Goal: Task Accomplishment & Management: Complete application form

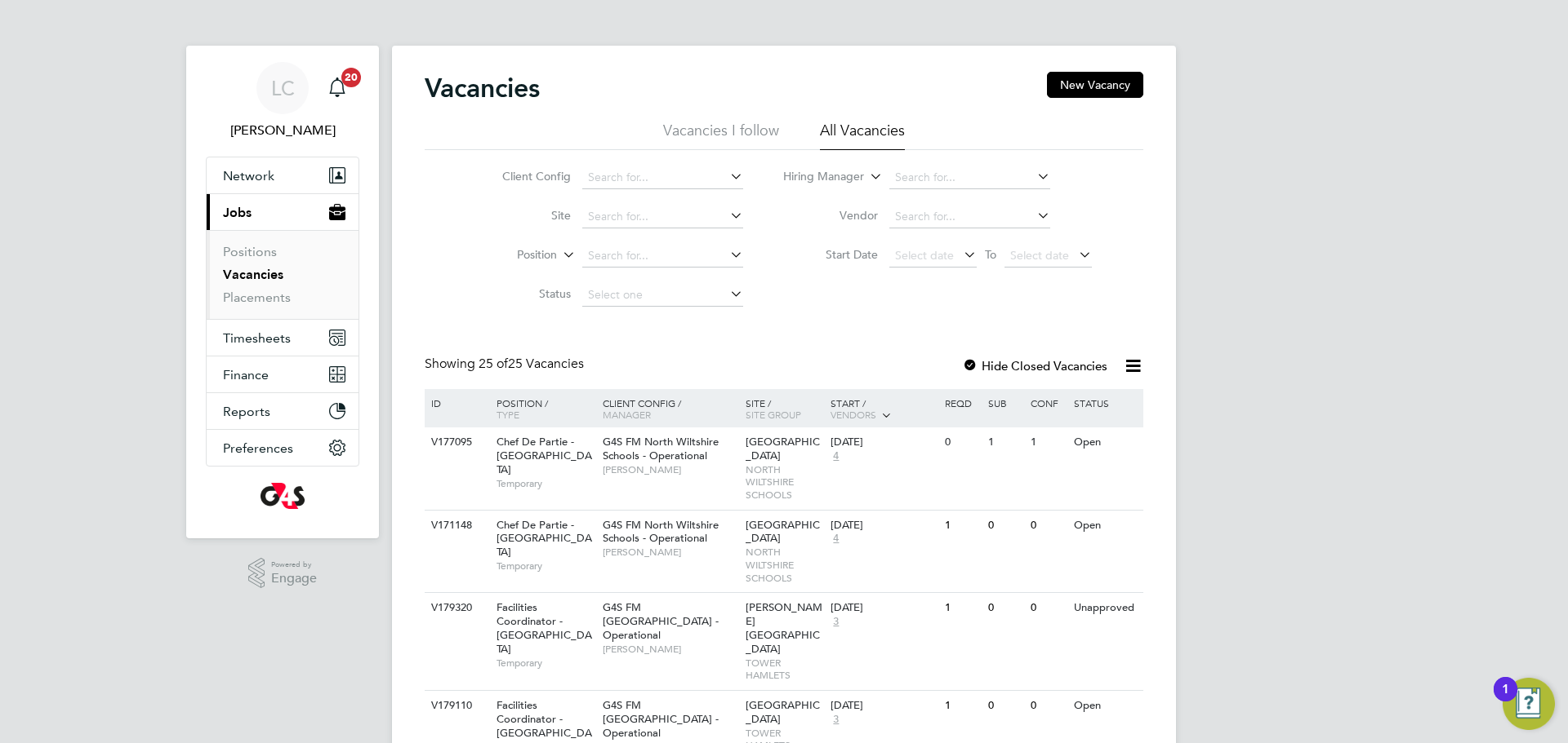
drag, startPoint x: 241, startPoint y: 274, endPoint x: 670, endPoint y: 236, distance: 430.7
click at [242, 274] on link "Vacancies" at bounding box center [253, 274] width 60 height 16
click at [1093, 89] on button "New Vacancy" at bounding box center [1095, 84] width 97 height 26
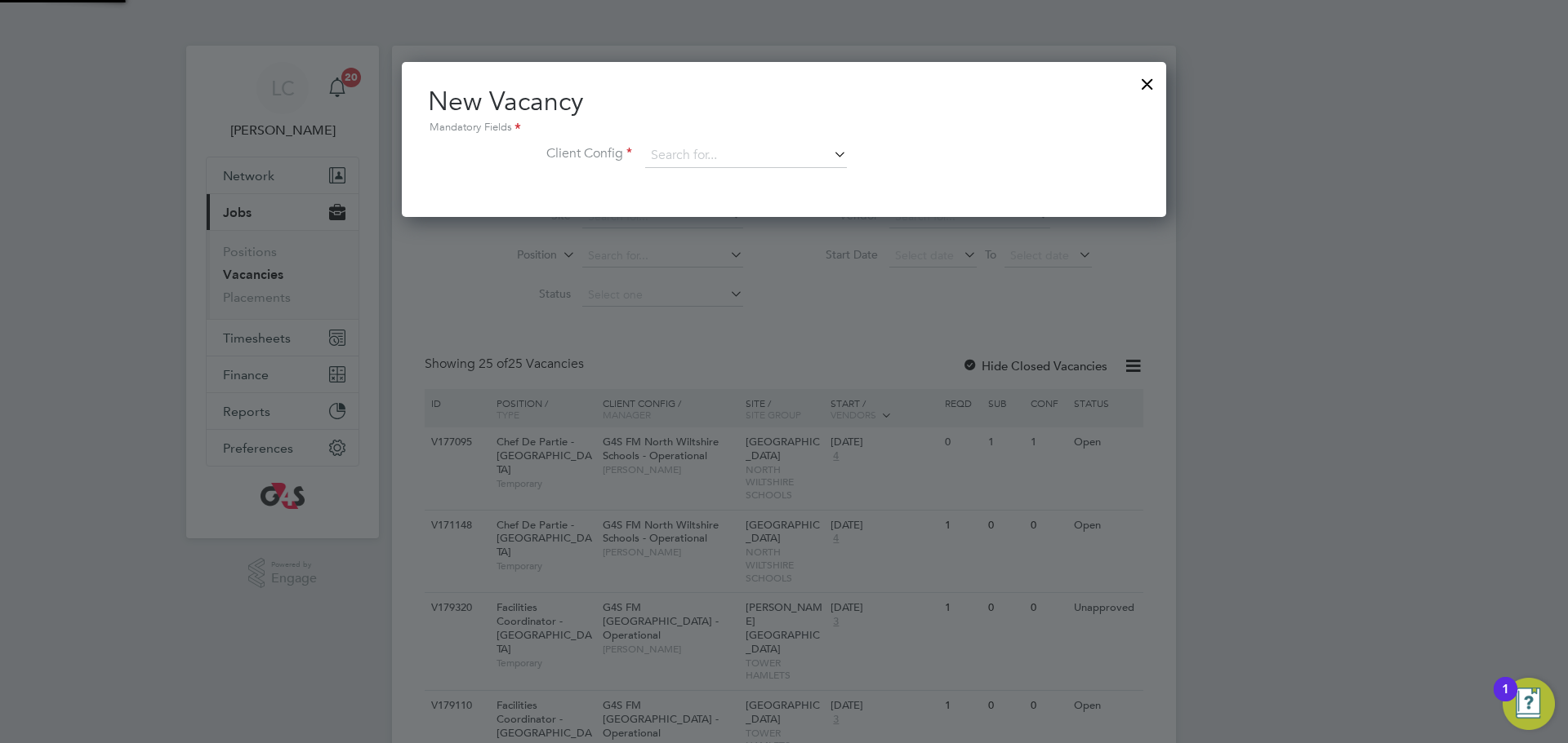
scroll to position [155, 765]
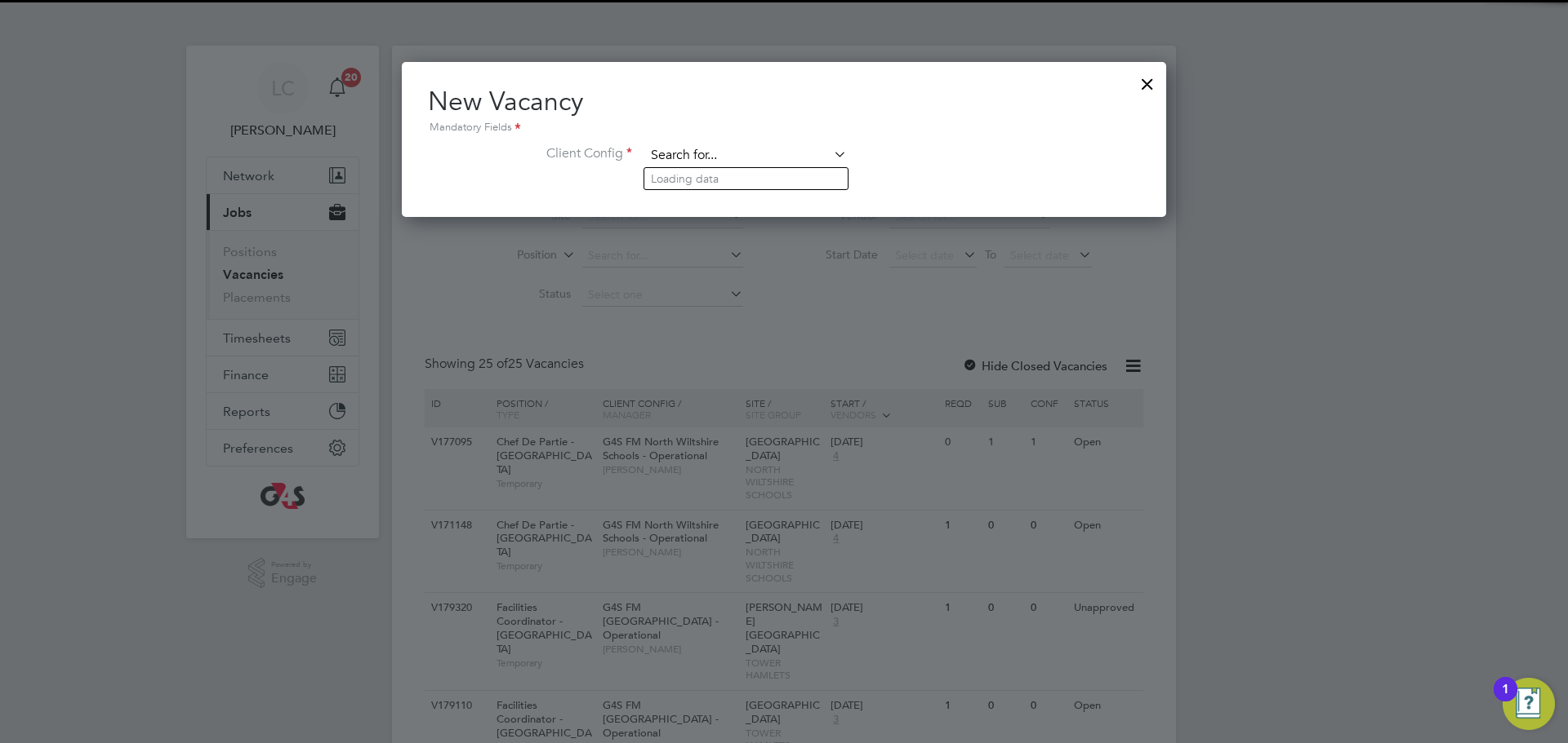
click at [733, 152] on input at bounding box center [745, 156] width 201 height 24
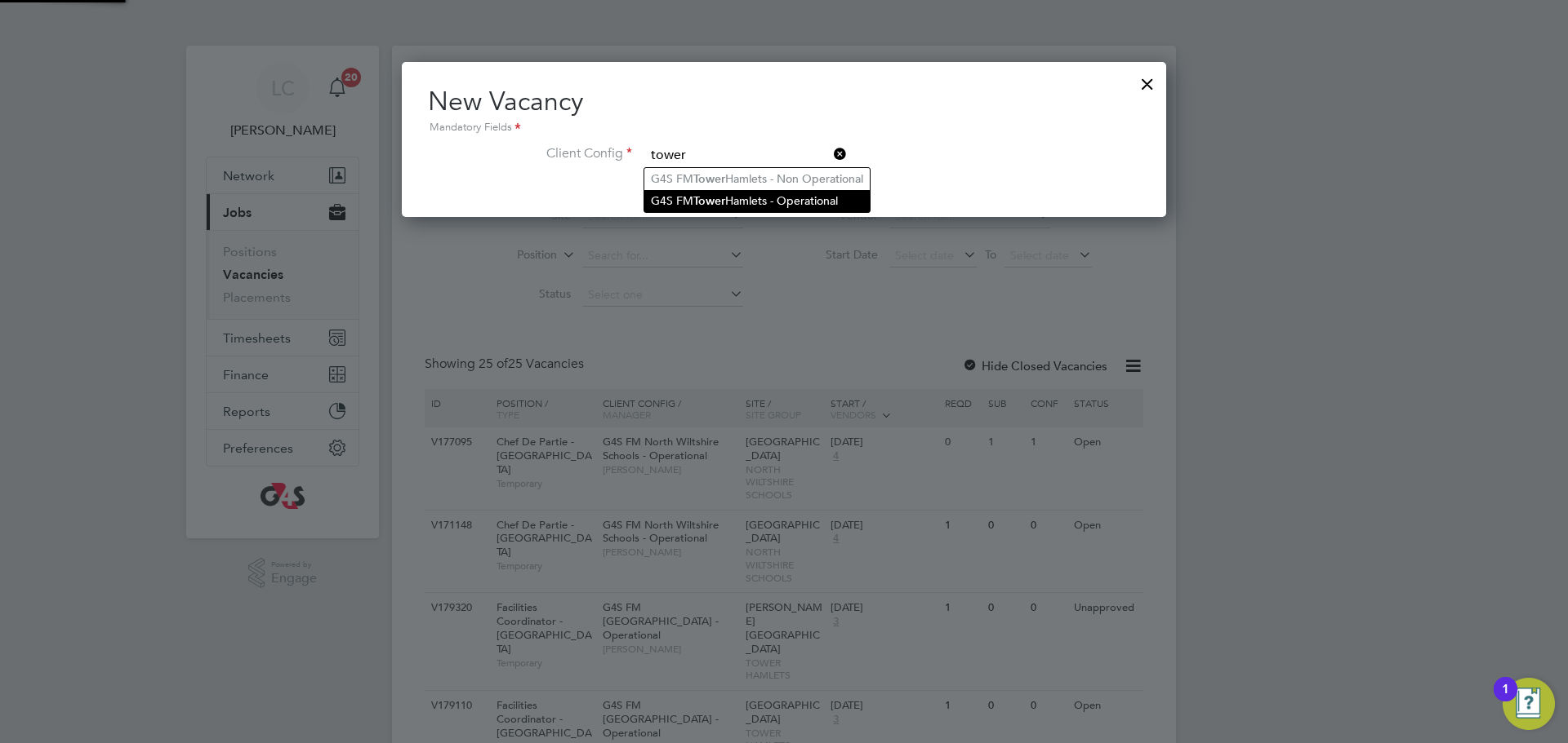
click at [699, 202] on b "Tower" at bounding box center [709, 201] width 32 height 14
type input "G4S FM [GEOGRAPHIC_DATA] - Operational"
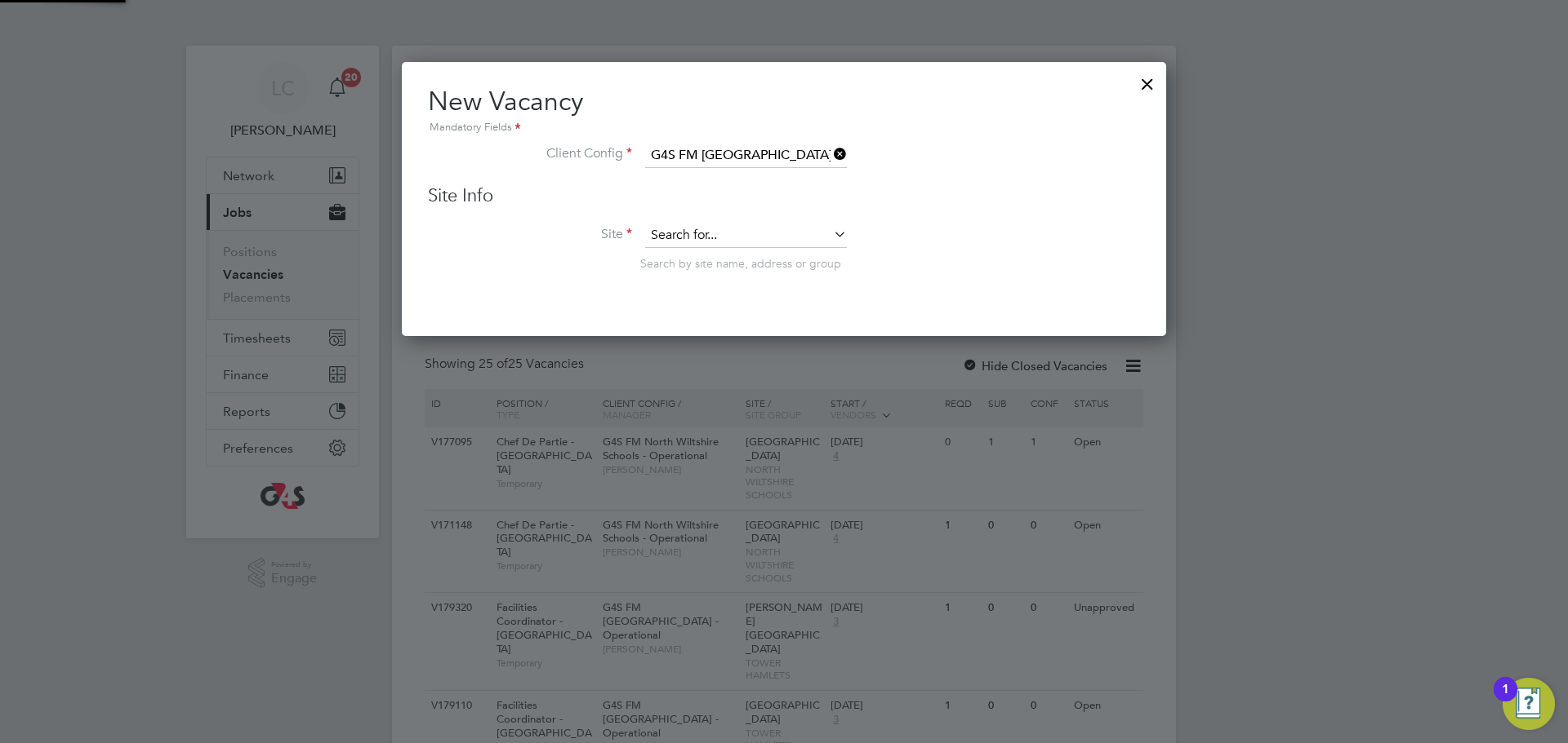
scroll to position [276, 765]
click at [706, 243] on input at bounding box center [745, 236] width 201 height 24
click at [691, 261] on li "[PERSON_NAME][GEOGRAPHIC_DATA]" at bounding box center [776, 259] width 264 height 22
type input "[PERSON_NAME][GEOGRAPHIC_DATA]"
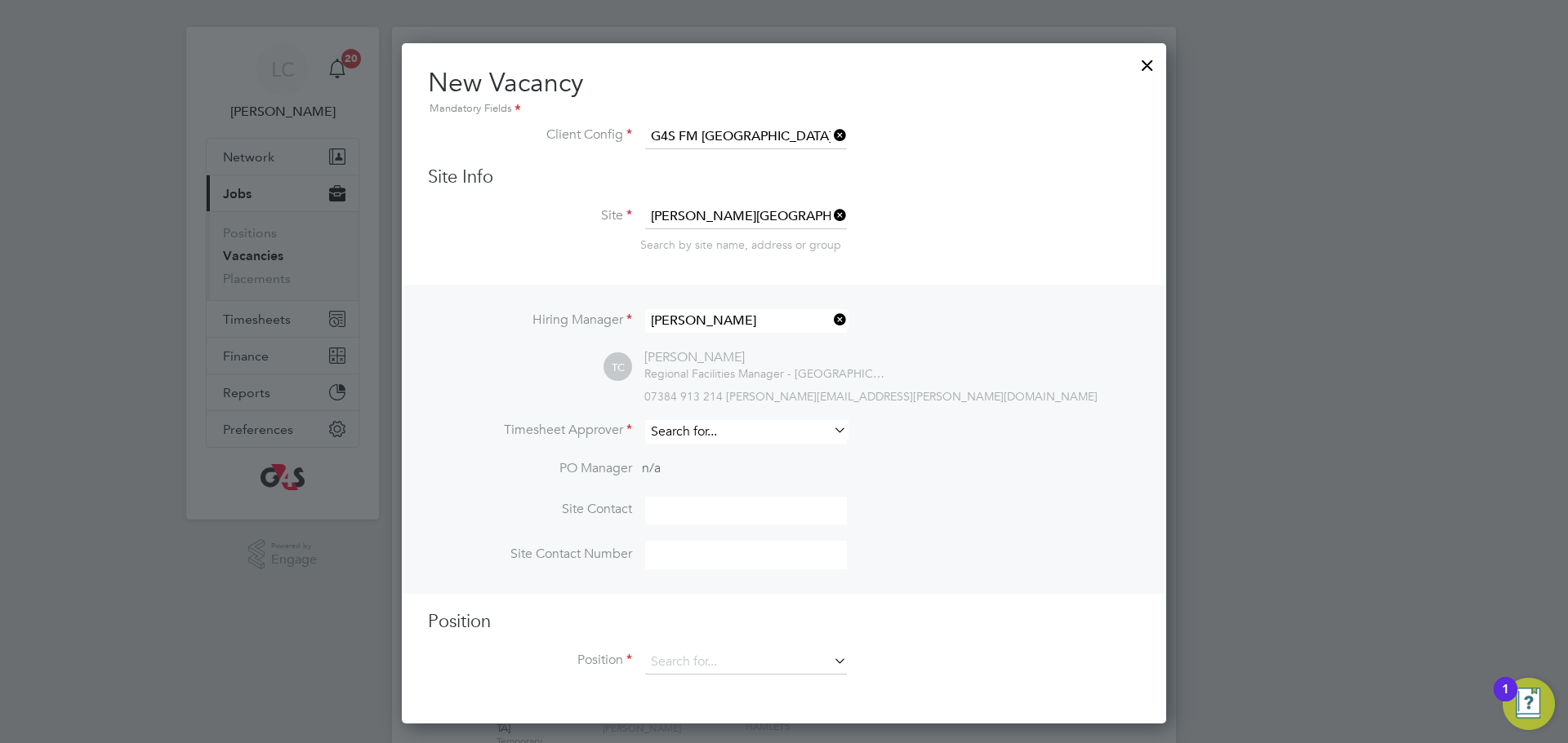
scroll to position [24, 0]
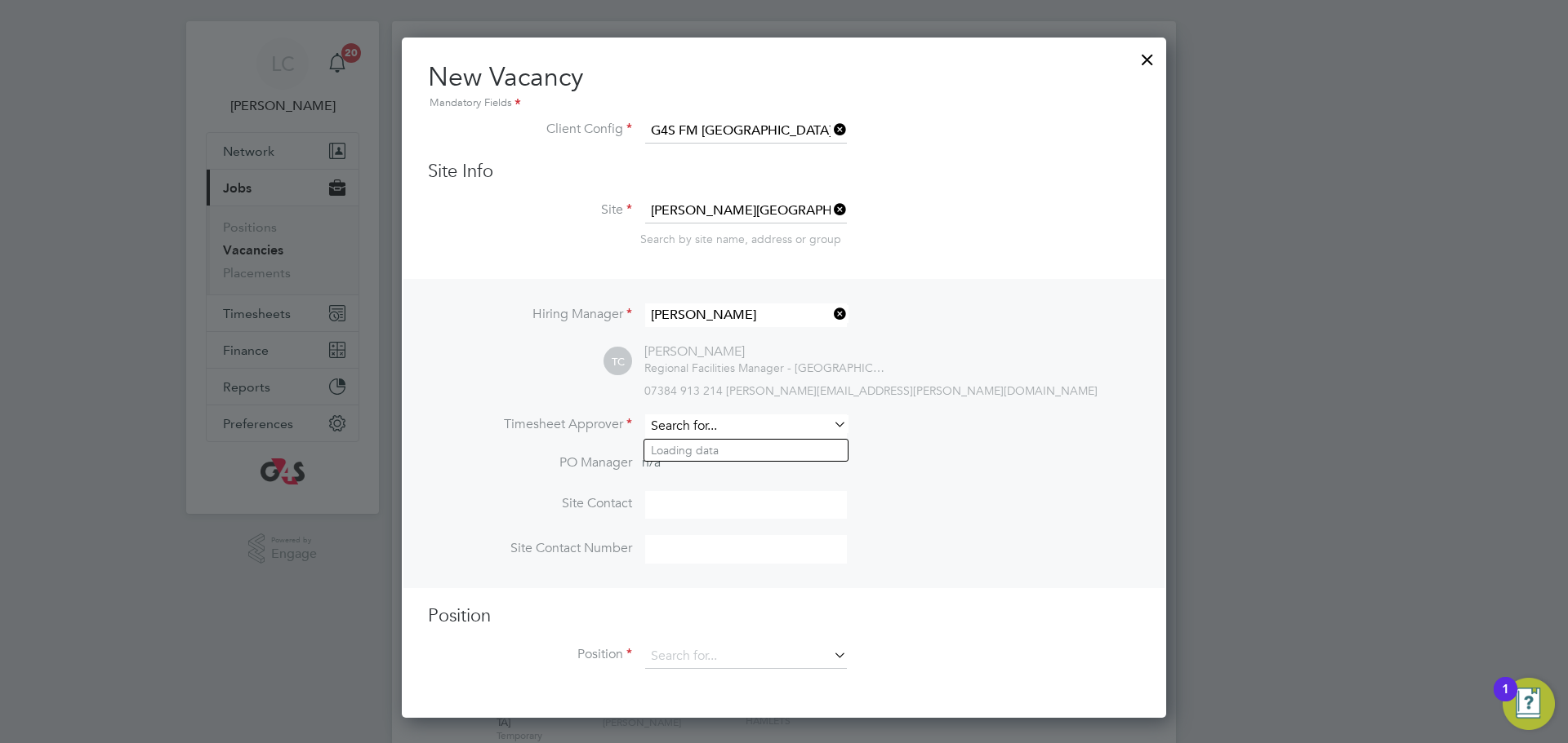
click at [708, 435] on input at bounding box center [745, 426] width 201 height 24
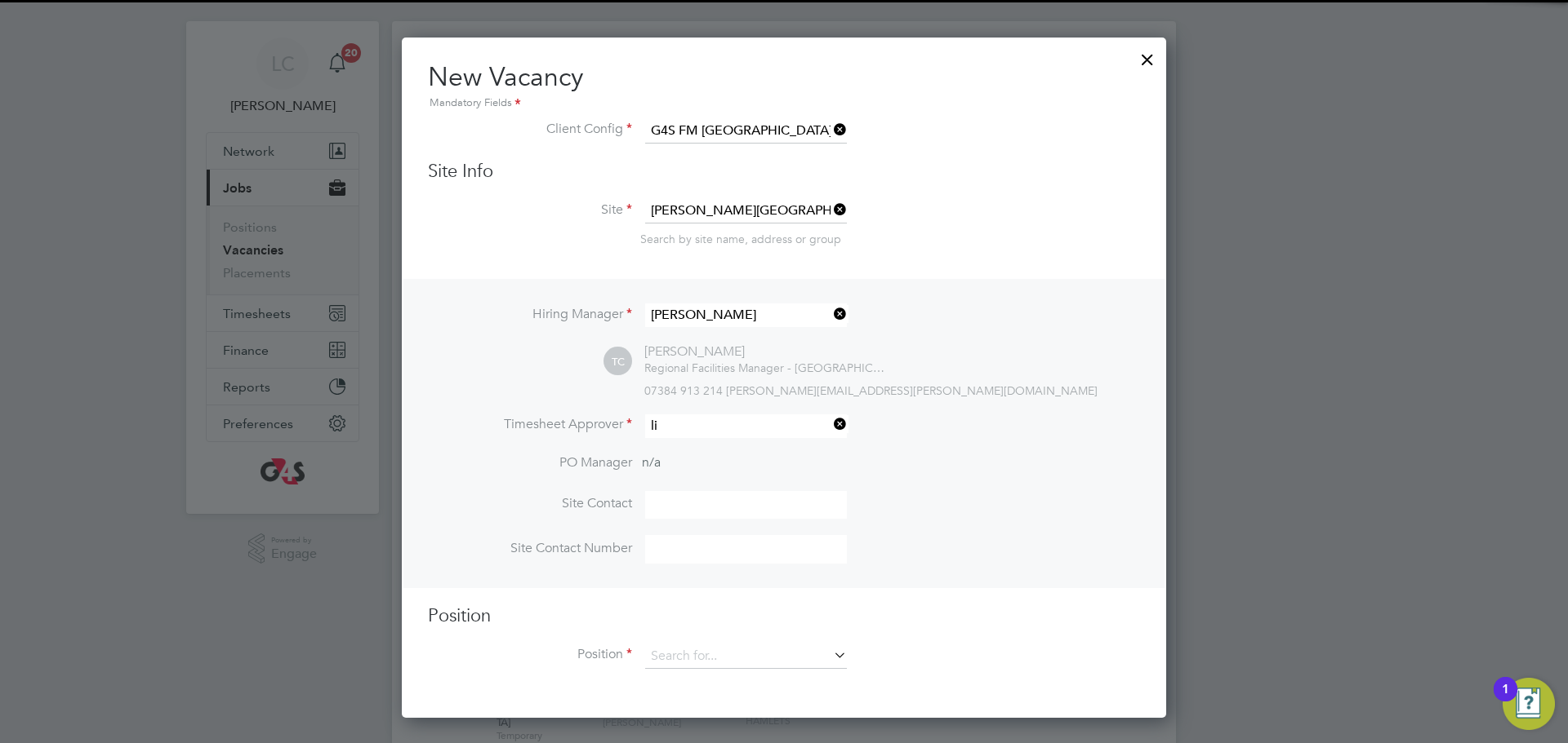
click at [682, 443] on li "[PERSON_NAME]" at bounding box center [745, 450] width 203 height 22
type input "[PERSON_NAME]"
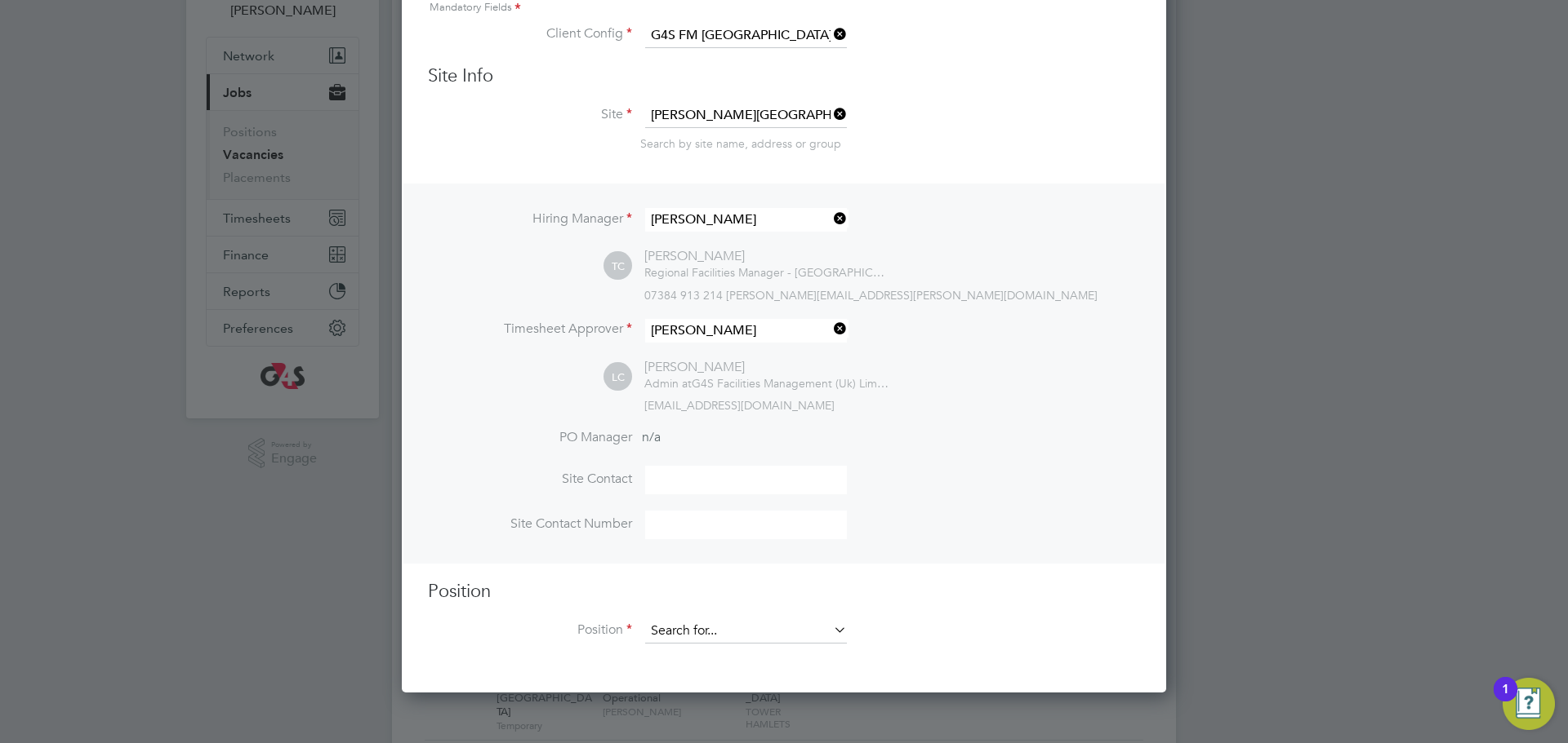
scroll to position [124, 0]
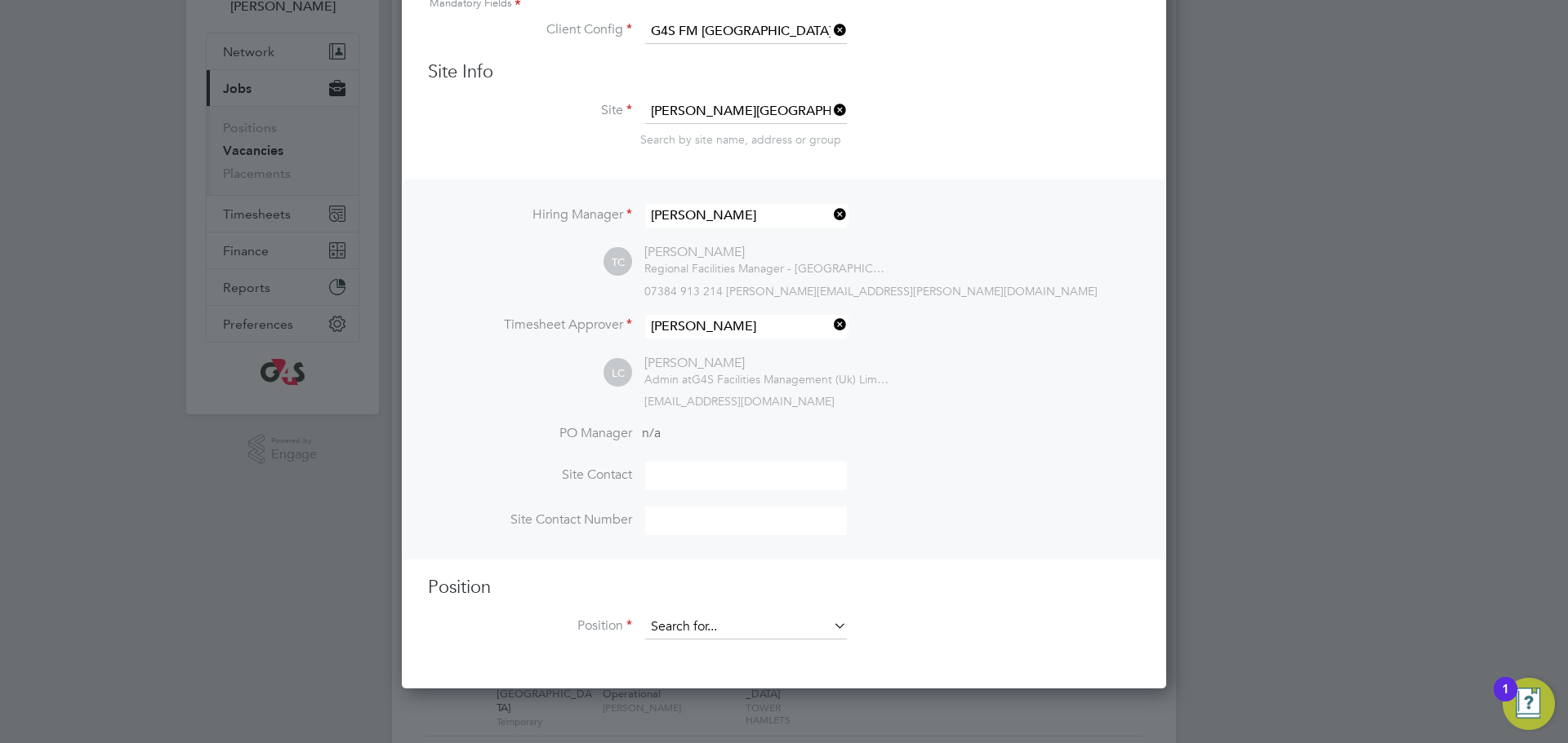
click at [716, 637] on input at bounding box center [745, 627] width 201 height 24
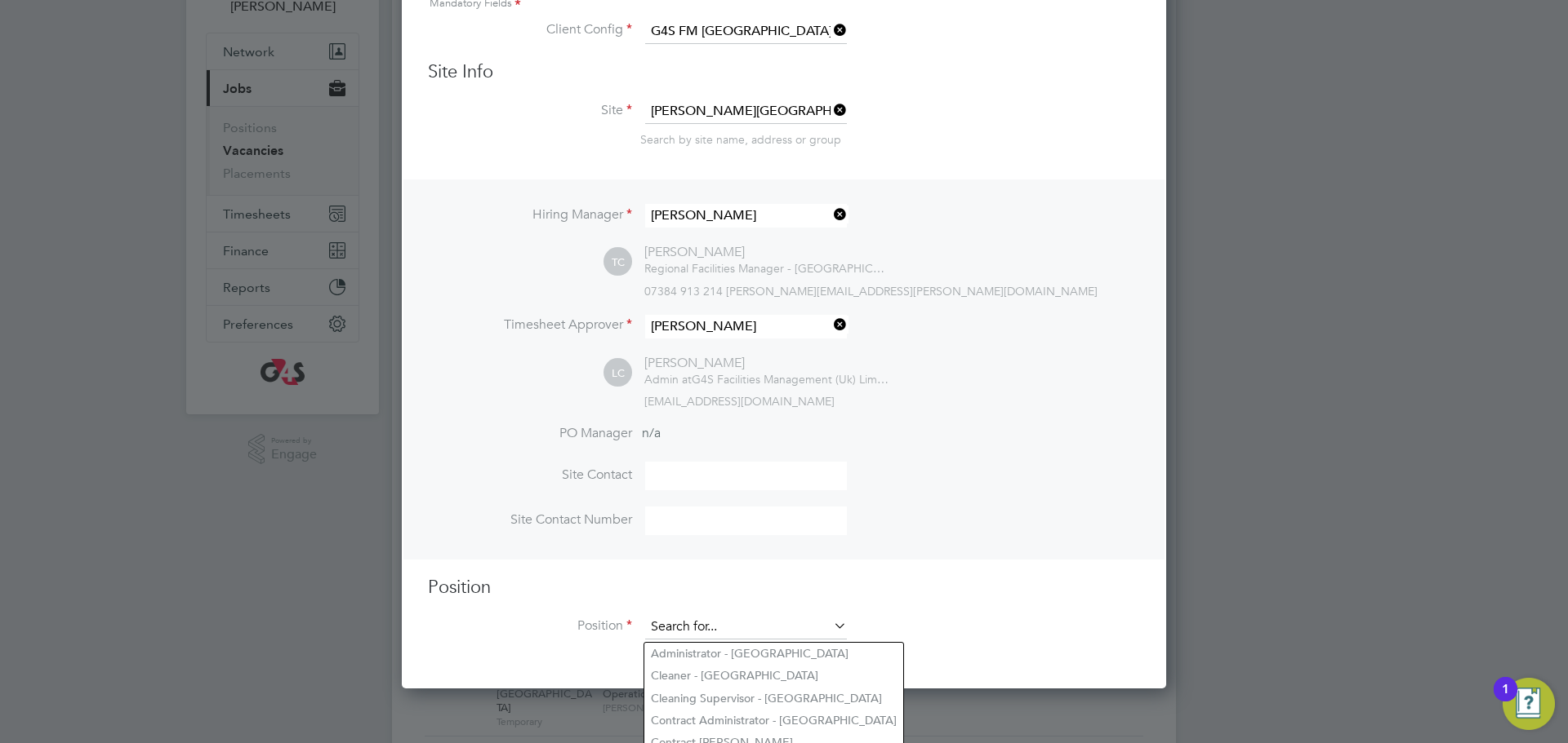
scroll to position [317, 0]
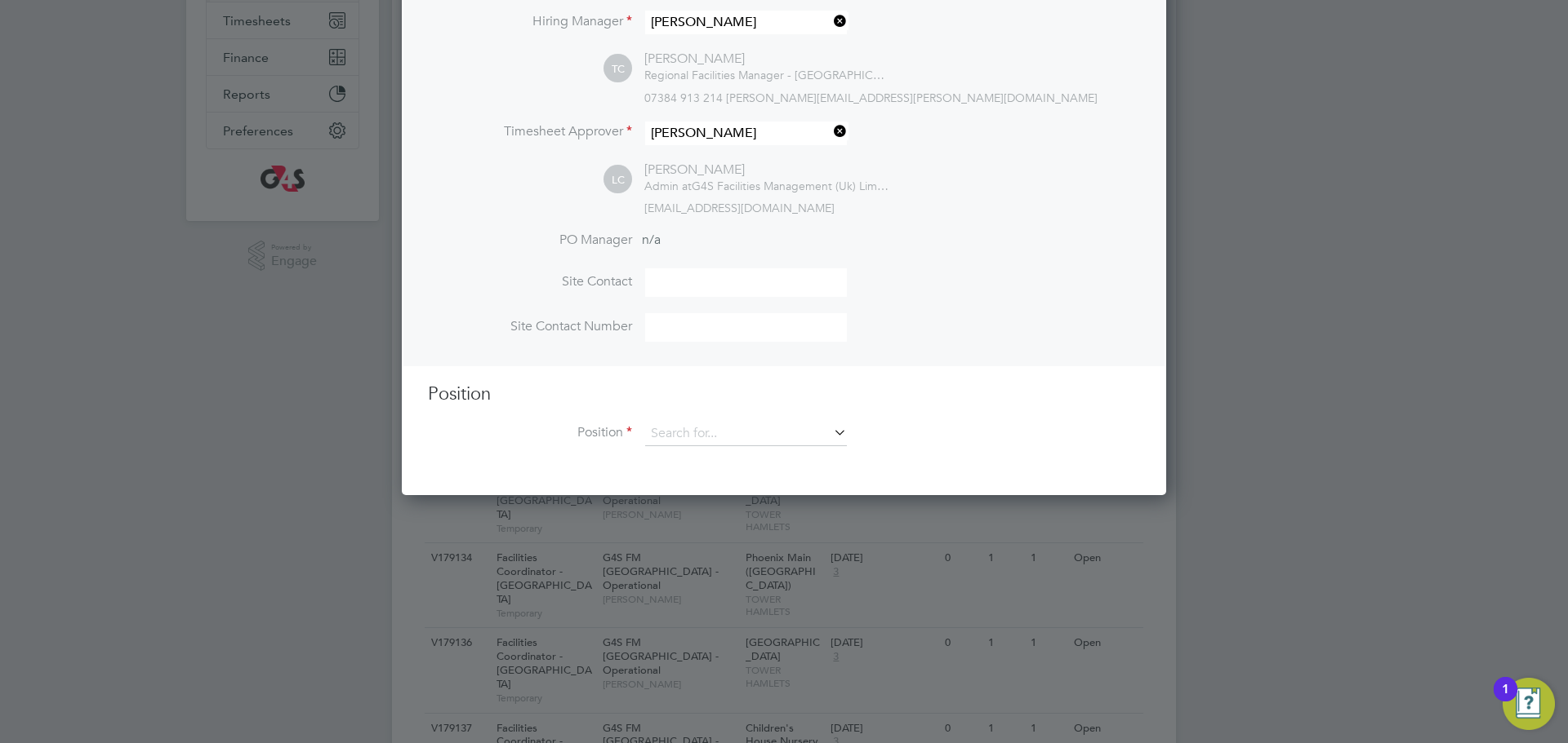
click at [704, 659] on li "Facilities Coordinator - [GEOGRAPHIC_DATA]" at bounding box center [773, 660] width 259 height 22
type input "Facilities Coordinator - [GEOGRAPHIC_DATA]"
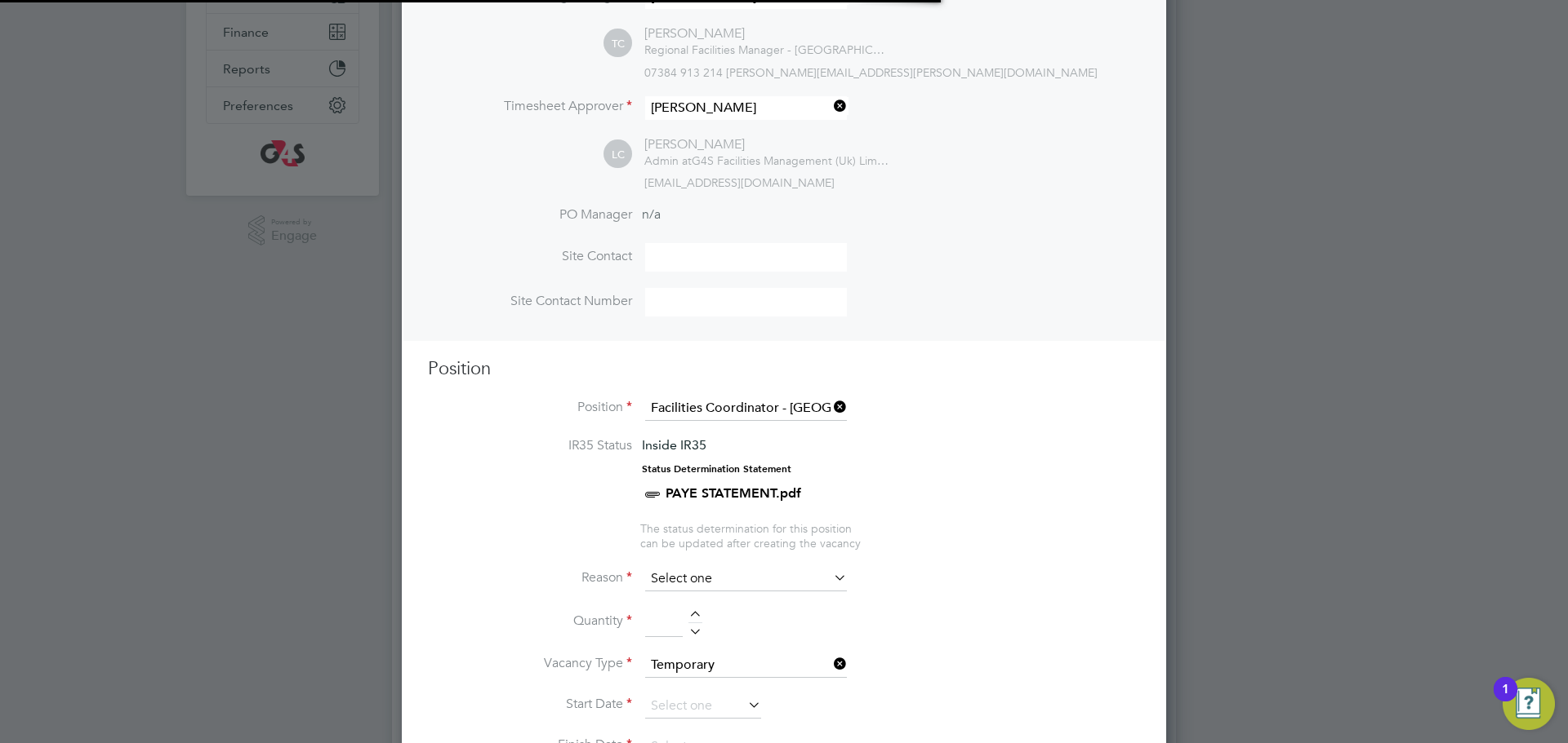
scroll to position [343, 0]
click at [716, 598] on li "Reason" at bounding box center [784, 586] width 712 height 41
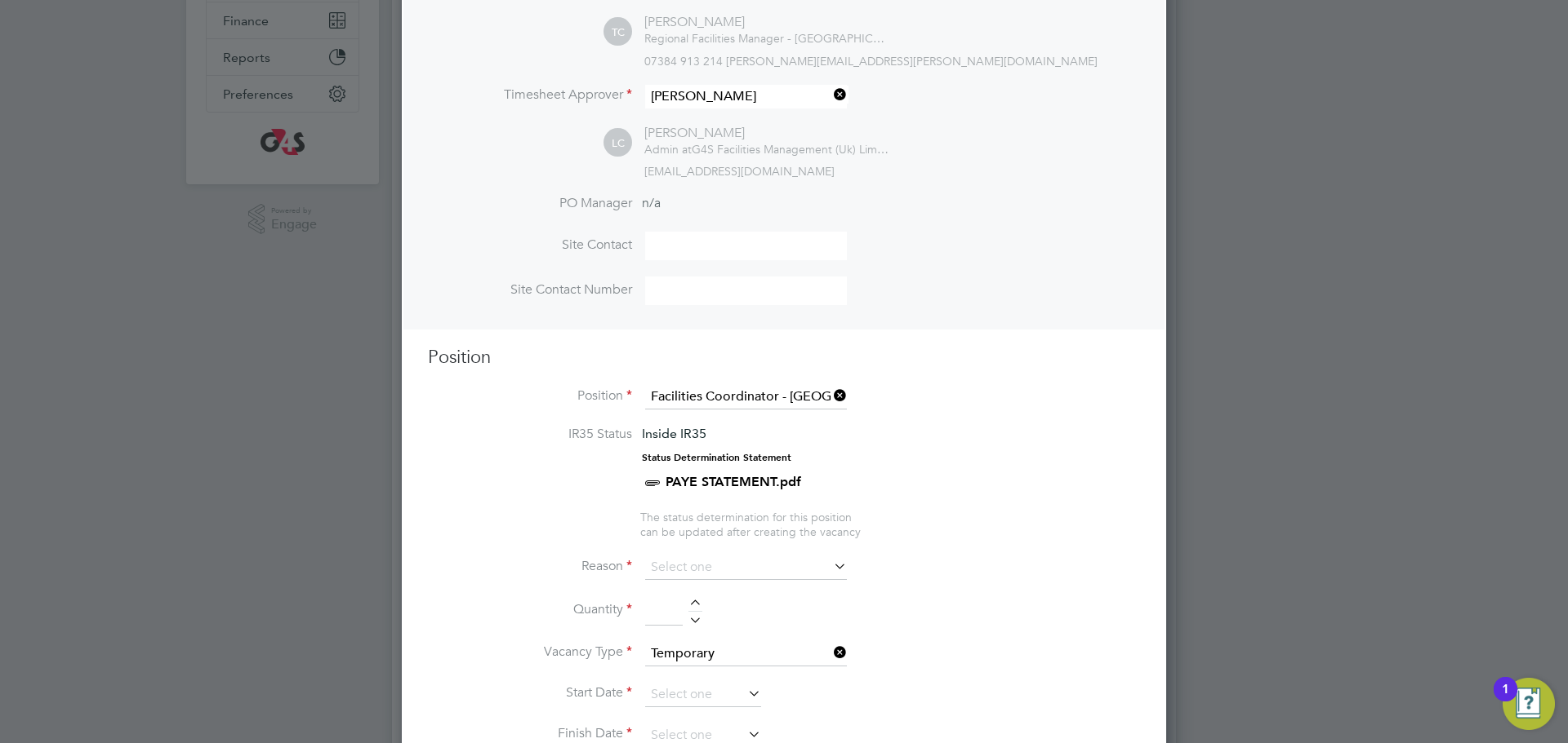
scroll to position [360, 0]
click at [704, 556] on input at bounding box center [745, 562] width 201 height 24
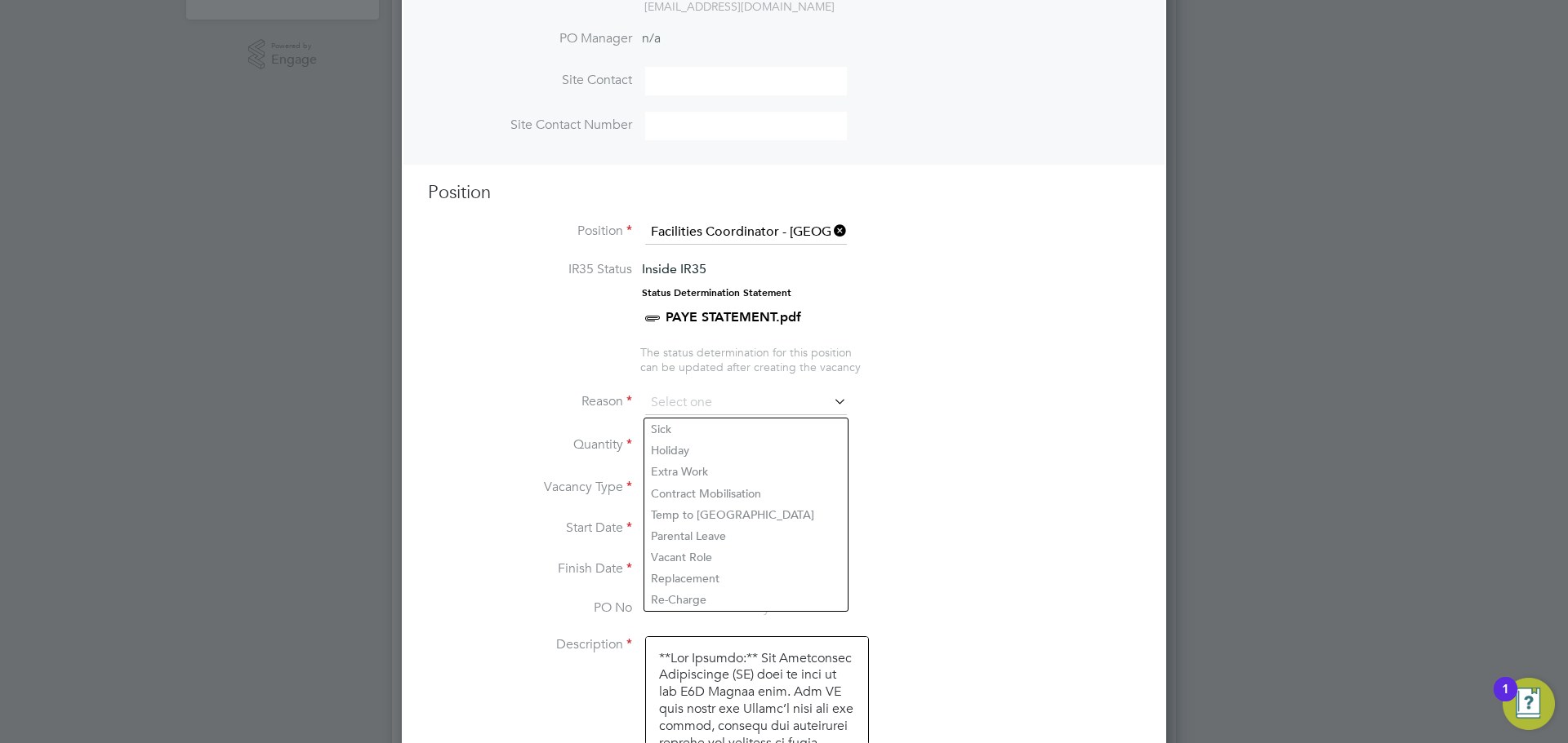
scroll to position [523, 0]
click at [697, 567] on li "Replacement" at bounding box center [745, 575] width 203 height 21
type input "Replacement"
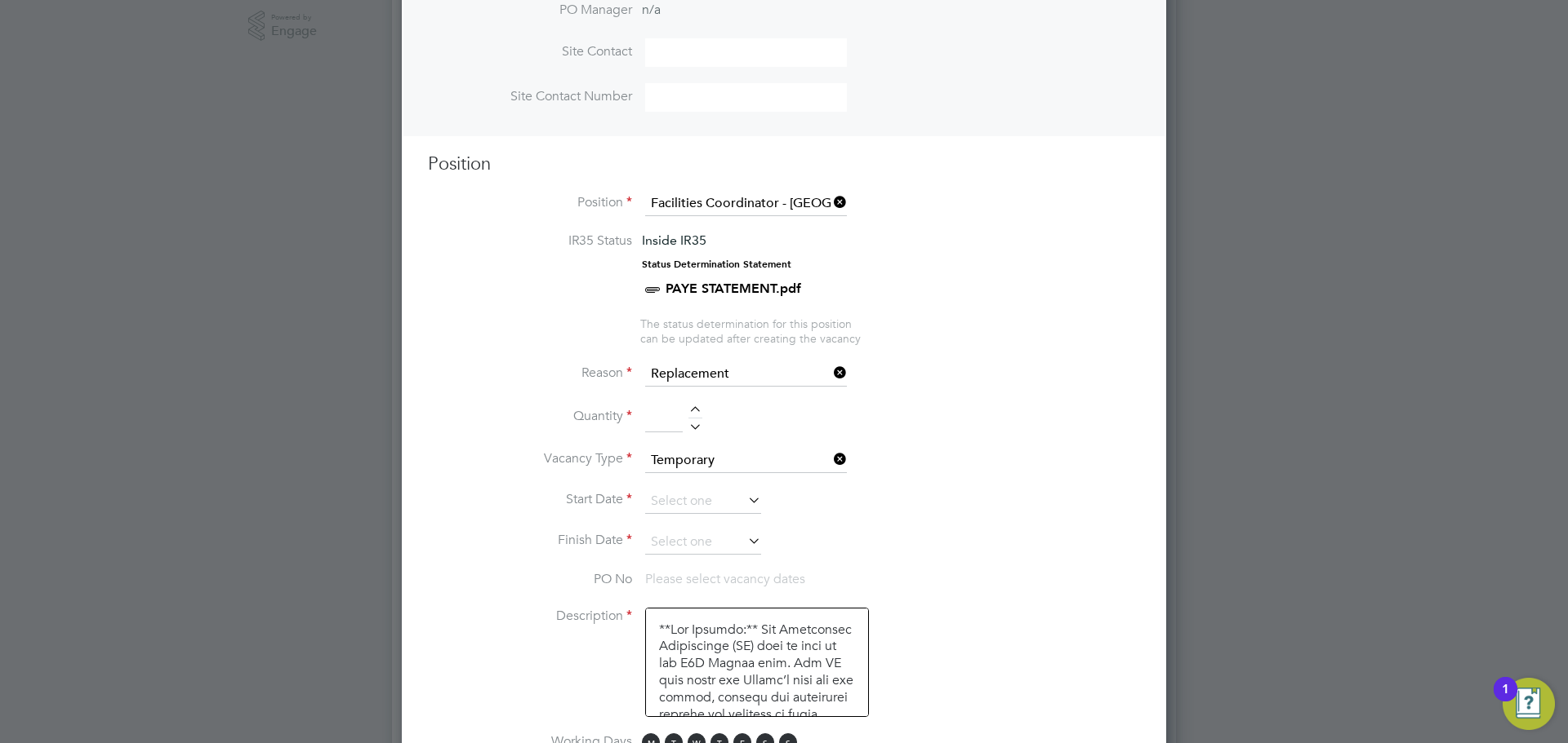
scroll to position [549, 0]
drag, startPoint x: 691, startPoint y: 409, endPoint x: 757, endPoint y: 516, distance: 125.7
click at [691, 409] on div at bounding box center [696, 411] width 14 height 11
type input "1"
click at [720, 513] on input at bounding box center [703, 501] width 116 height 24
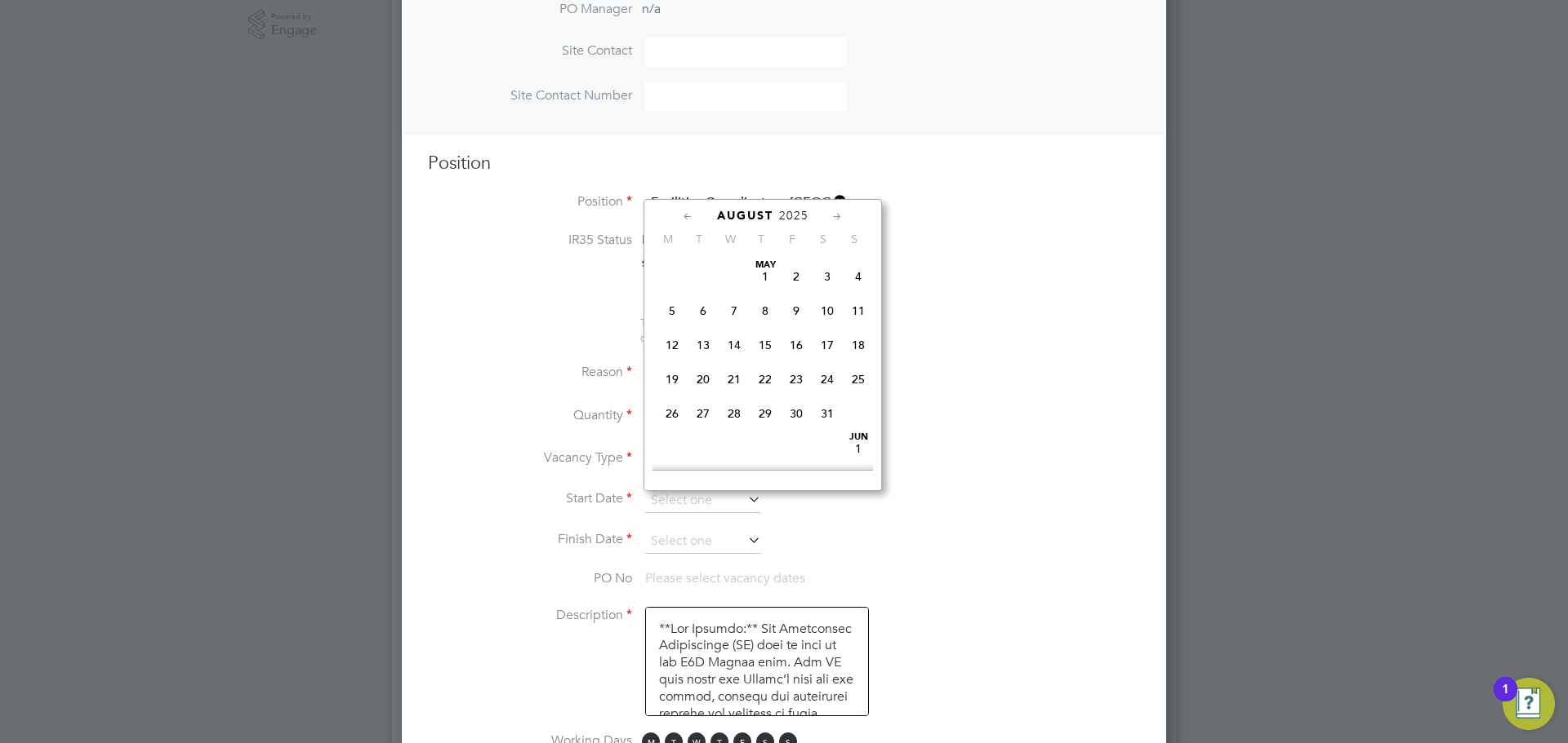
scroll to position [652, 0]
click at [765, 328] on span "28" at bounding box center [765, 313] width 31 height 31
type input "[DATE]"
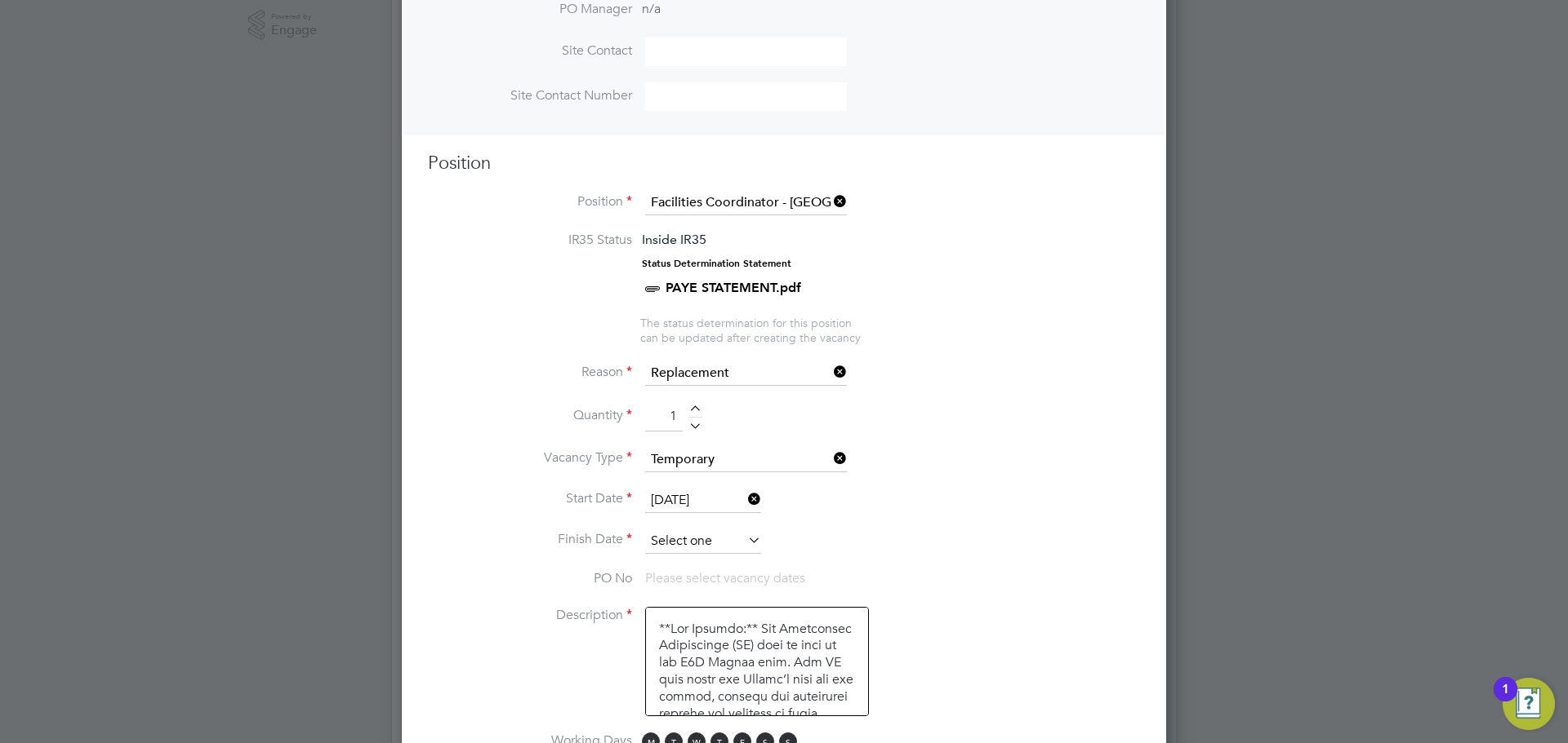
click at [736, 546] on input at bounding box center [703, 542] width 116 height 24
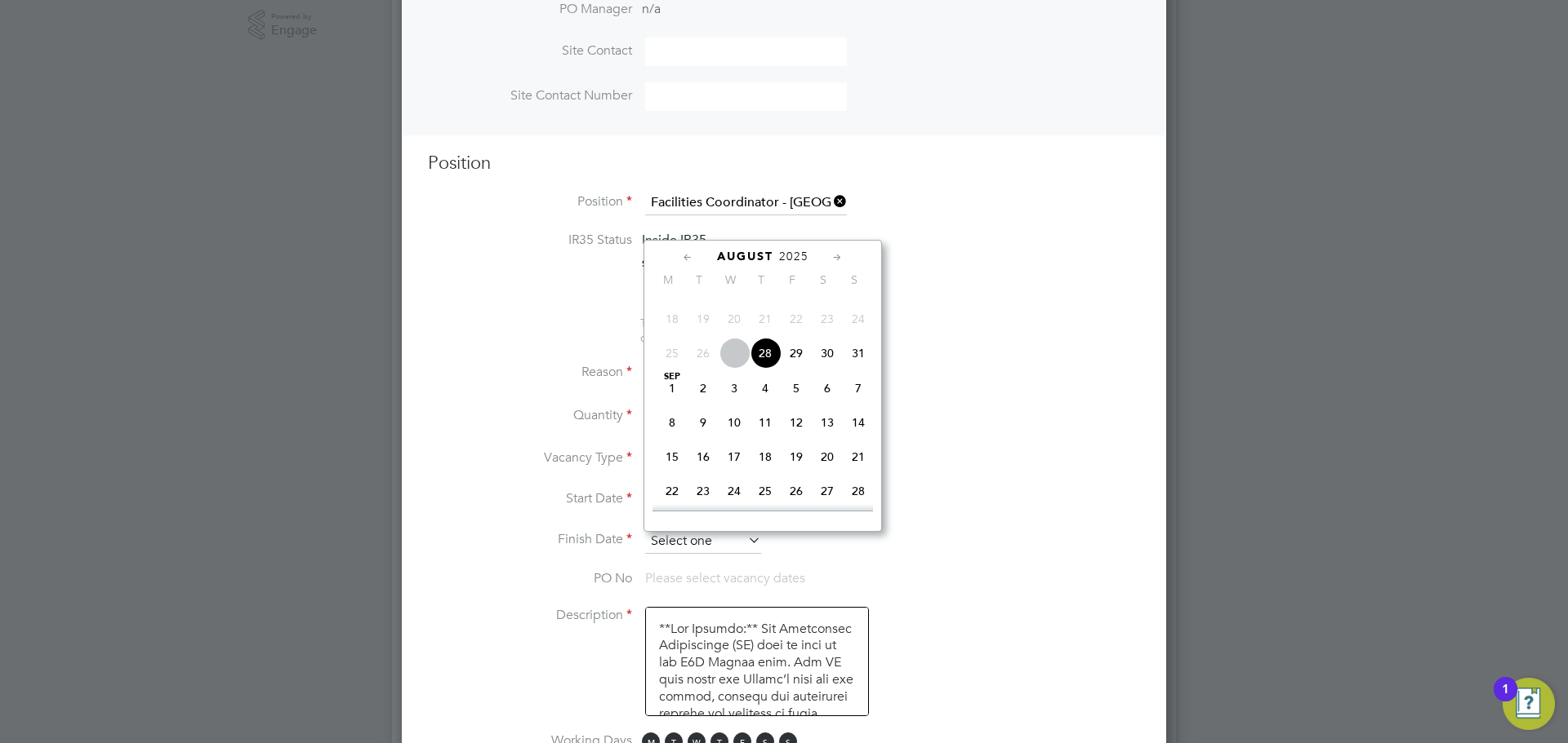
click at [765, 368] on span "28" at bounding box center [765, 354] width 31 height 31
type input "[DATE]"
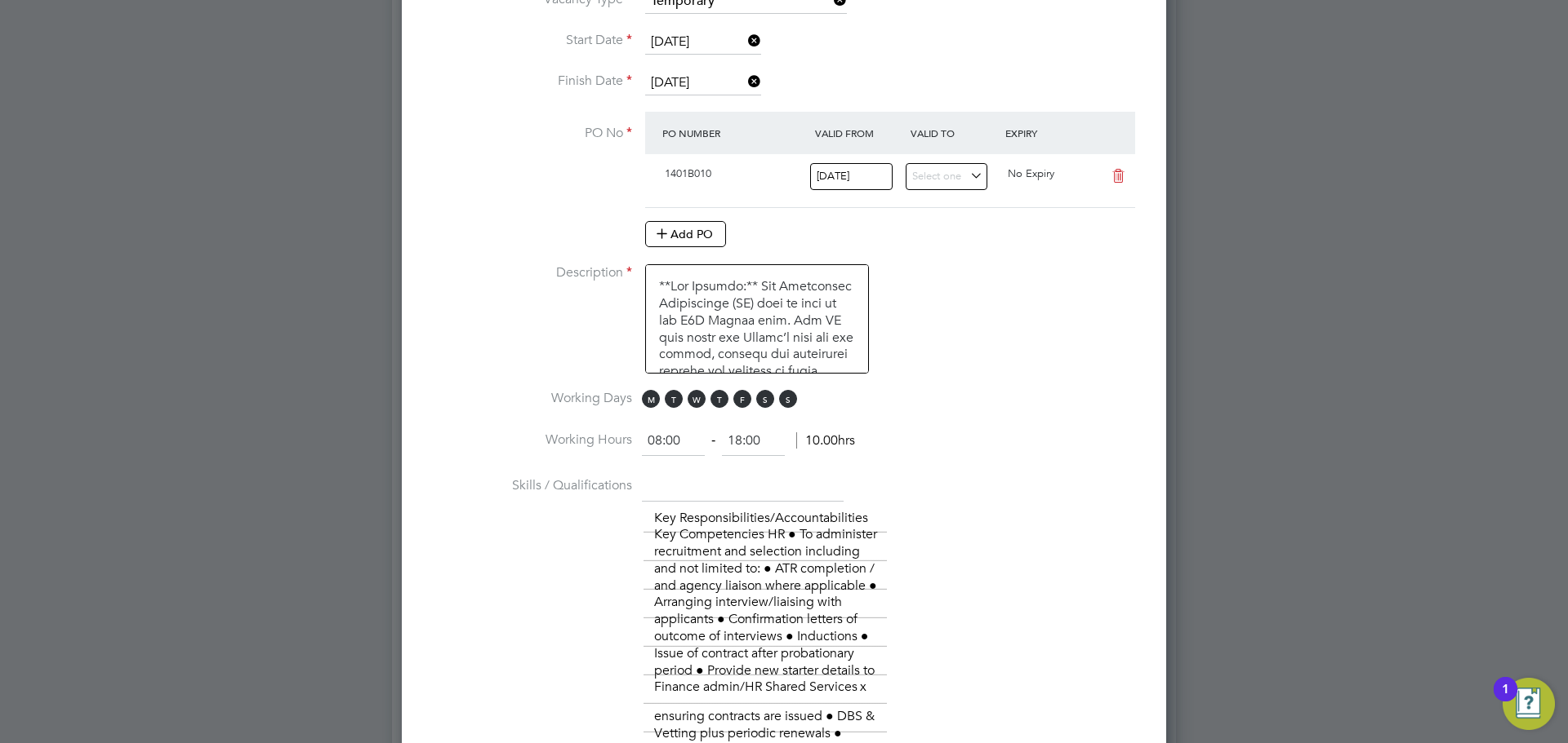
scroll to position [1137, 0]
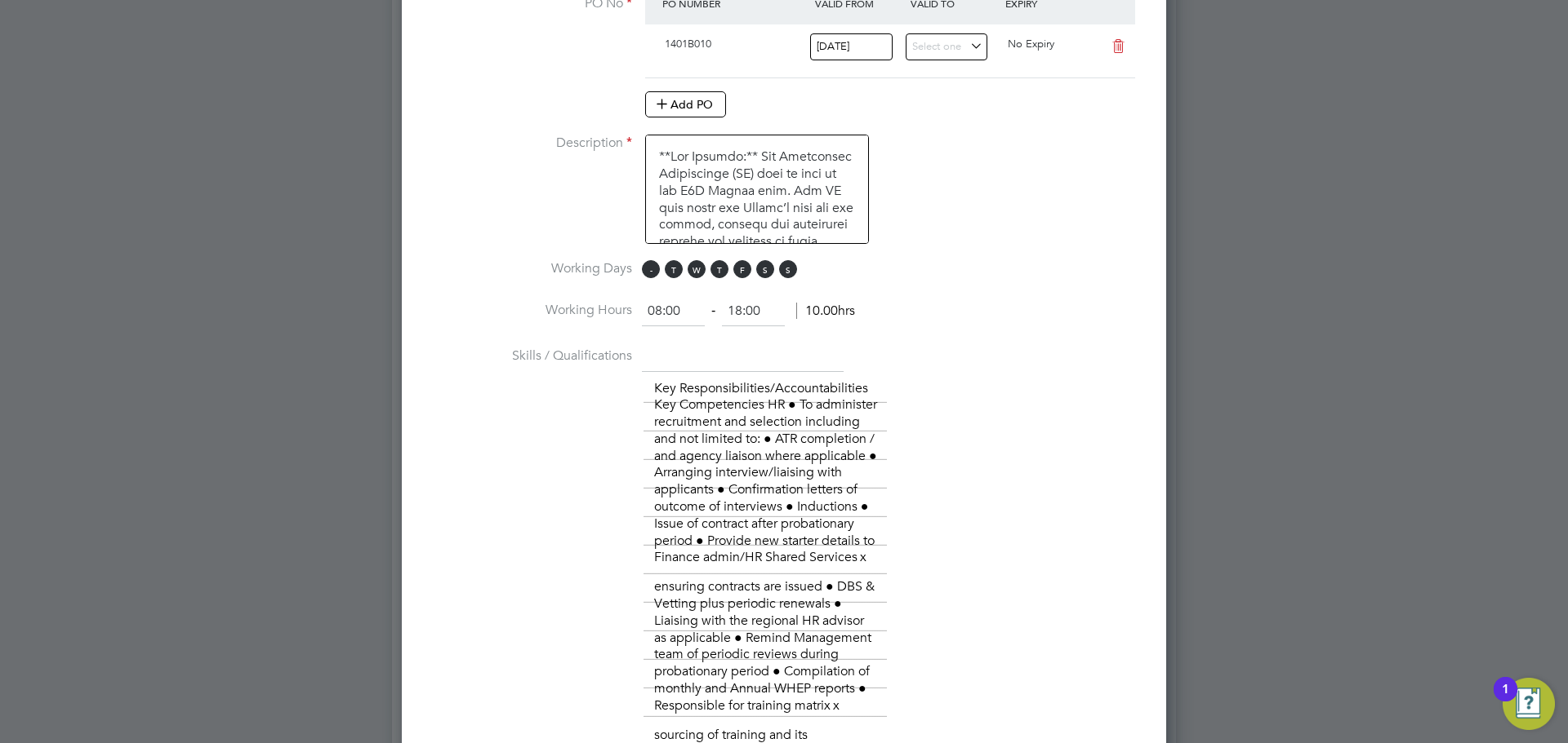
click at [644, 274] on span "M" at bounding box center [650, 269] width 18 height 18
click at [666, 278] on span "M T W T F S S" at bounding box center [722, 269] width 160 height 18
click at [694, 274] on span "W" at bounding box center [696, 269] width 18 height 18
click at [682, 273] on span "T" at bounding box center [674, 269] width 18 height 18
drag, startPoint x: 745, startPoint y: 272, endPoint x: 768, endPoint y: 274, distance: 23.1
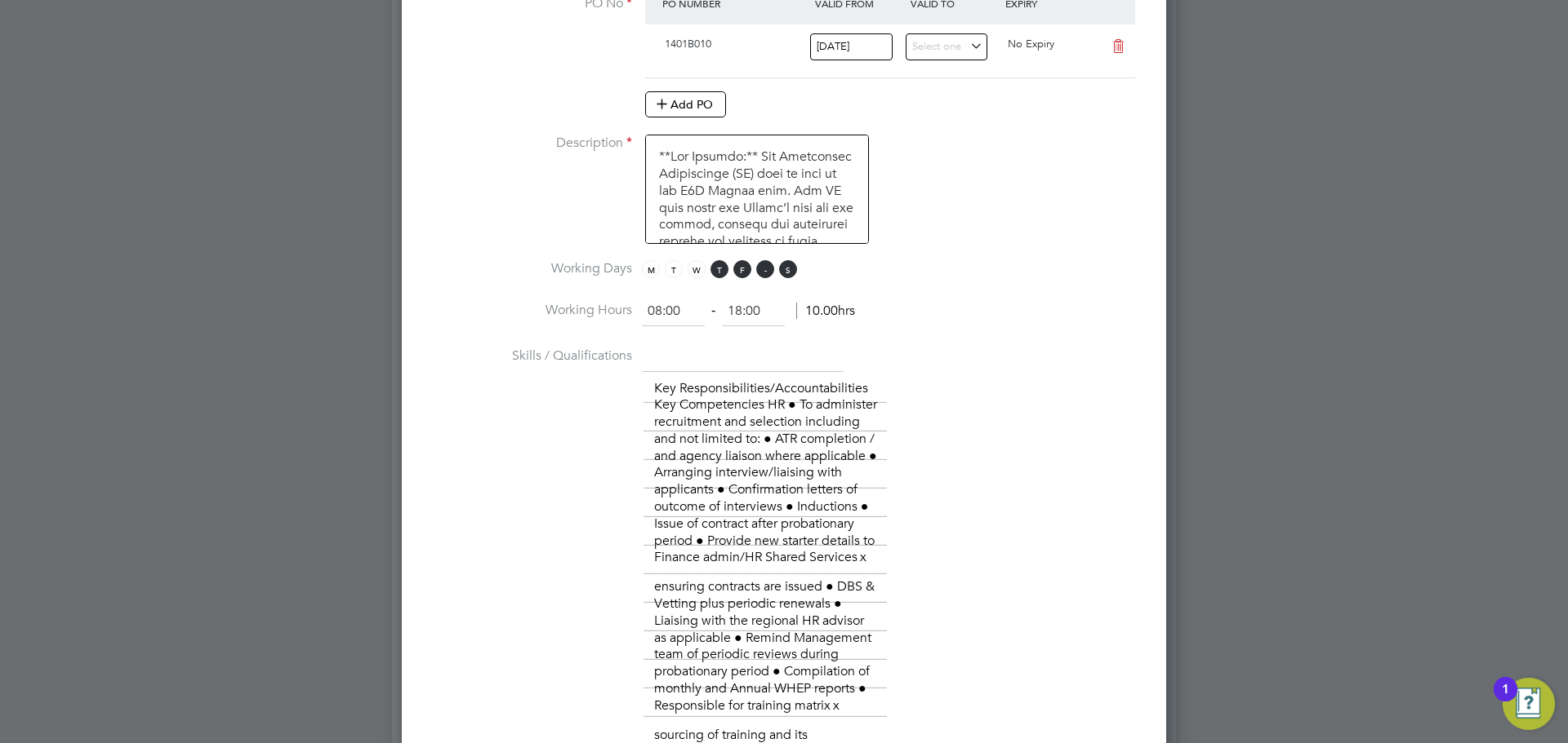
click at [746, 272] on span "F" at bounding box center [742, 269] width 18 height 18
click at [774, 276] on span "M T W T F S S" at bounding box center [722, 269] width 160 height 18
click at [790, 274] on span "S" at bounding box center [788, 269] width 18 height 18
click at [767, 276] on span "S" at bounding box center [764, 269] width 18 height 18
drag, startPoint x: 691, startPoint y: 307, endPoint x: 618, endPoint y: 314, distance: 73.3
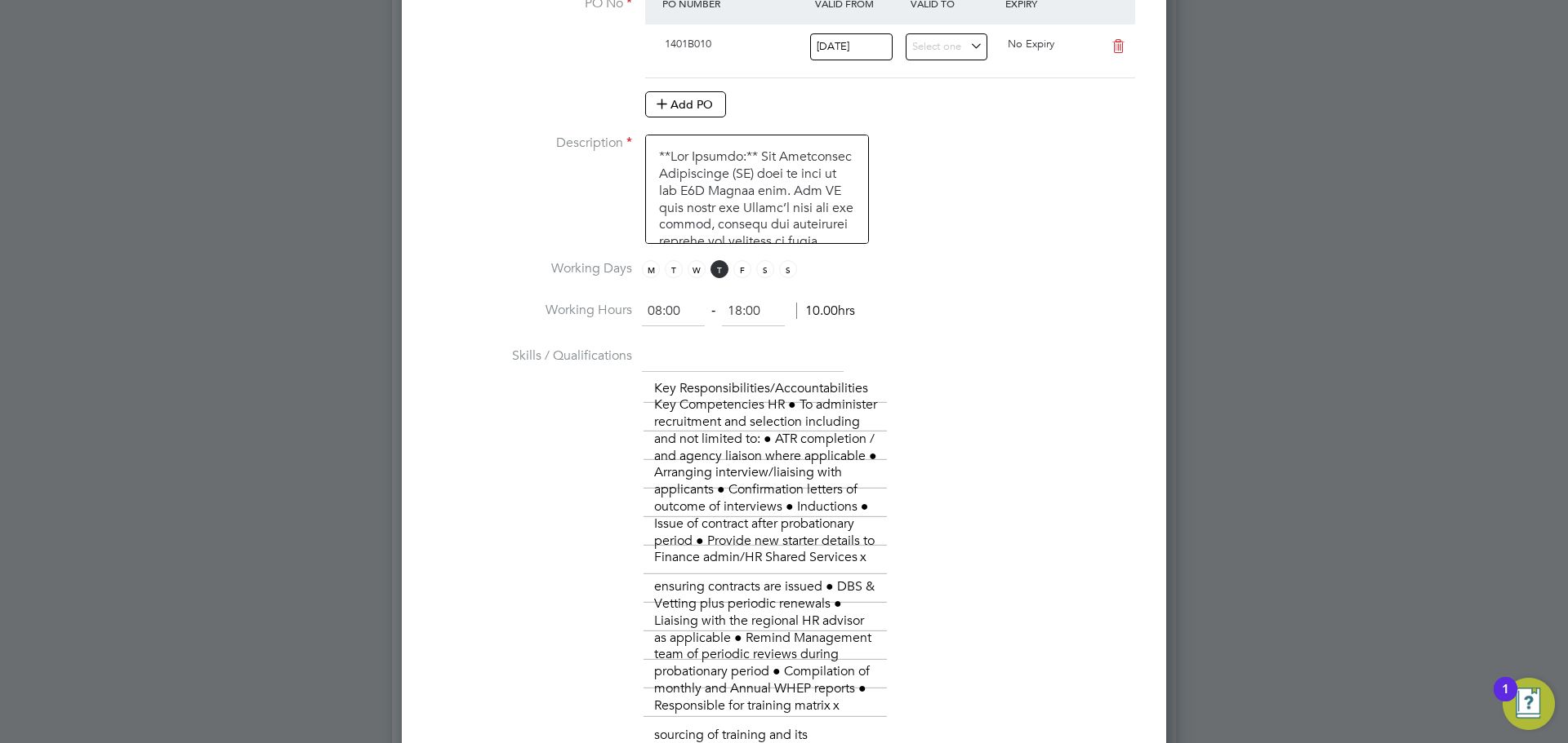
click at [621, 311] on li "Working Hours 08:00 ‐ 18:00 10.00hrs" at bounding box center [784, 320] width 712 height 45
type input "07:30"
drag, startPoint x: 758, startPoint y: 309, endPoint x: 720, endPoint y: 312, distance: 38.1
click at [720, 312] on ng-form "07:30 ‐ 18:00 10.50hrs" at bounding box center [748, 311] width 214 height 17
type input "17:30"
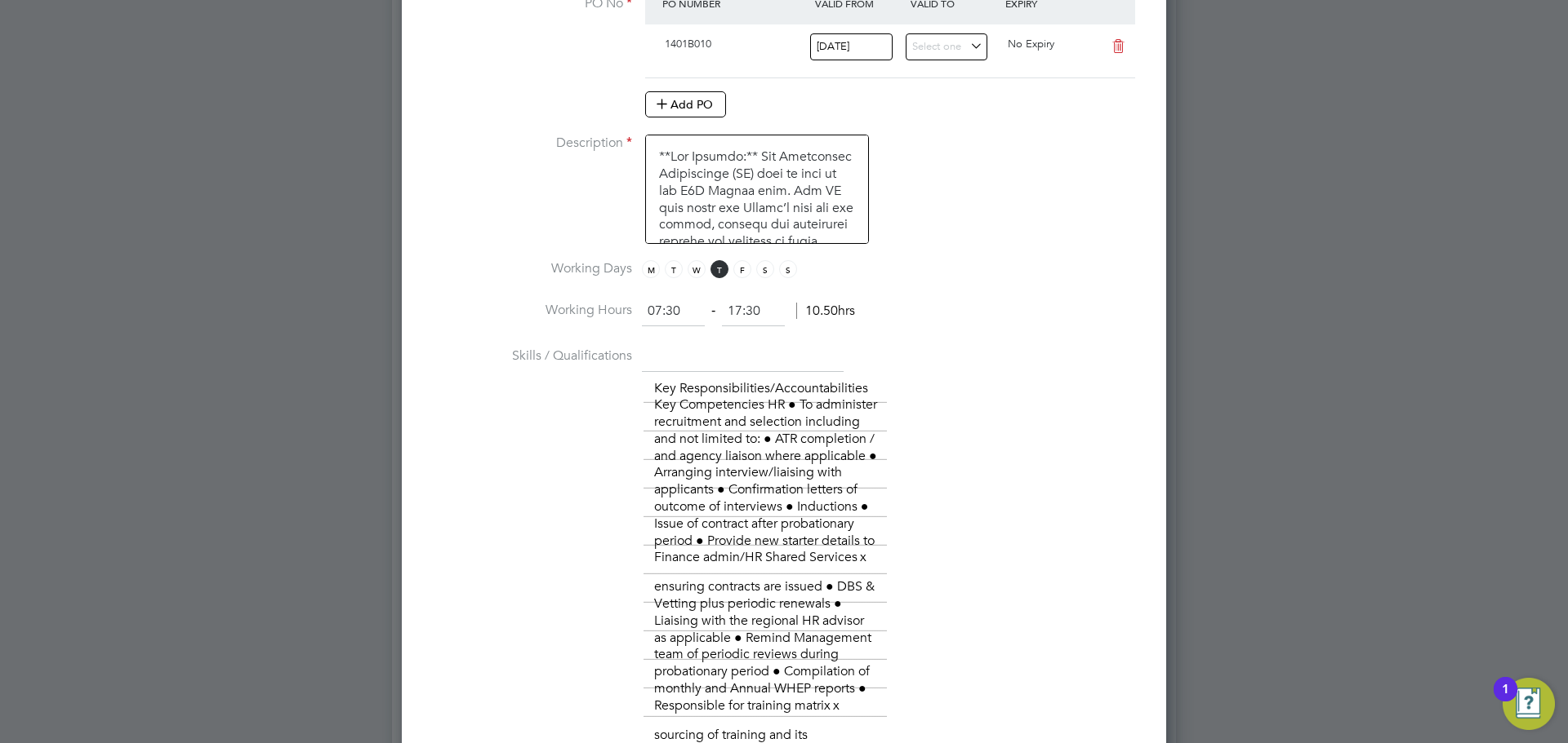
click at [976, 300] on li "Working Hours 07:30 ‐ 17:30 10.50hrs" at bounding box center [784, 320] width 712 height 45
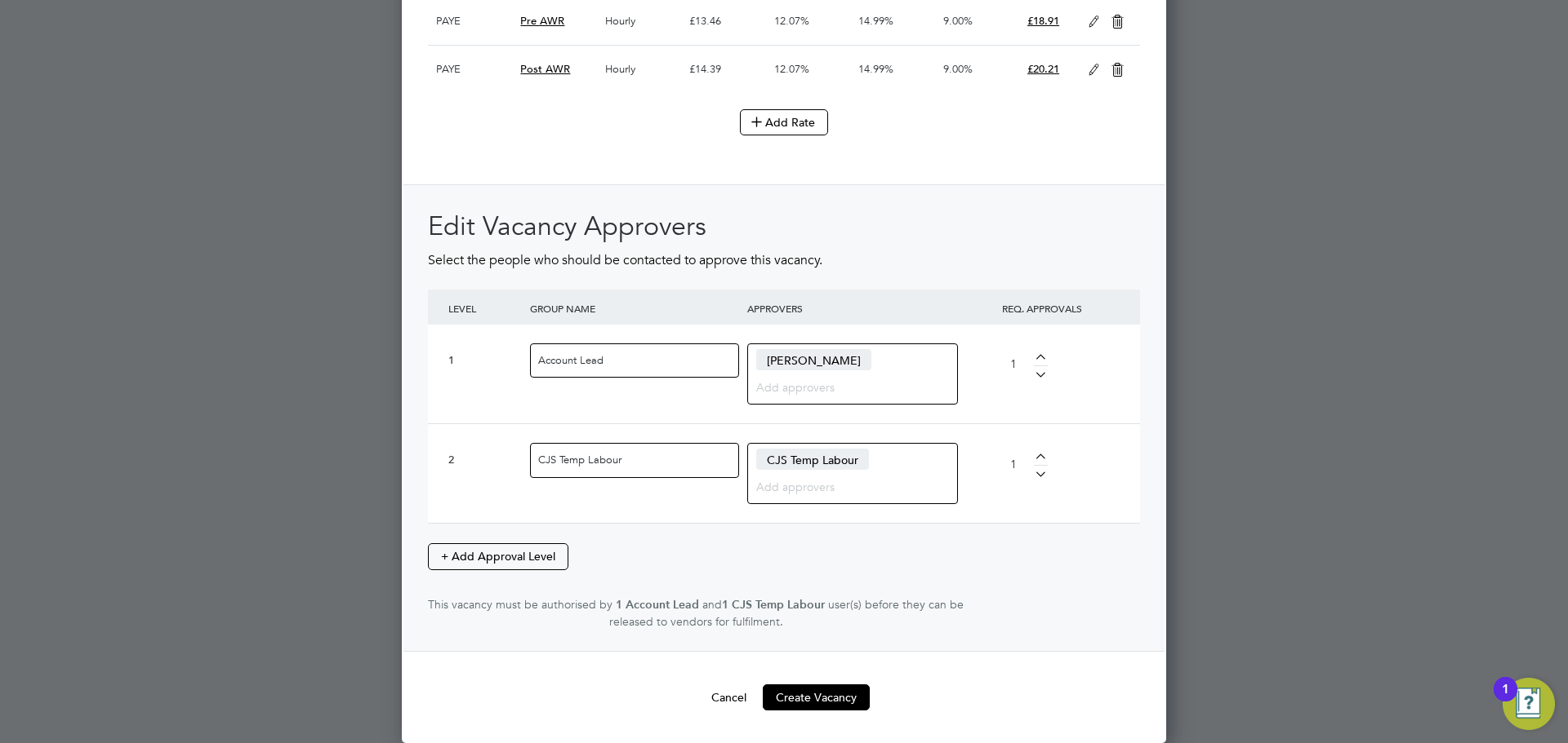
scroll to position [3574, 0]
click at [796, 700] on button "Create Vacancy" at bounding box center [816, 698] width 107 height 26
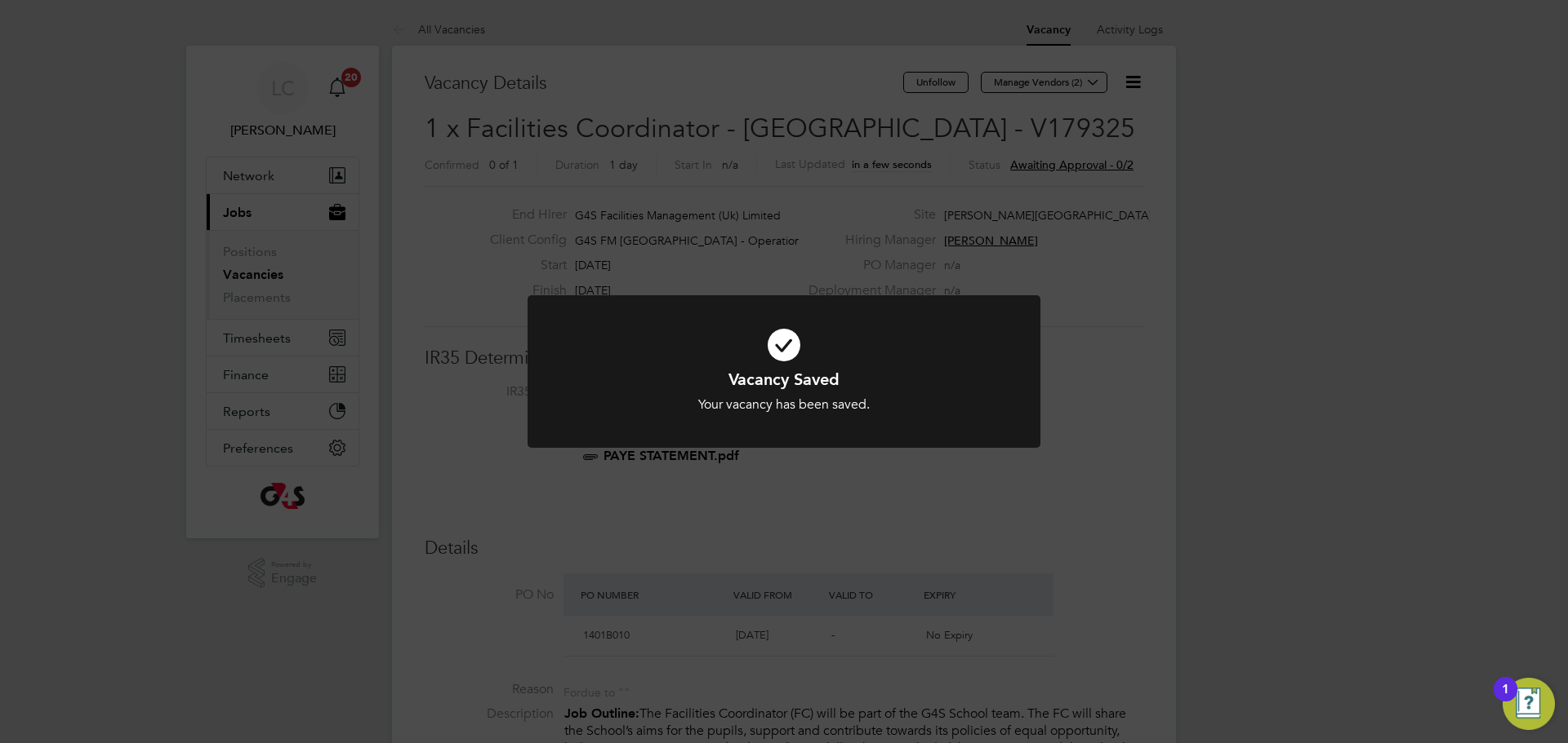
click at [989, 145] on div "Vacancy Saved Your vacancy has been saved. Cancel Okay" at bounding box center [784, 371] width 1568 height 743
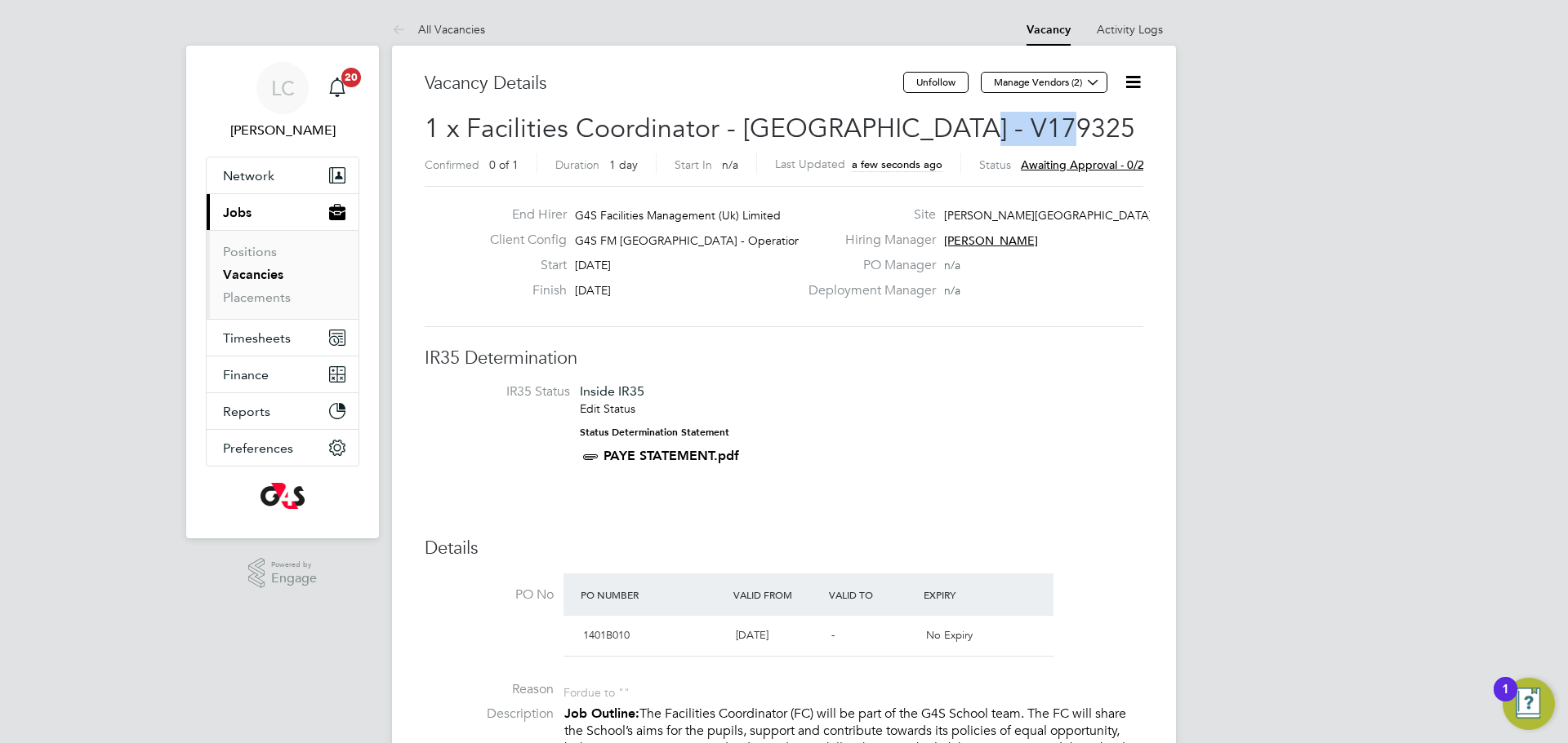
drag, startPoint x: 1034, startPoint y: 118, endPoint x: 932, endPoint y: 117, distance: 102.0
click at [932, 117] on h2 "1 x Facilities Coordinator - [GEOGRAPHIC_DATA] - V179325 Confirmed 0 of 1 Durat…" at bounding box center [784, 145] width 718 height 69
copy span "V179325"
click at [1095, 79] on icon at bounding box center [1093, 82] width 12 height 12
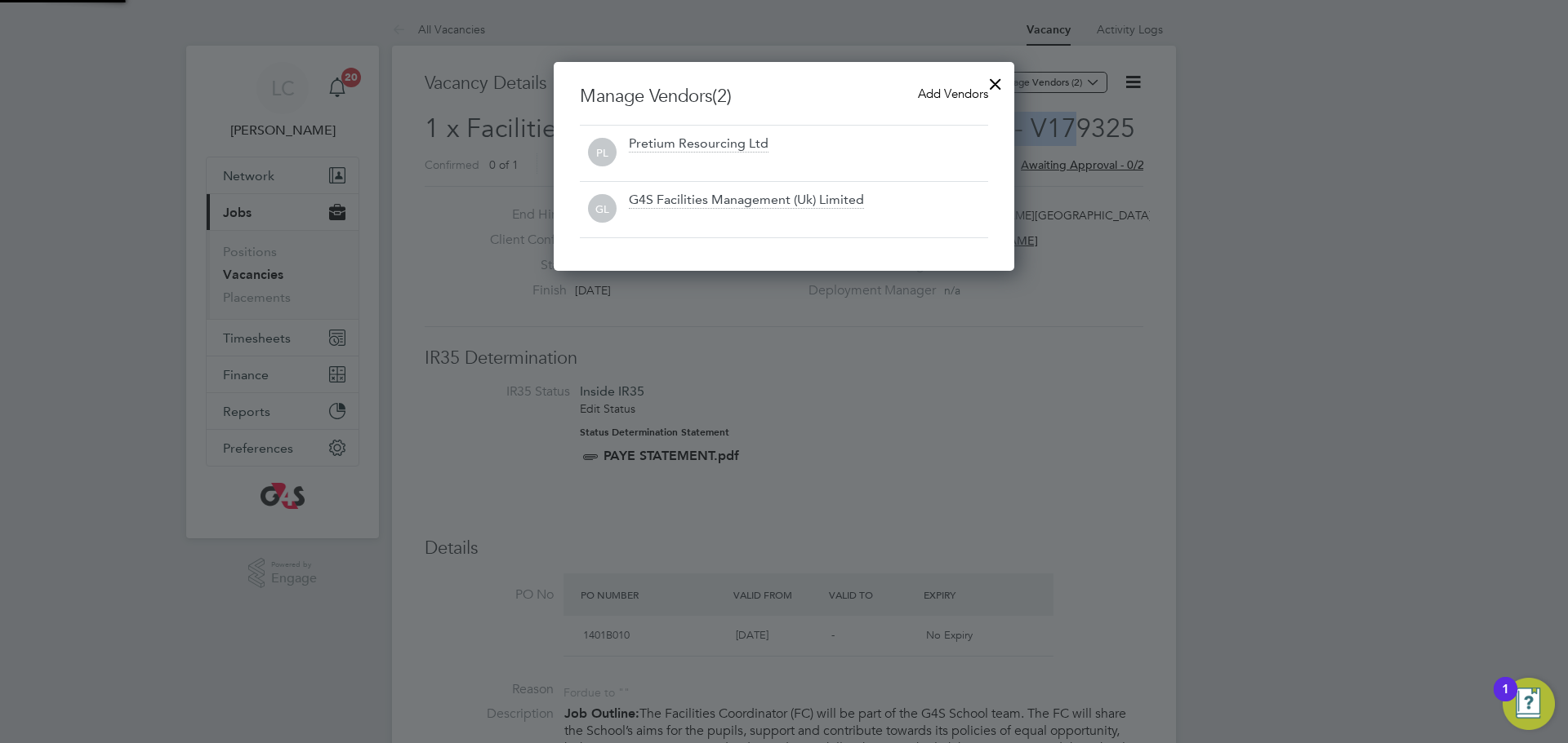
scroll to position [209, 461]
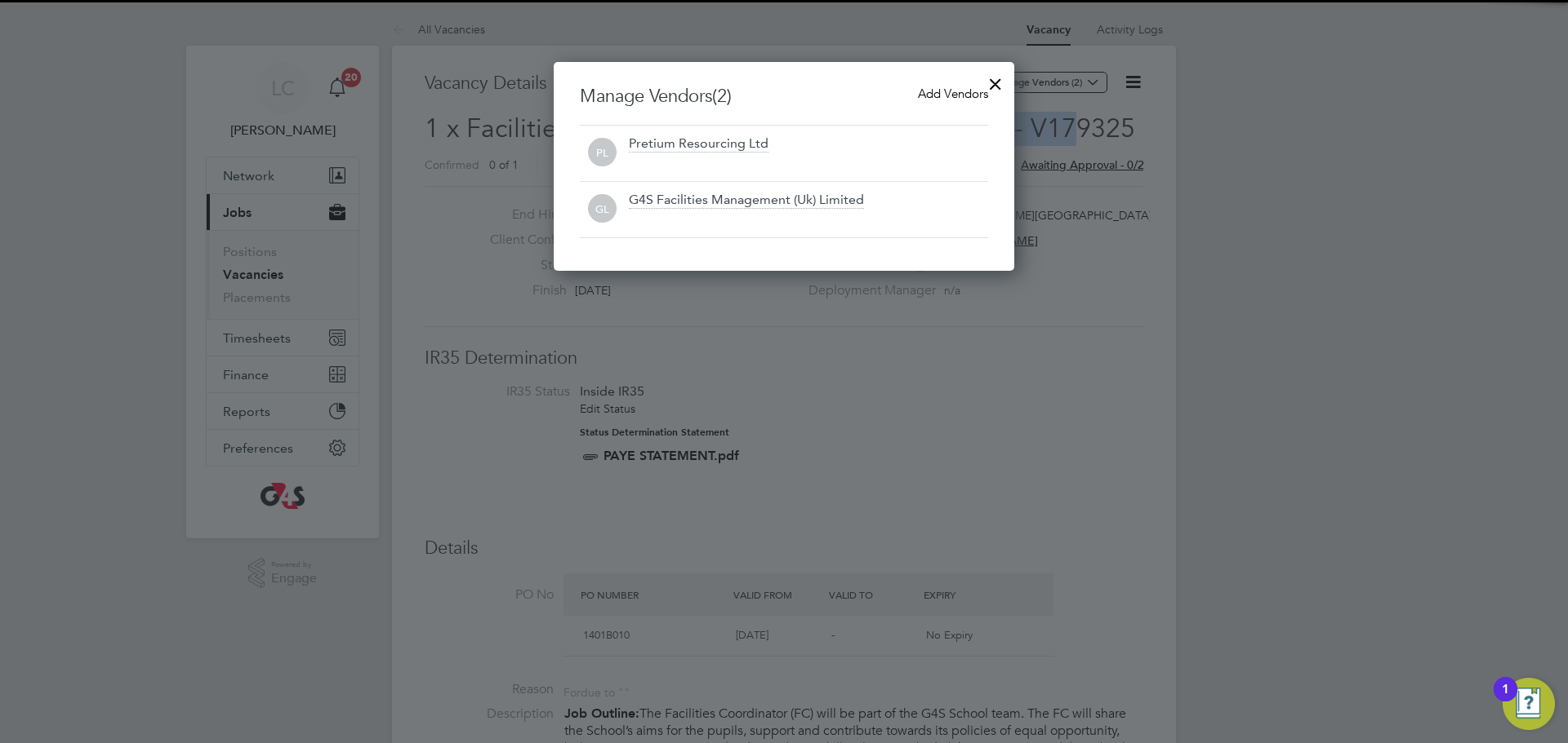
click at [978, 90] on span "Add Vendors" at bounding box center [953, 93] width 71 height 16
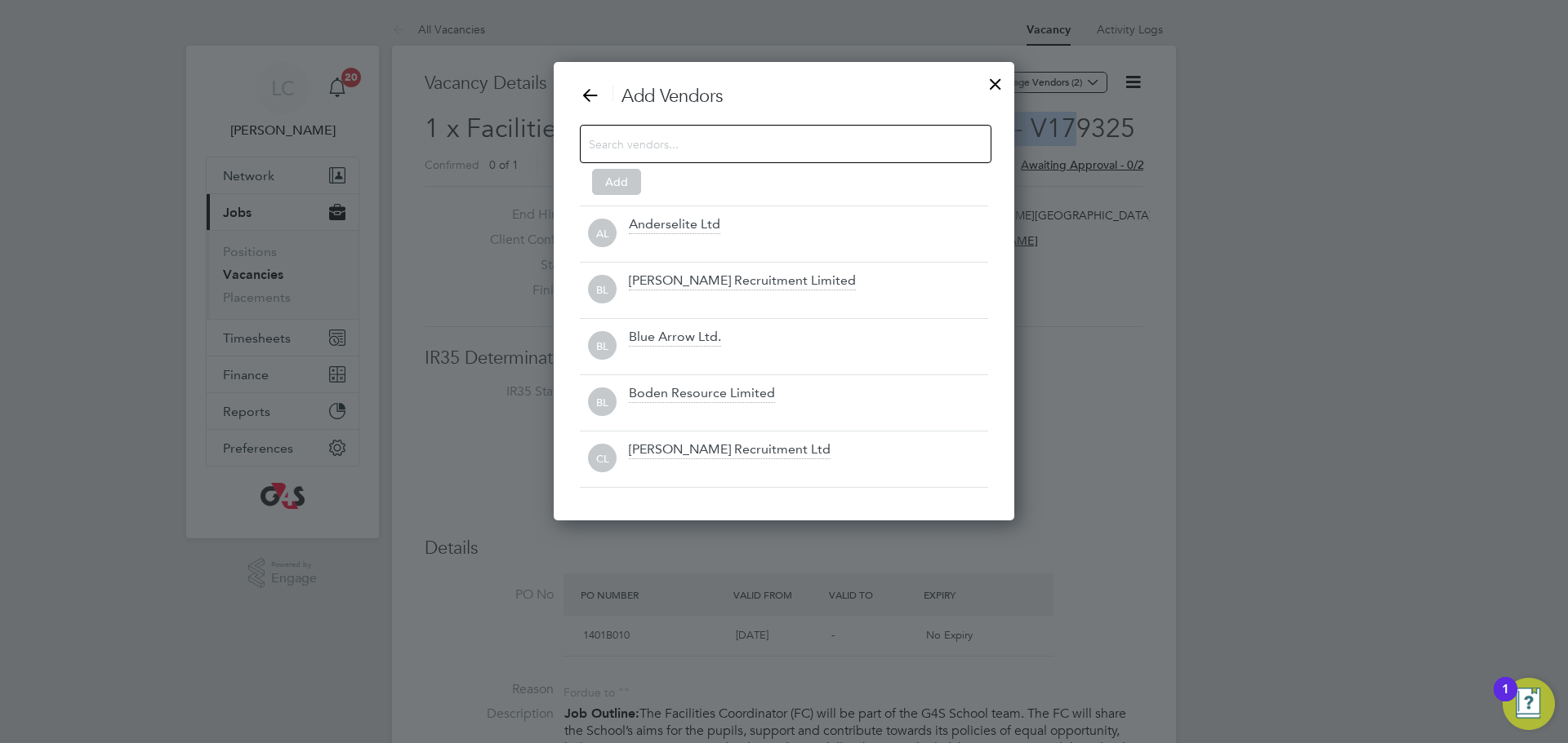
scroll to position [459, 461]
click at [700, 149] on input at bounding box center [772, 144] width 368 height 21
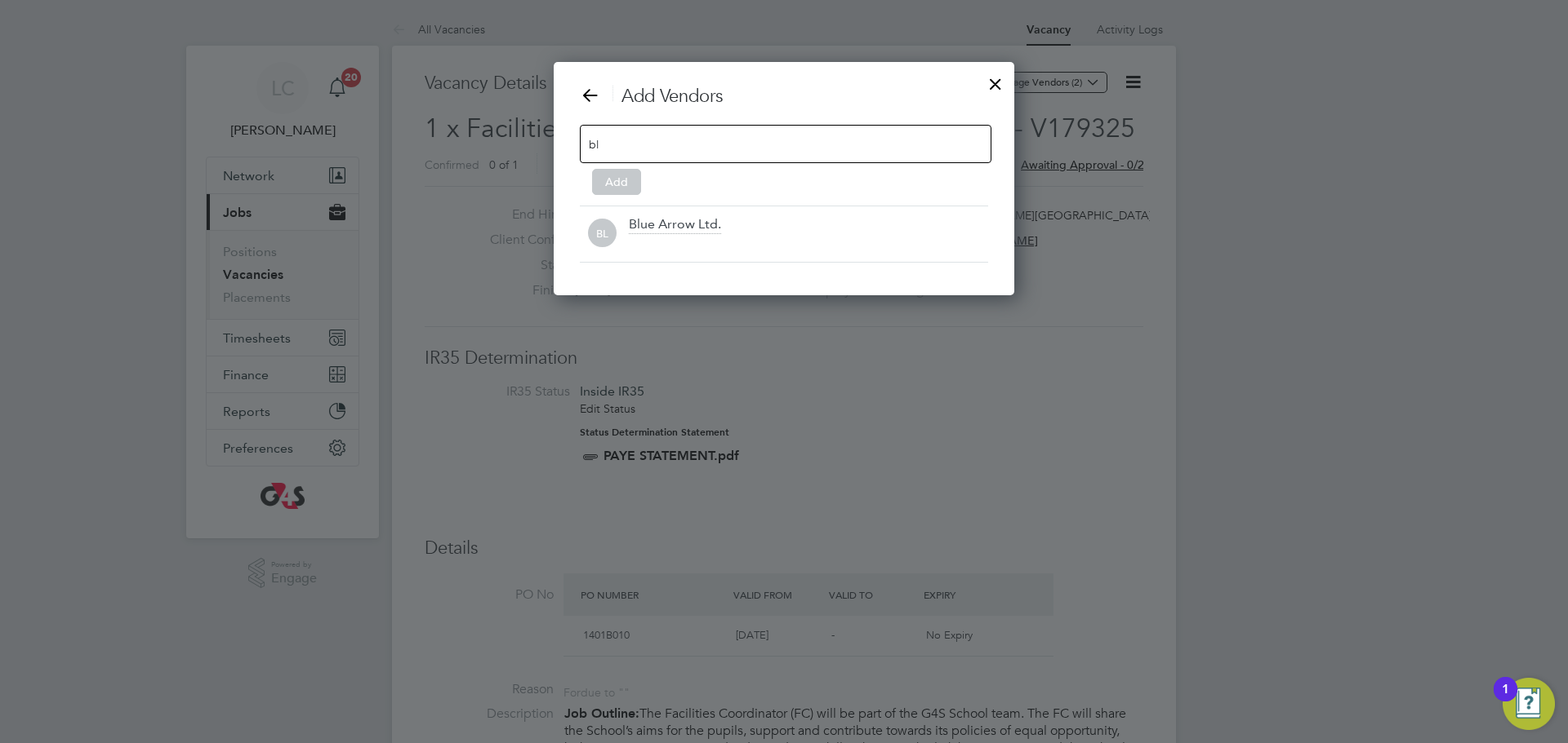
scroll to position [234, 461]
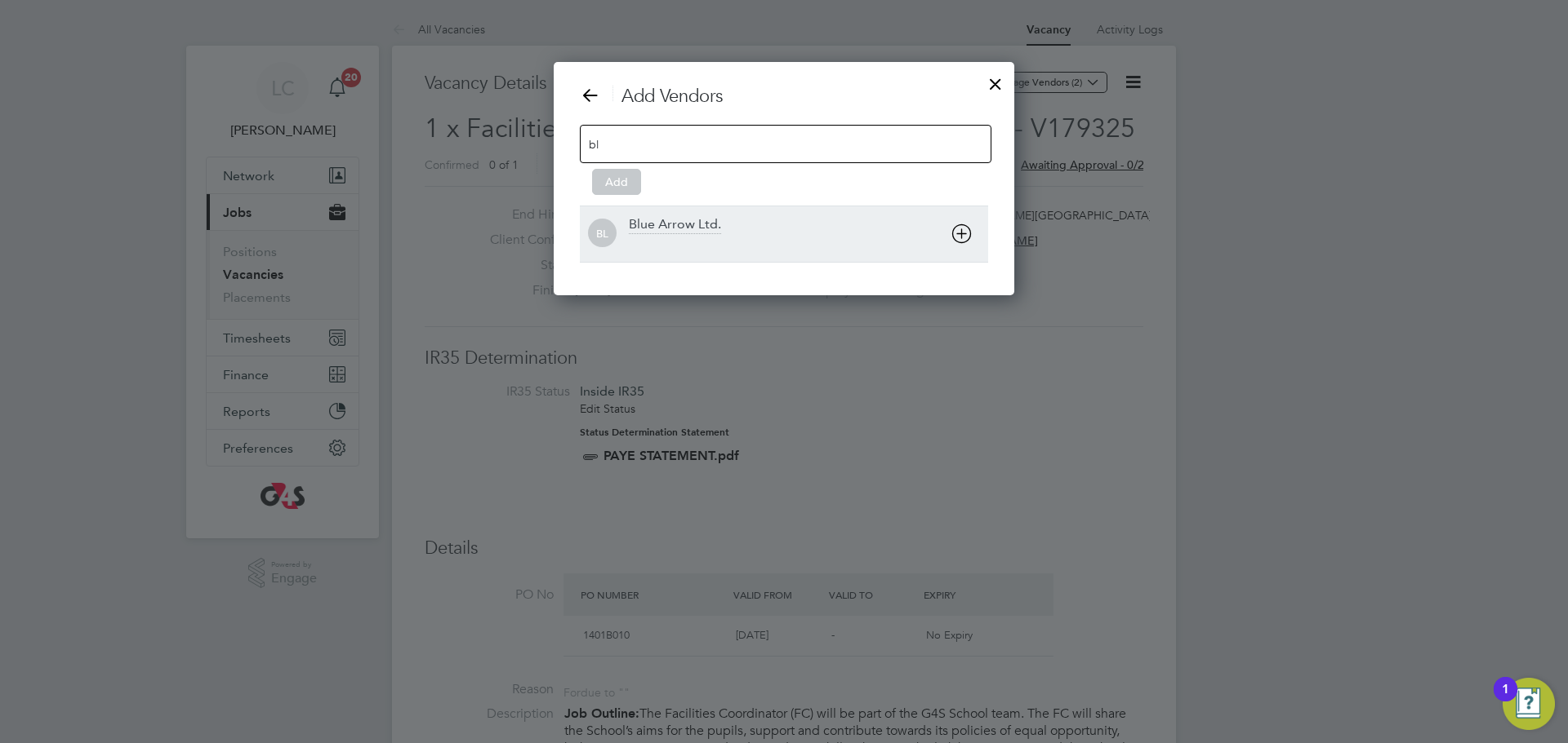
type input "bl"
click at [703, 224] on div "Blue Arrow Ltd." at bounding box center [675, 225] width 92 height 18
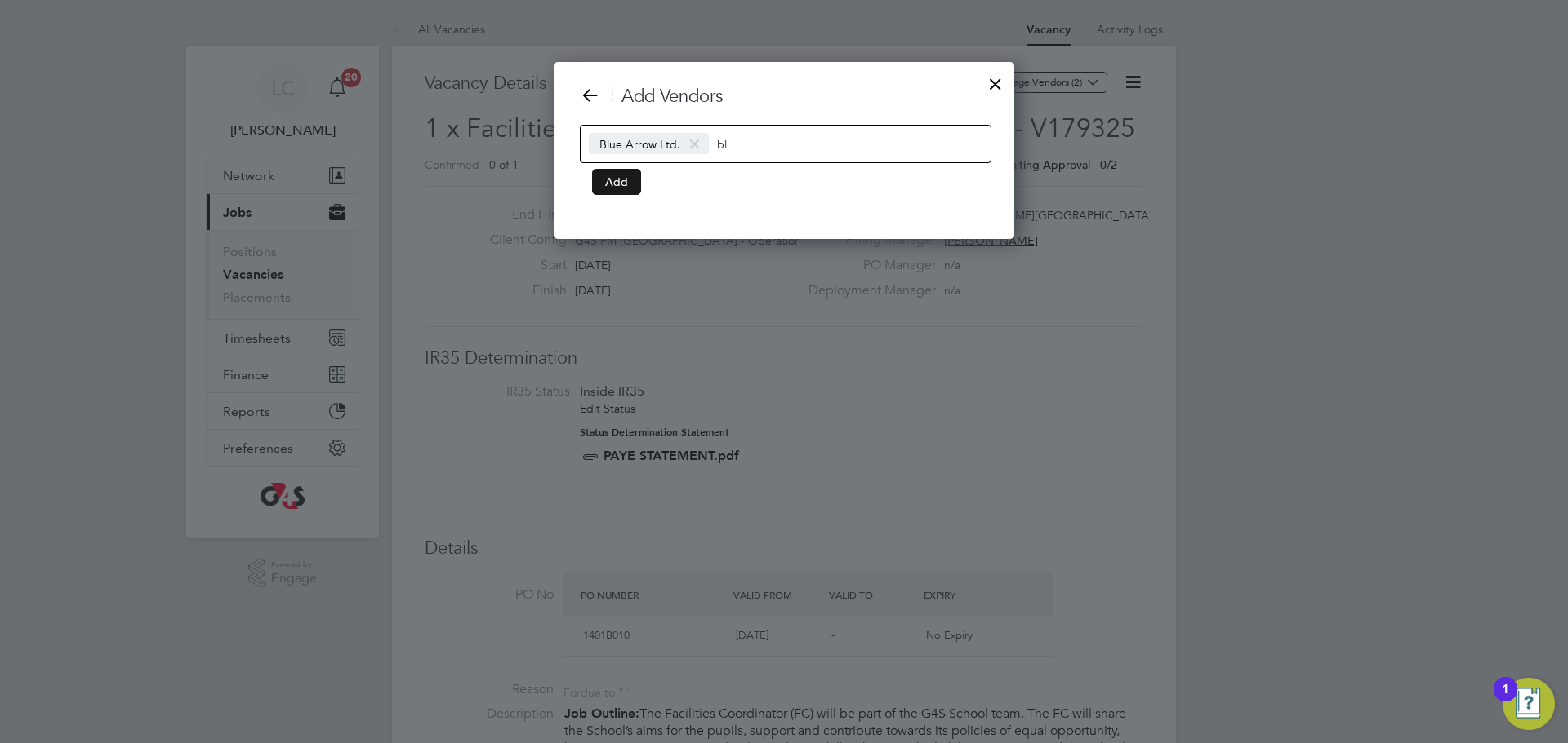
click at [636, 174] on button "Add" at bounding box center [616, 182] width 49 height 26
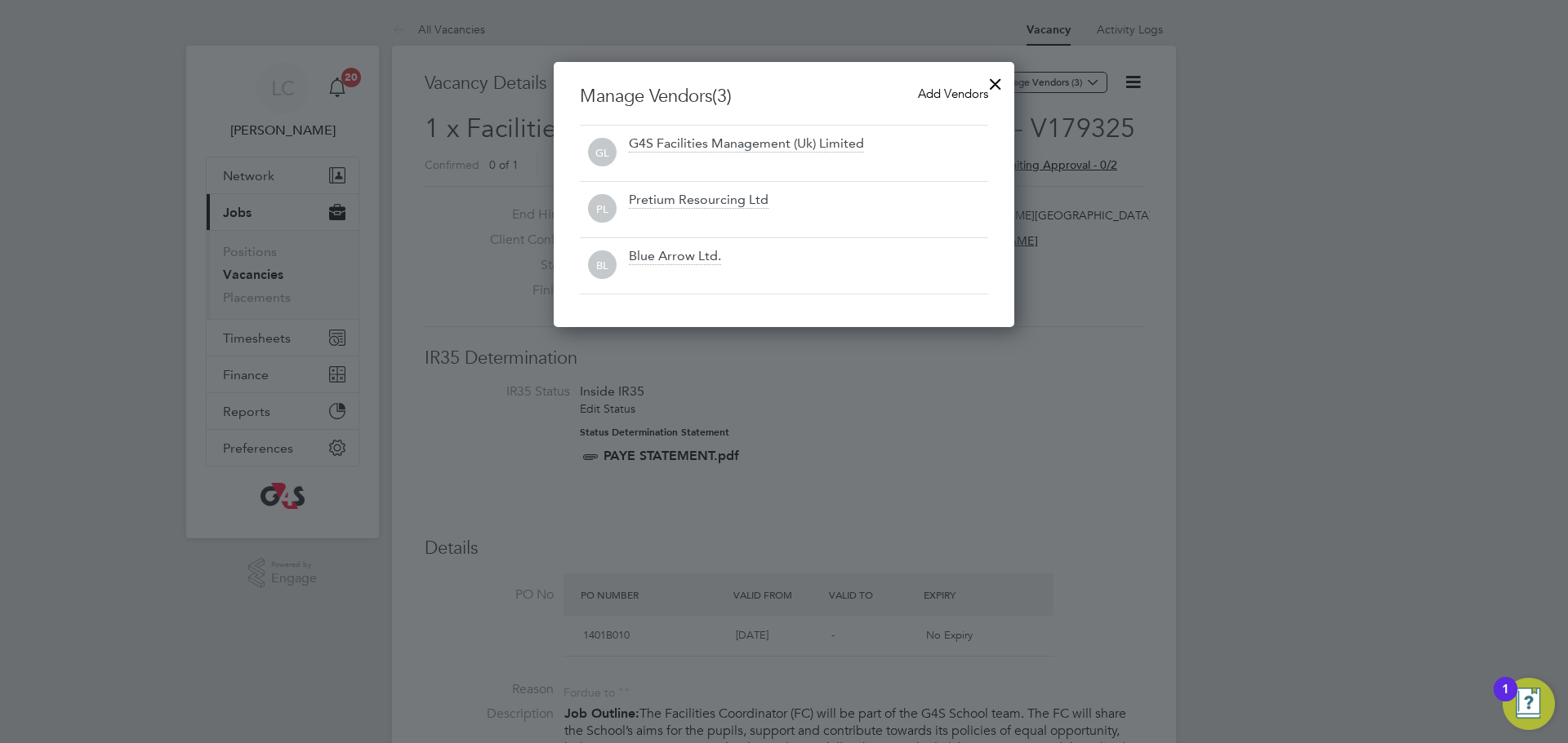
click at [993, 84] on div at bounding box center [995, 80] width 30 height 30
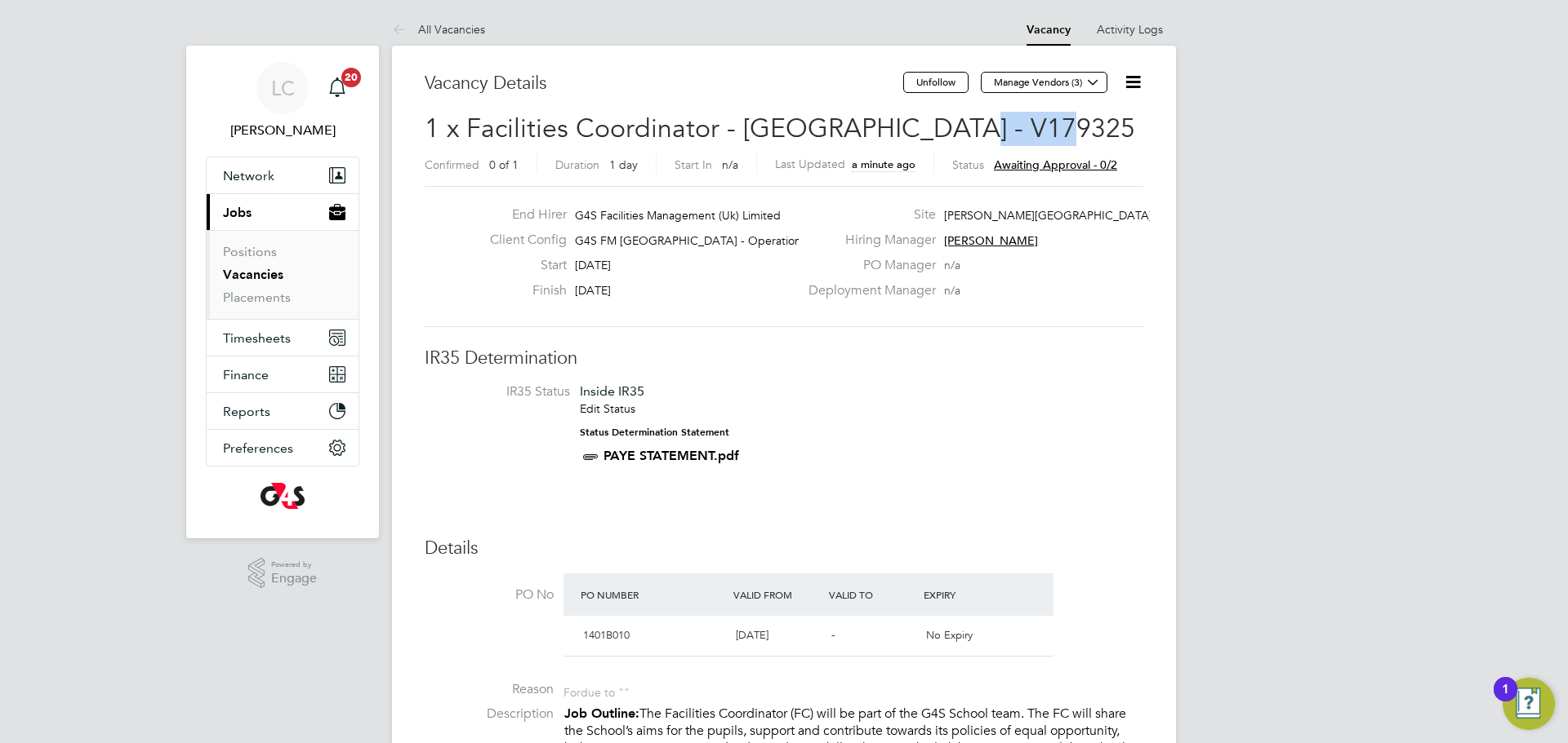
drag, startPoint x: 938, startPoint y: 118, endPoint x: 1043, endPoint y: 125, distance: 105.2
click at [1043, 125] on h2 "1 x Facilities Coordinator - [GEOGRAPHIC_DATA] - V179325 Confirmed 0 of 1 Durat…" at bounding box center [784, 145] width 718 height 69
copy span "V179325"
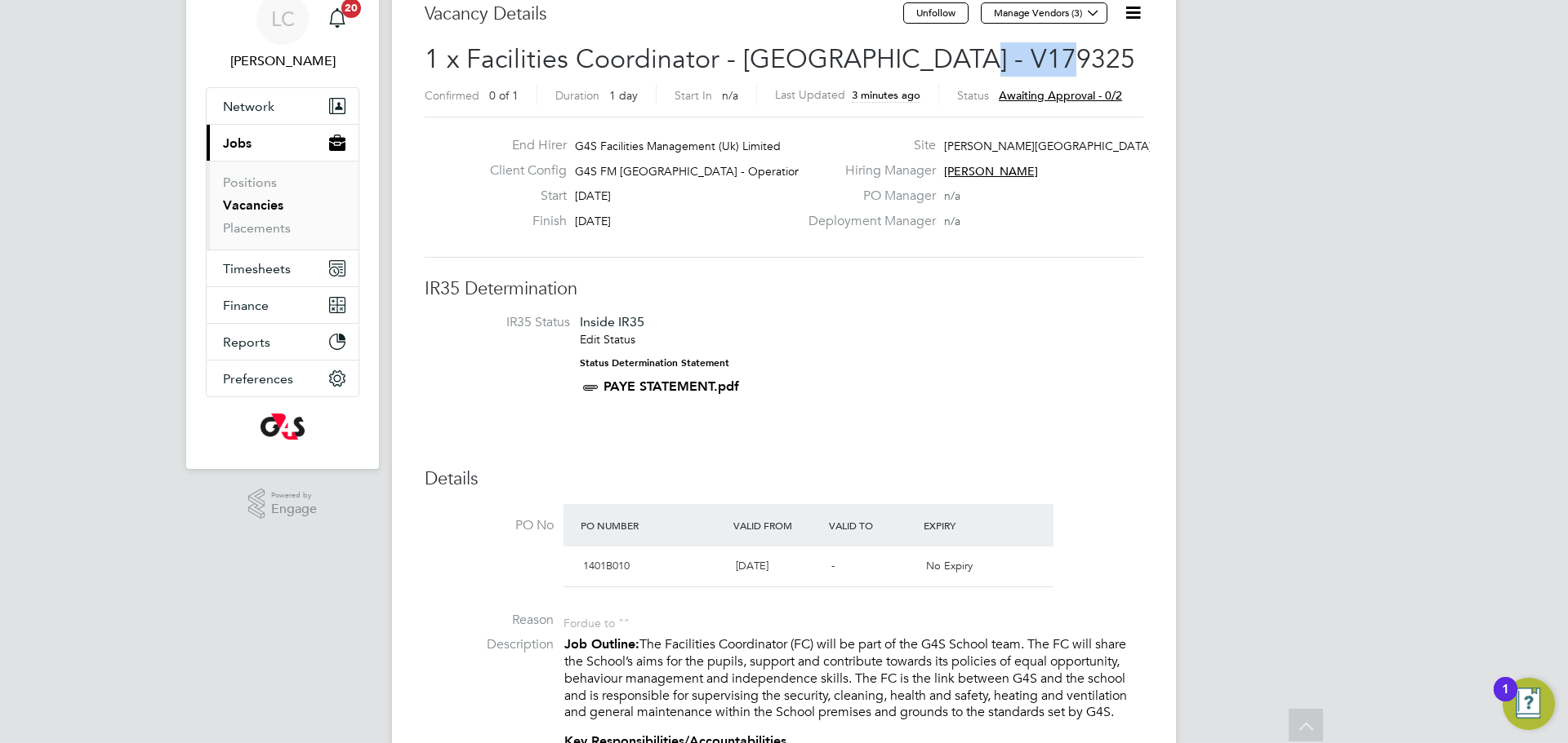
scroll to position [0, 0]
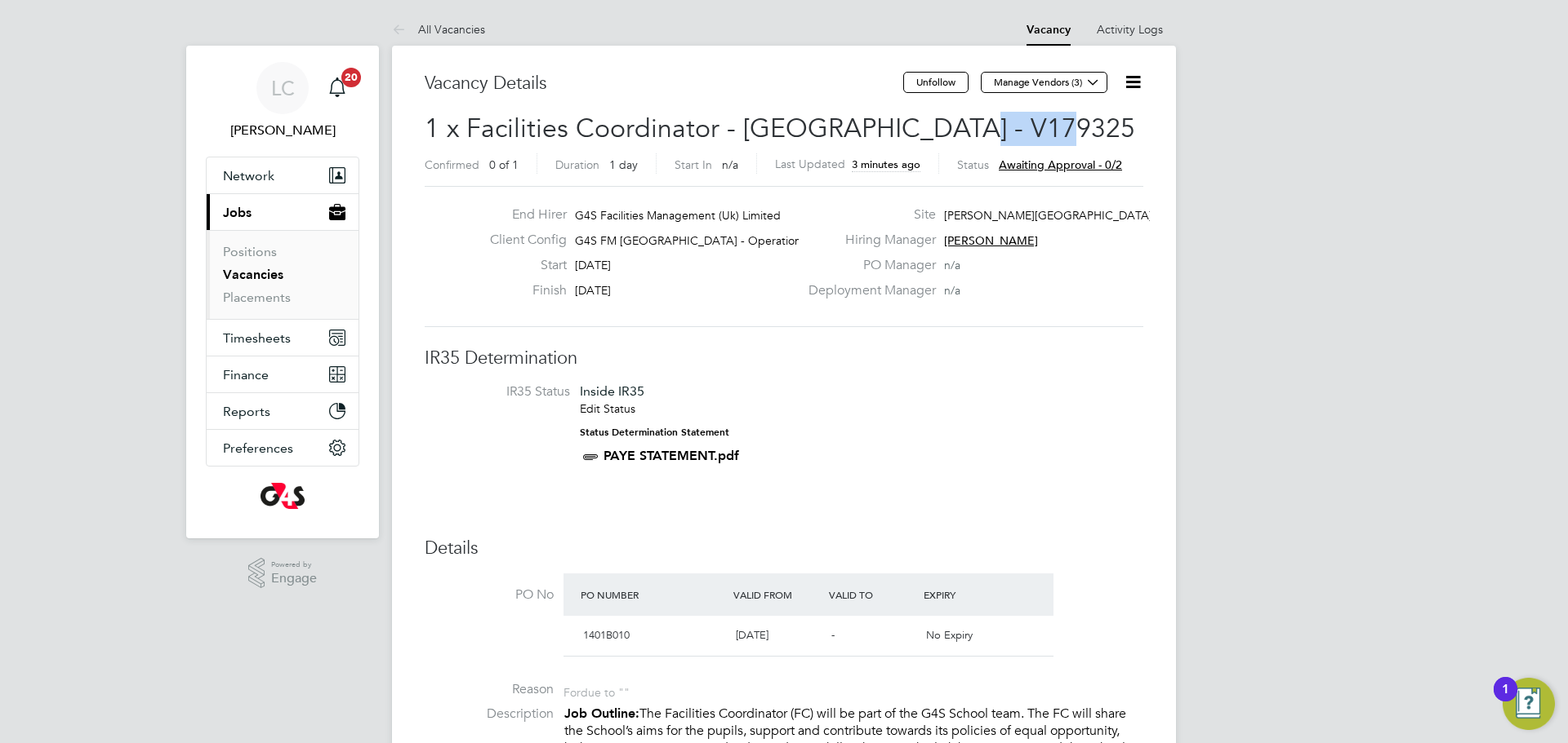
copy span "V179325"
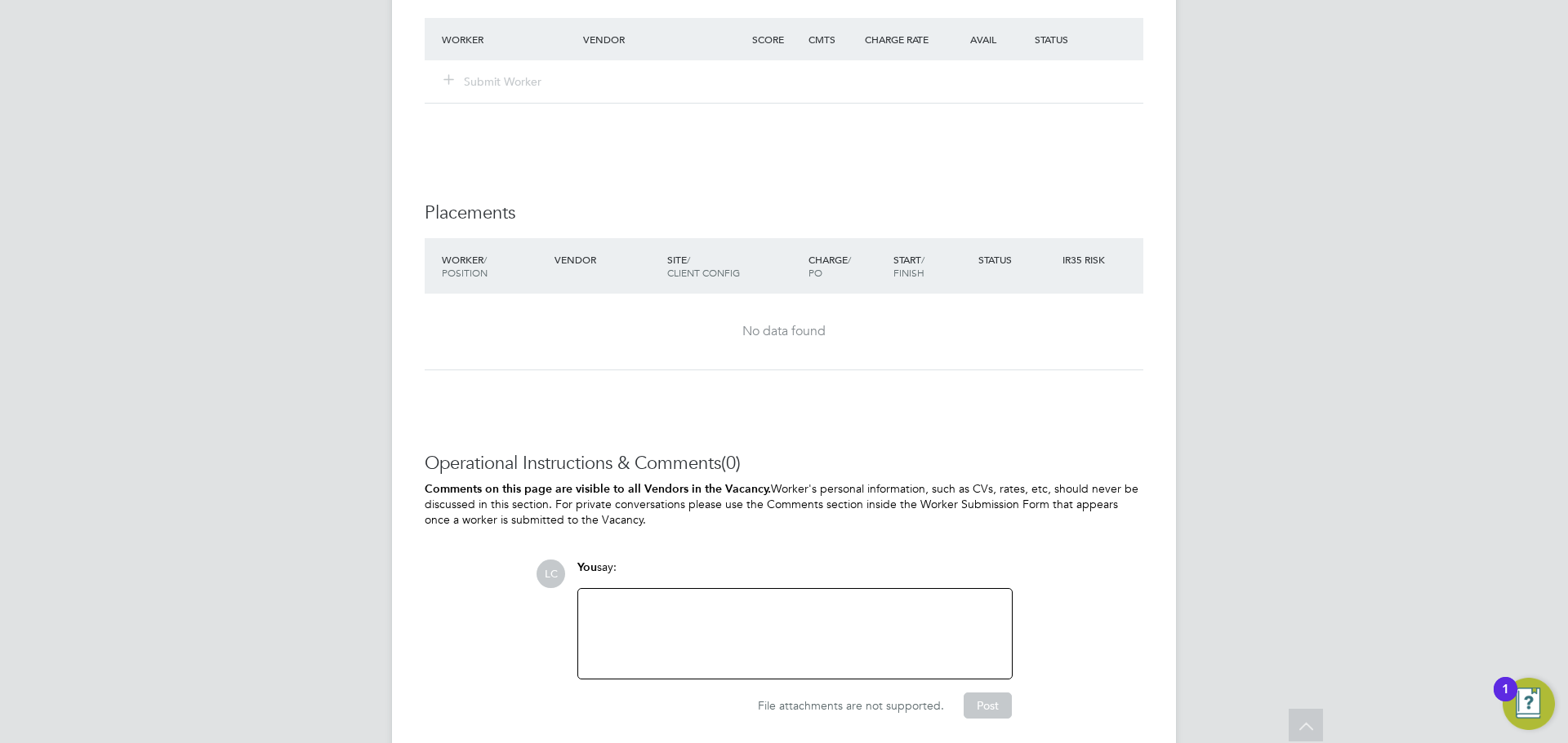
scroll to position [4018, 0]
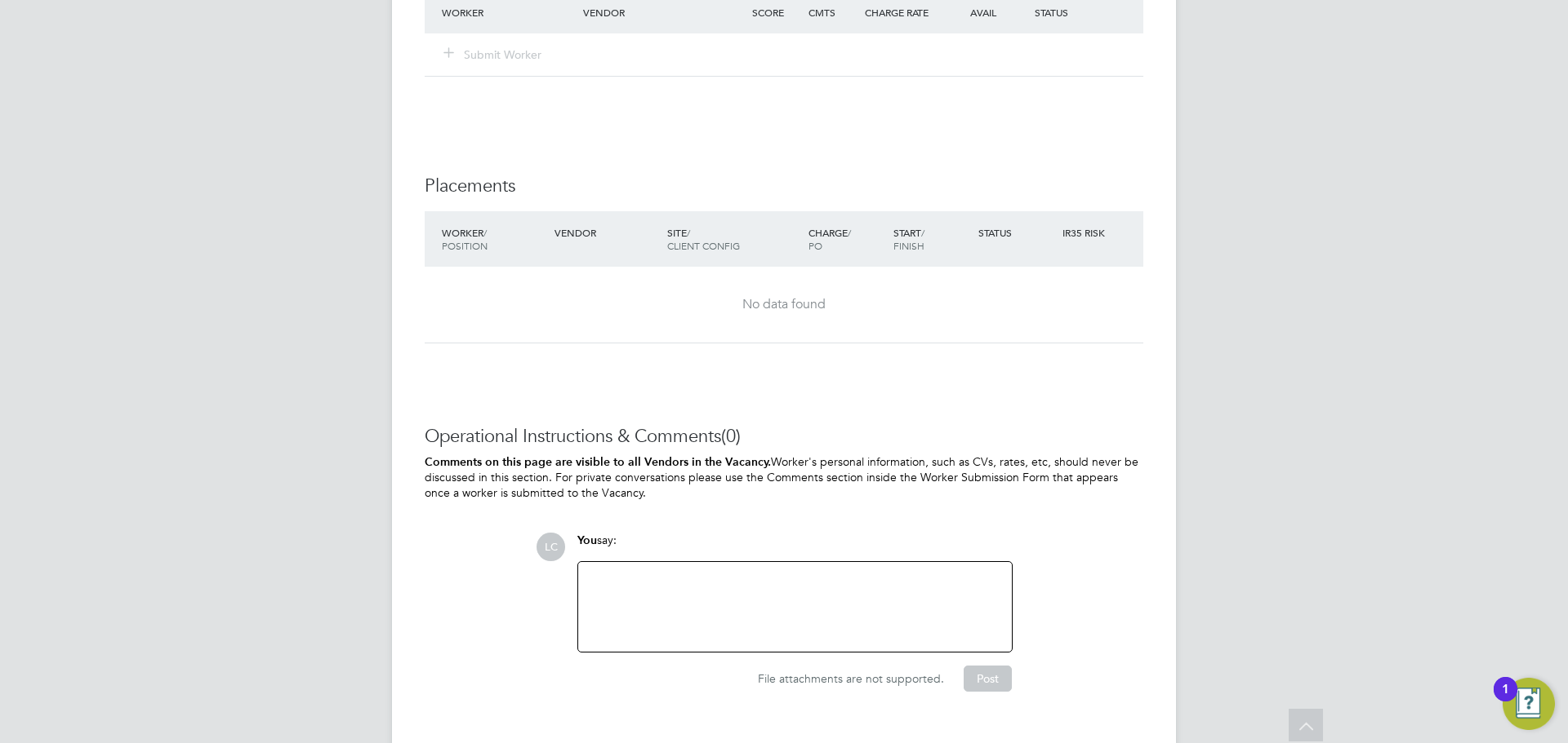
click at [716, 625] on div at bounding box center [795, 607] width 414 height 71
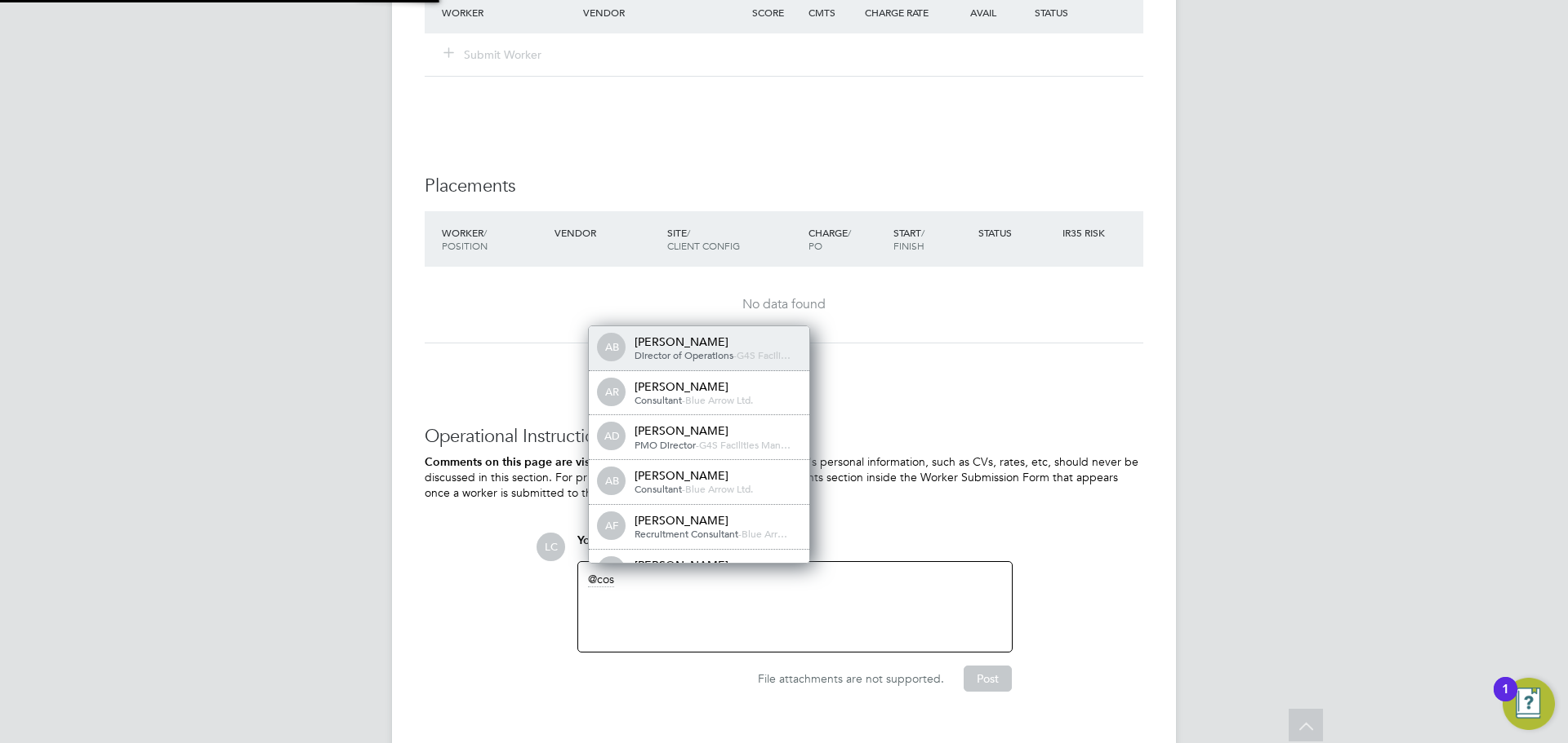
scroll to position [0, 0]
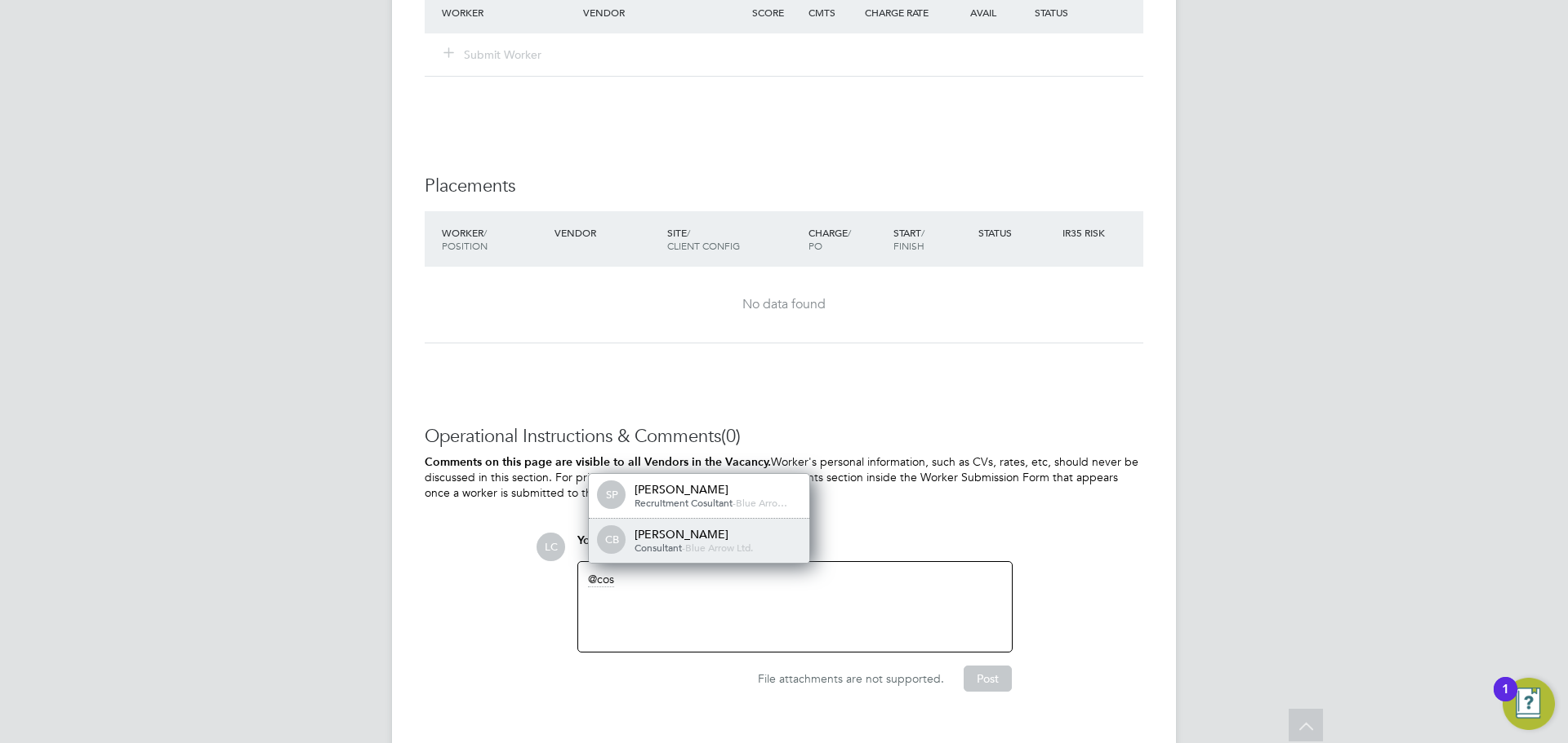
click at [695, 550] on span "Blue Arrow Ltd." at bounding box center [719, 547] width 68 height 13
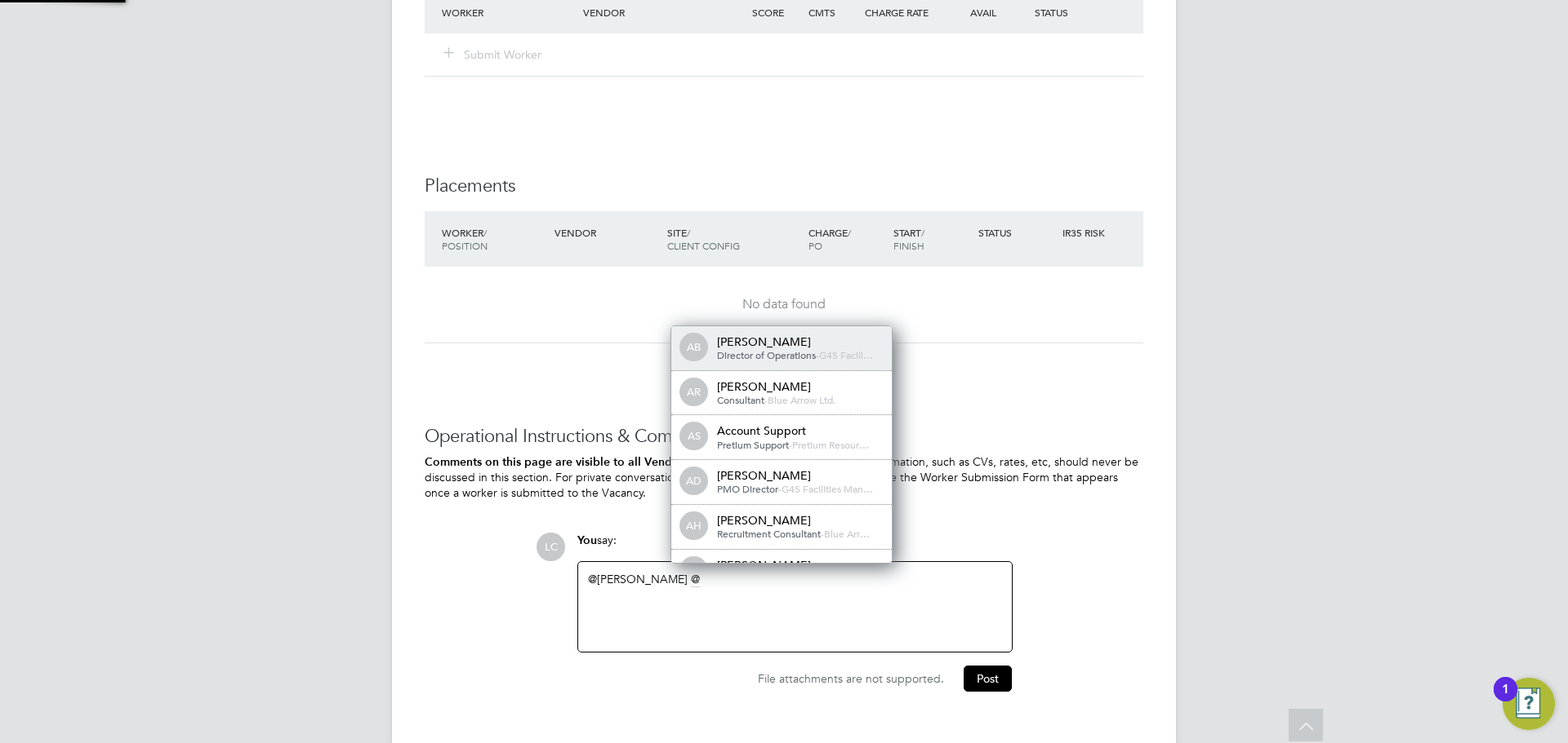
scroll to position [8, 8]
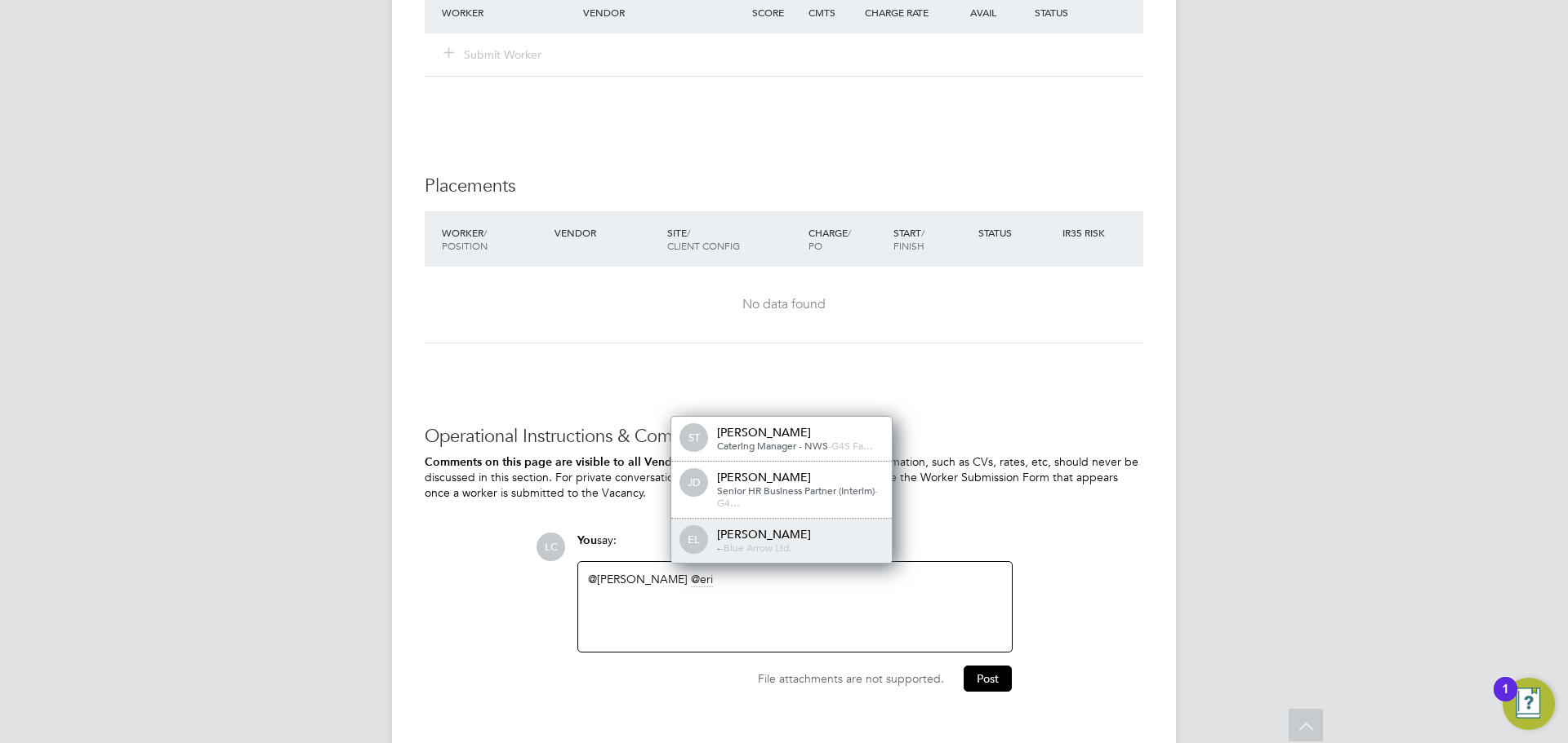
click at [802, 525] on div "EL [PERSON_NAME] - - Blue Arrow Ltd." at bounding box center [781, 541] width 221 height 44
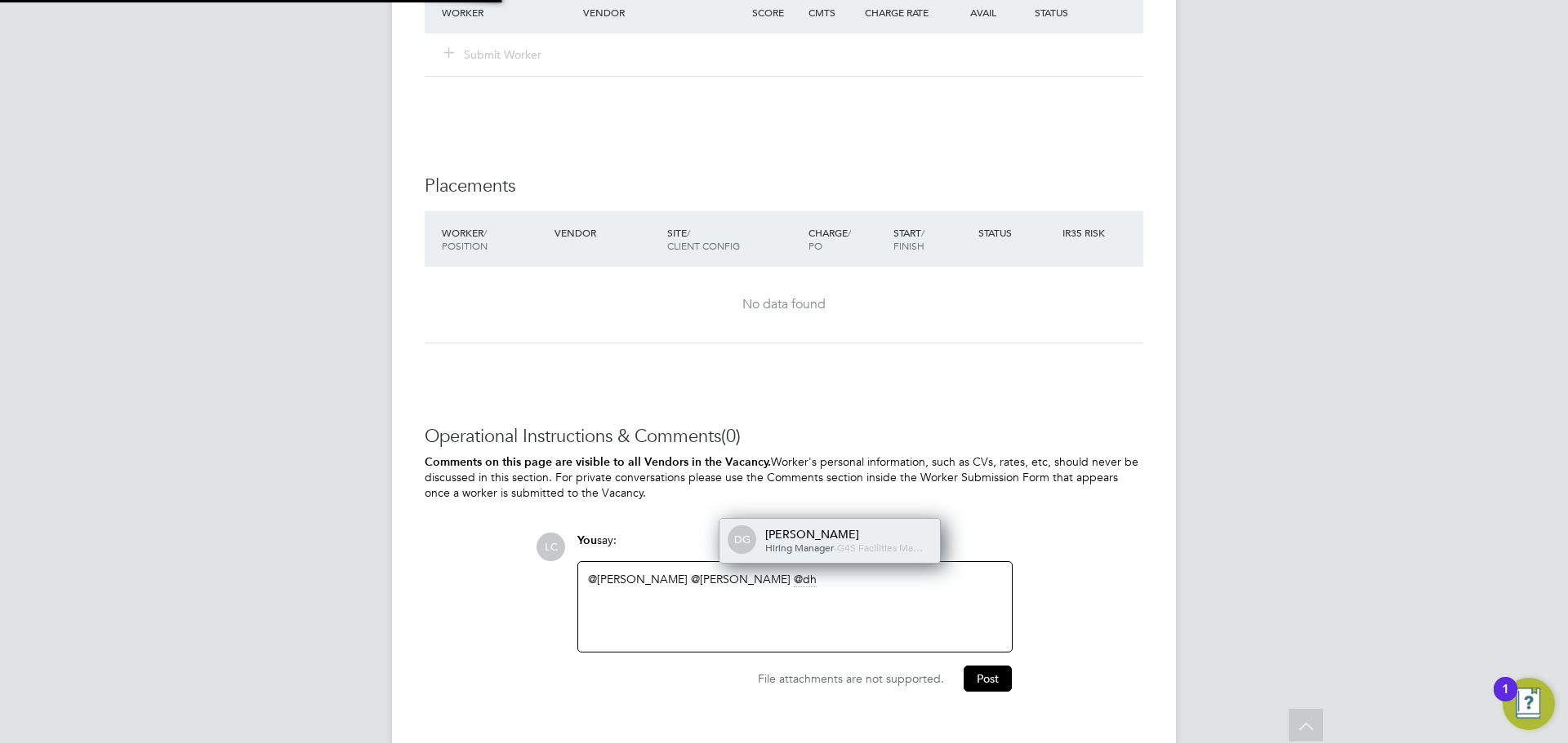
click at [802, 541] on span "Hiring Manager" at bounding box center [799, 547] width 69 height 13
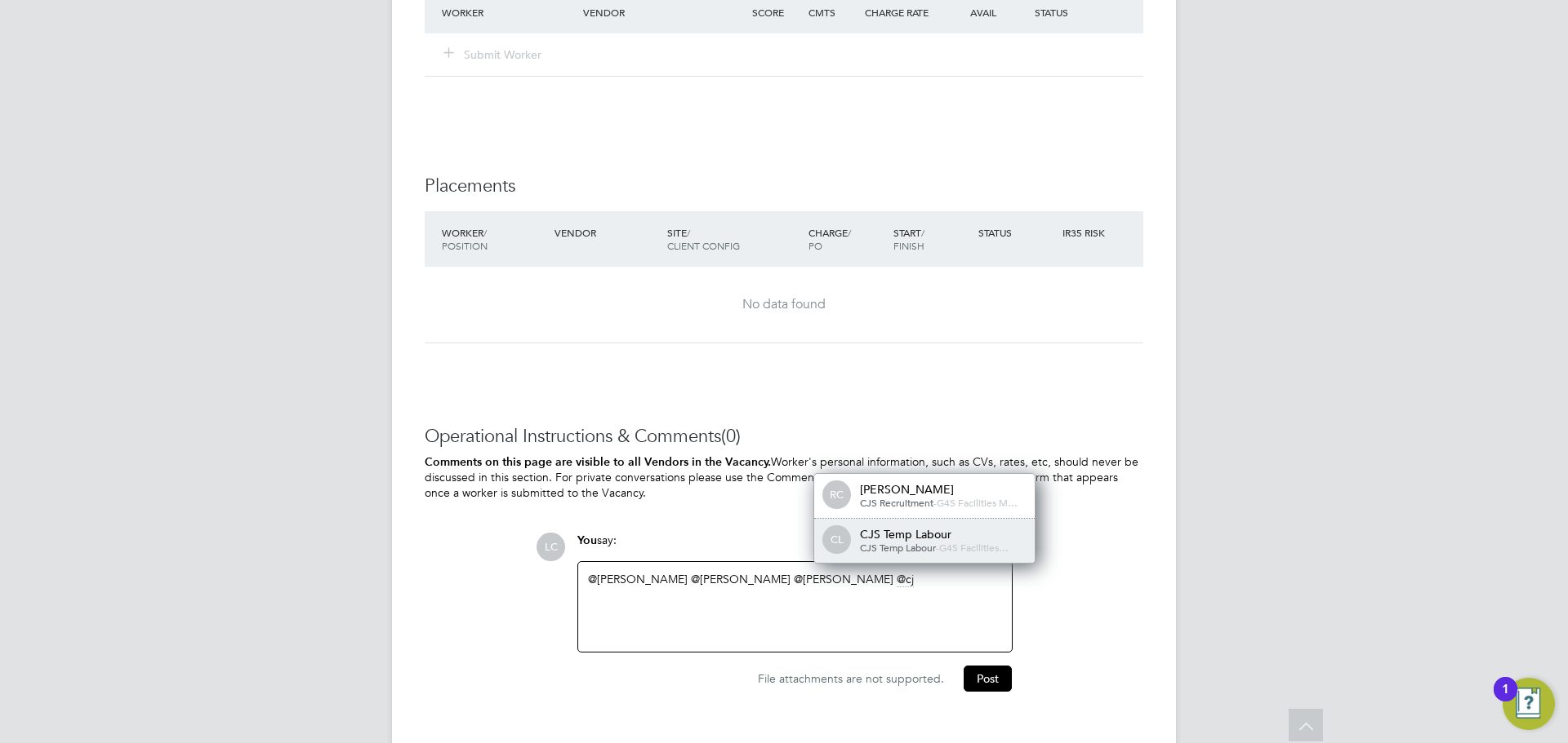
click at [835, 533] on span "CL" at bounding box center [837, 540] width 26 height 26
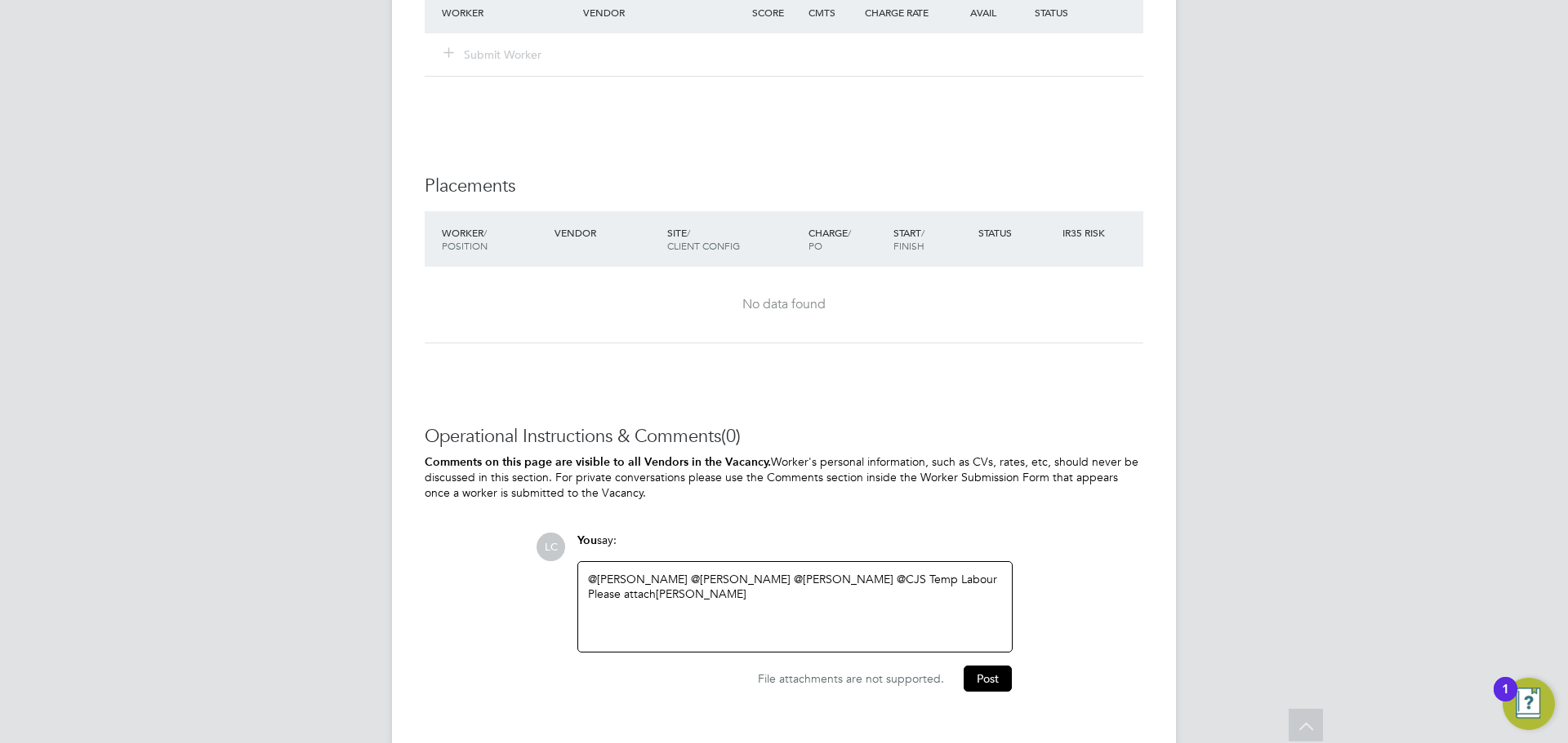
click at [854, 607] on div "@[PERSON_NAME] ​ @[PERSON_NAME] ​ @[PERSON_NAME] ​ @CJS Temp Labour ​ Please at…" at bounding box center [795, 607] width 414 height 71
click at [976, 682] on button "Post" at bounding box center [987, 683] width 48 height 26
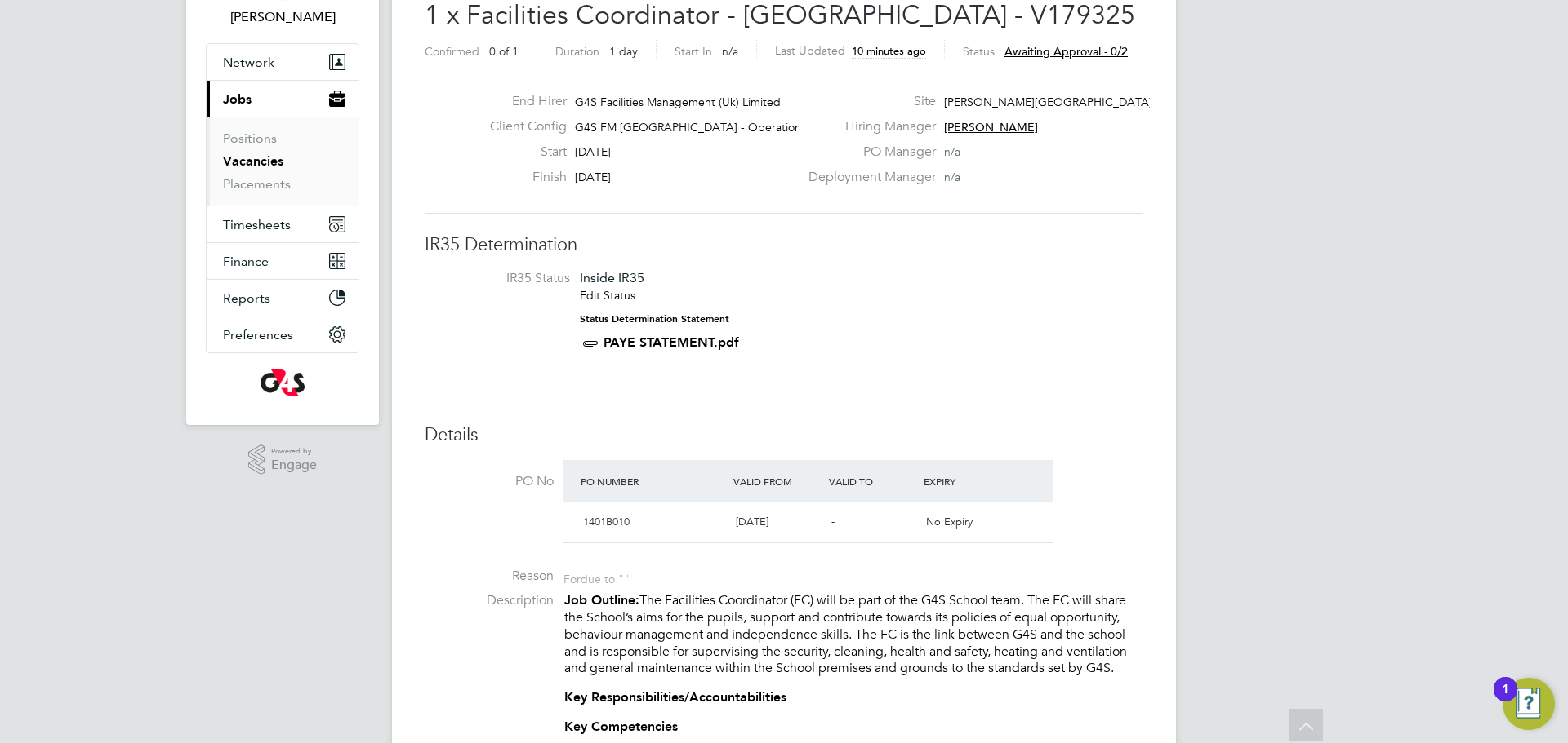
scroll to position [0, 0]
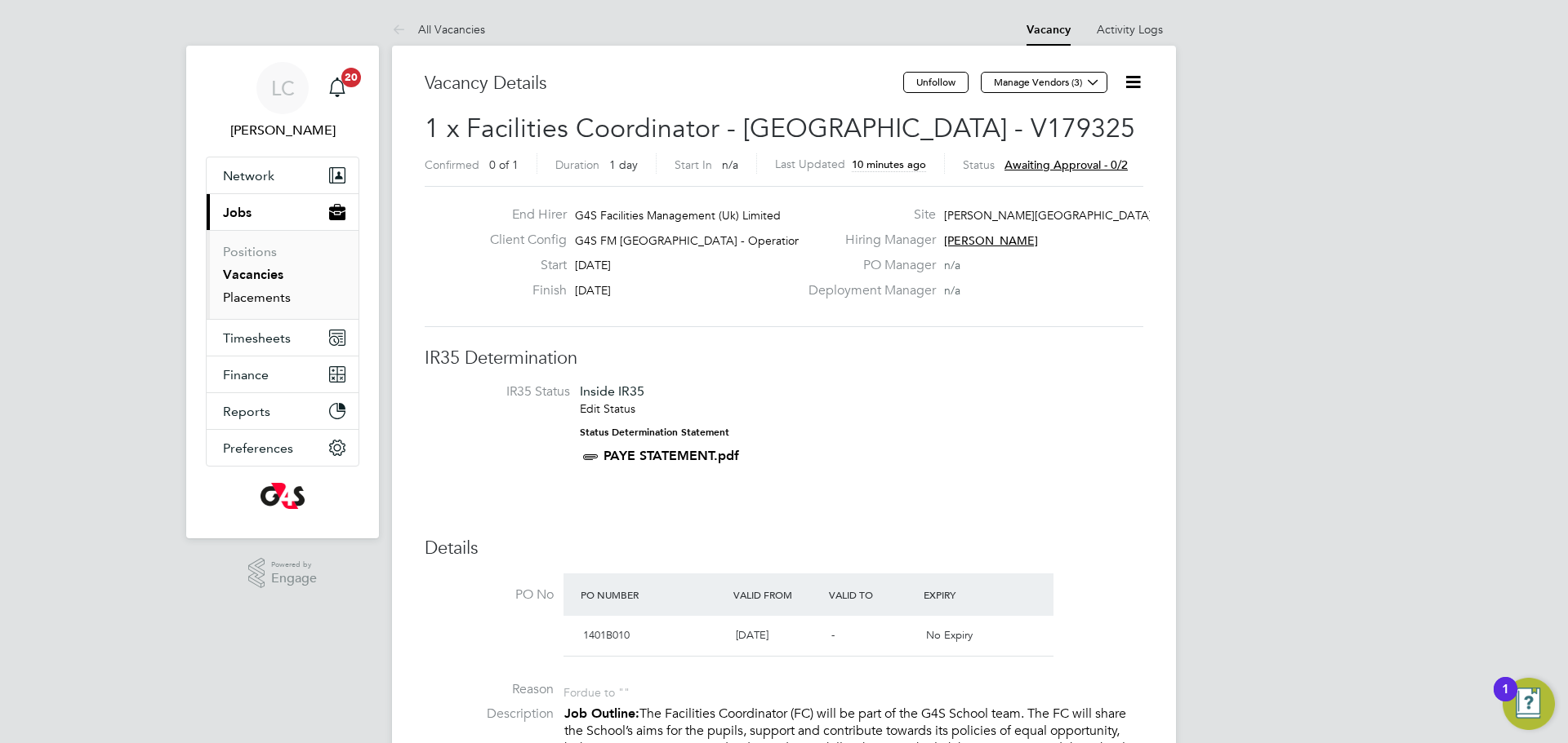
click at [270, 298] on link "Placements" at bounding box center [257, 298] width 68 height 16
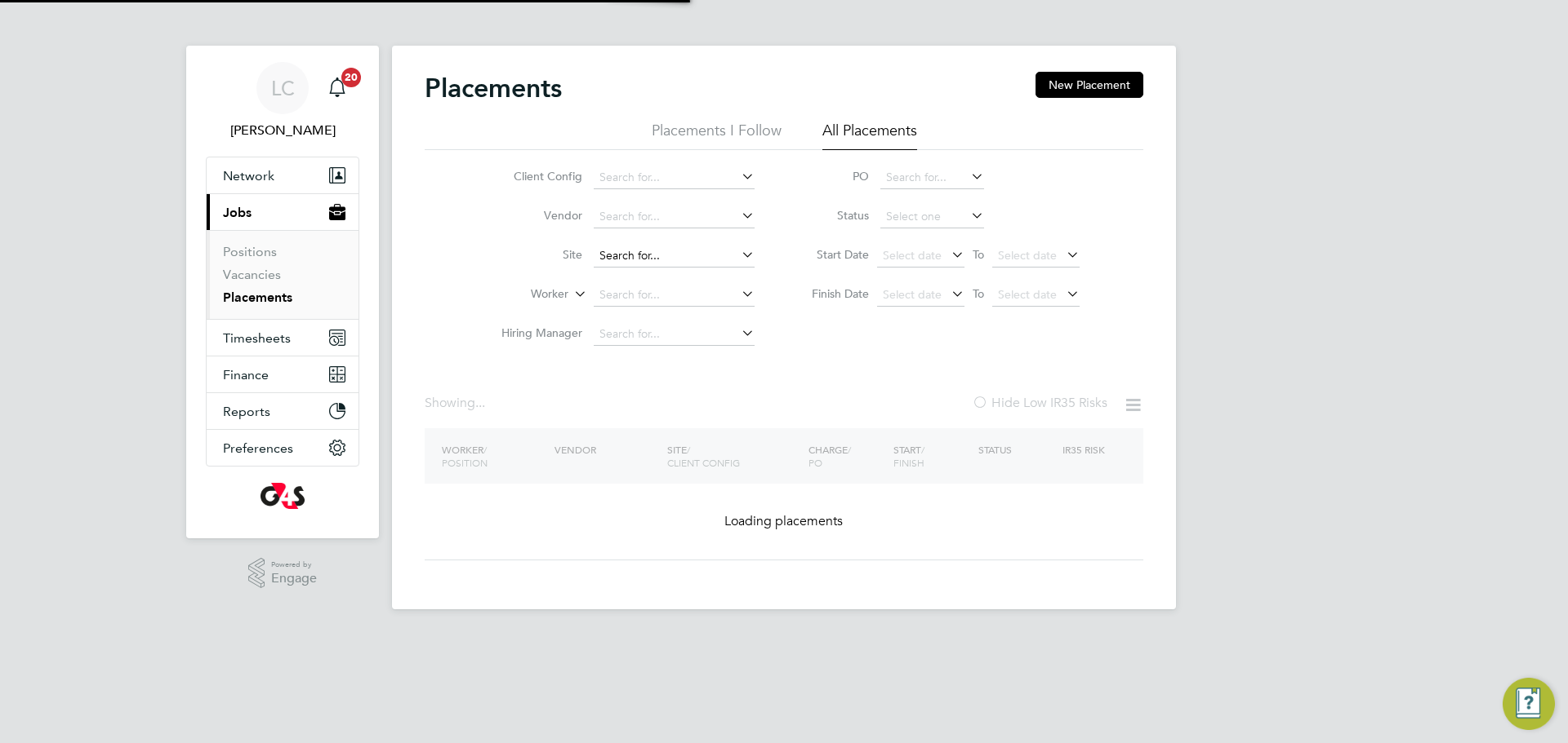
click at [641, 289] on input at bounding box center [674, 295] width 161 height 23
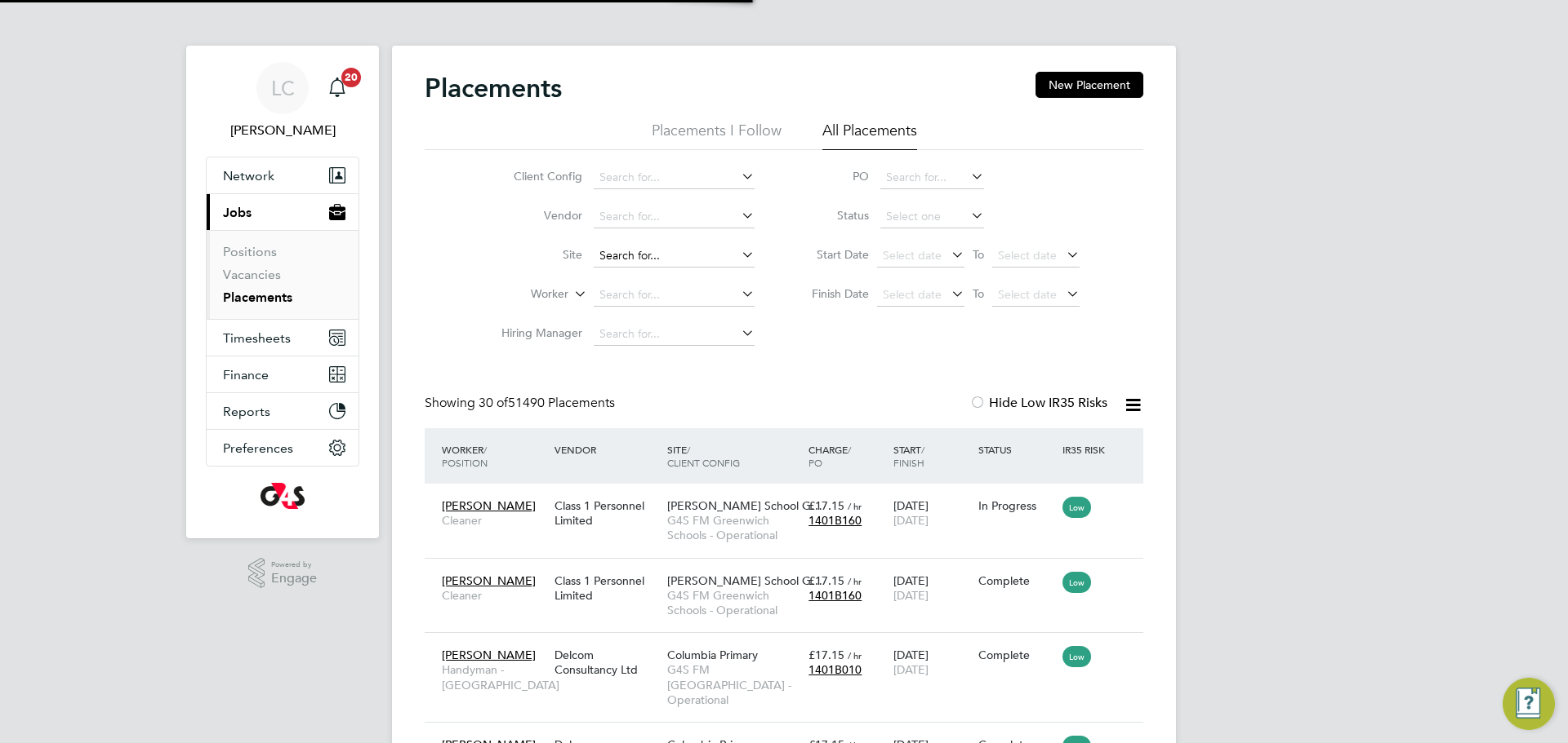
click at [651, 247] on input at bounding box center [674, 256] width 161 height 23
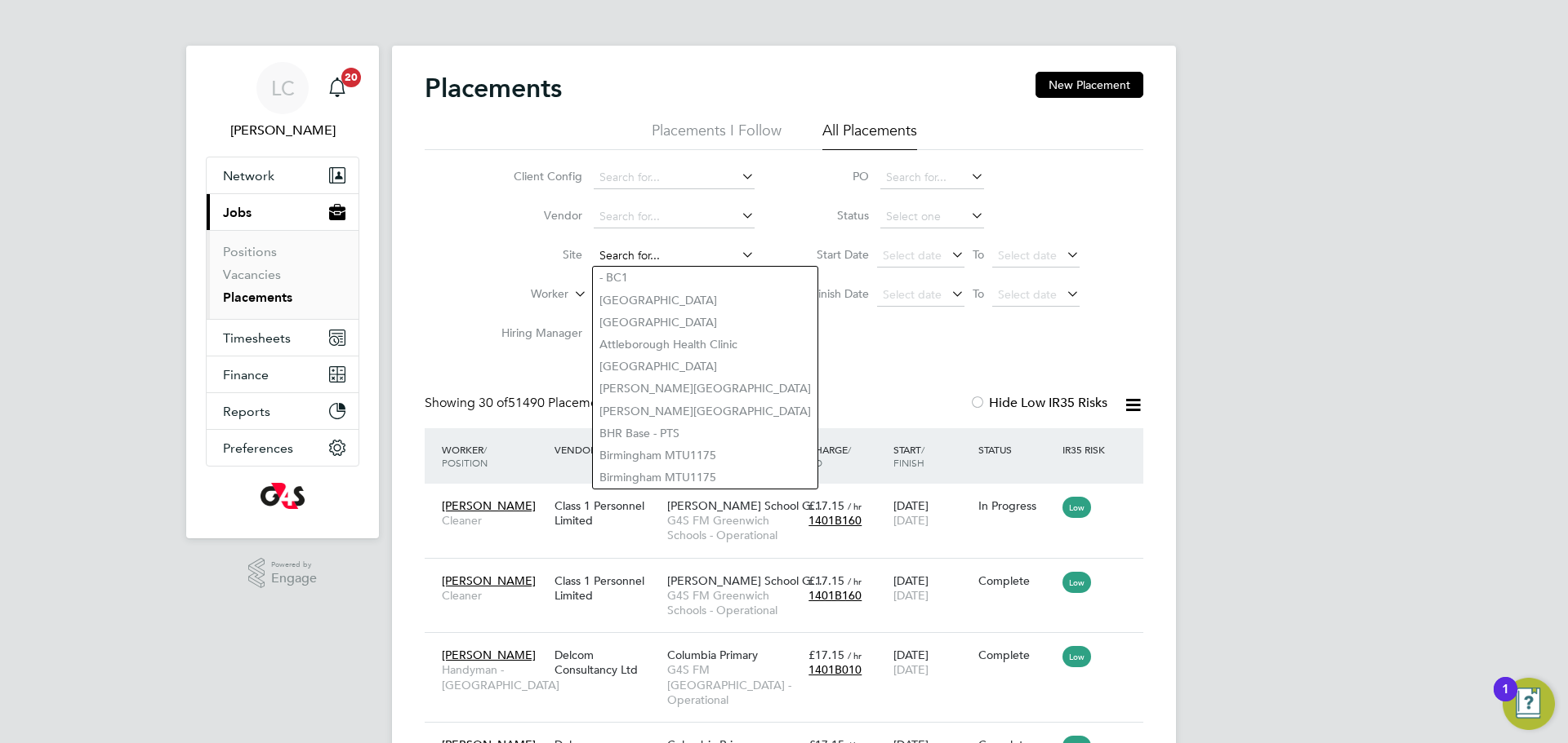
type input "m"
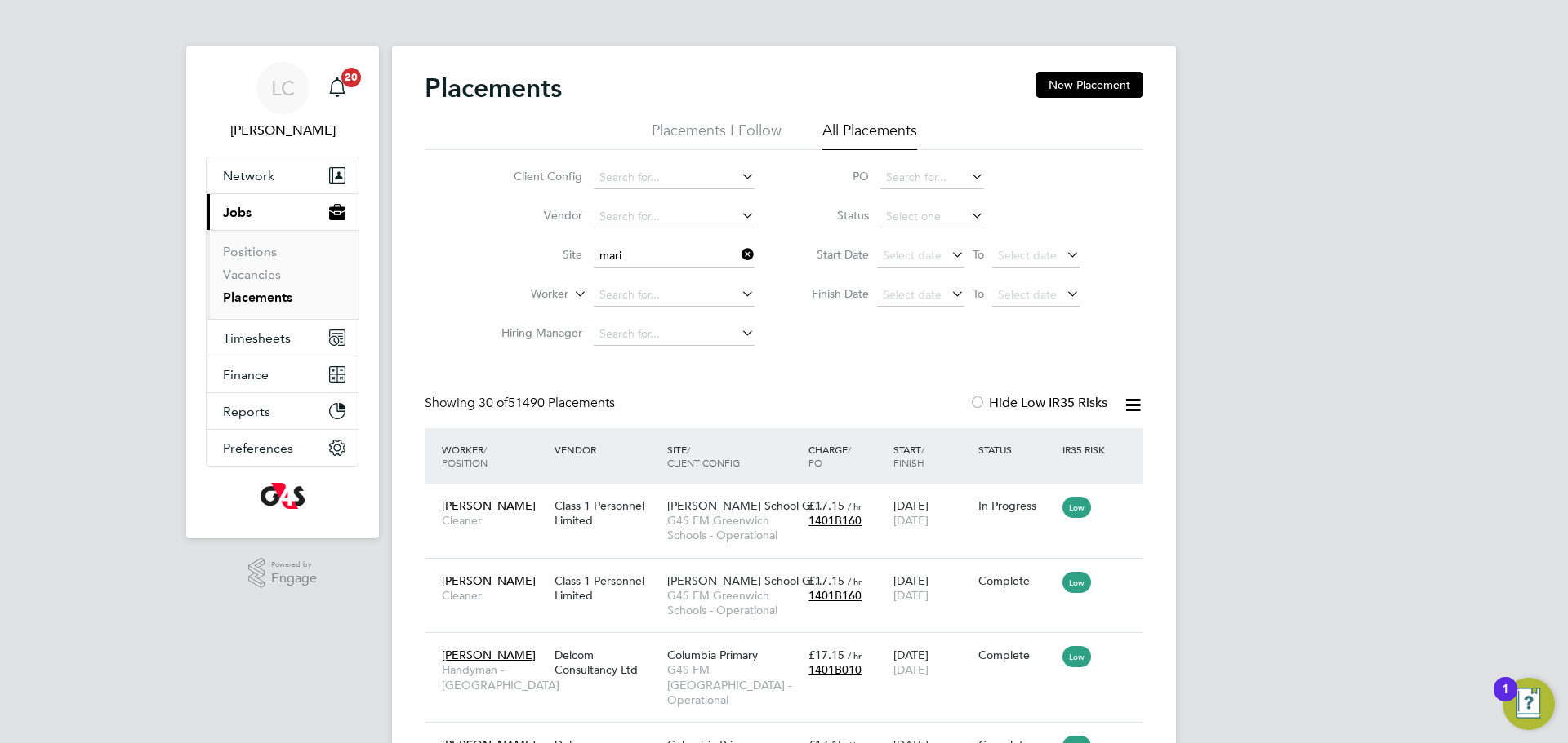
click at [651, 267] on li "[GEOGRAPHIC_DATA][PERSON_NAME]" at bounding box center [725, 277] width 265 height 22
type input "[PERSON_NAME][GEOGRAPHIC_DATA]"
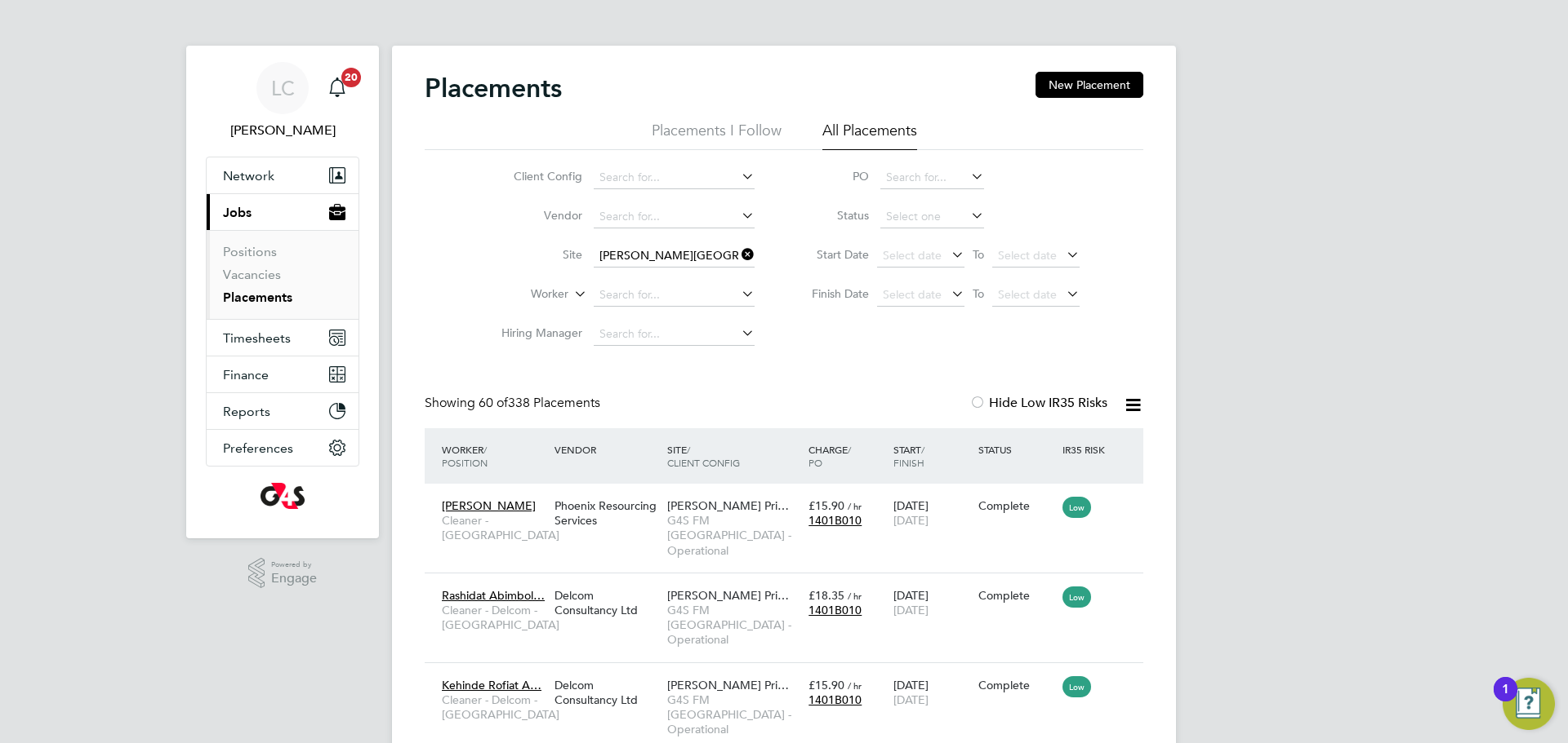
click at [738, 255] on icon at bounding box center [738, 254] width 0 height 23
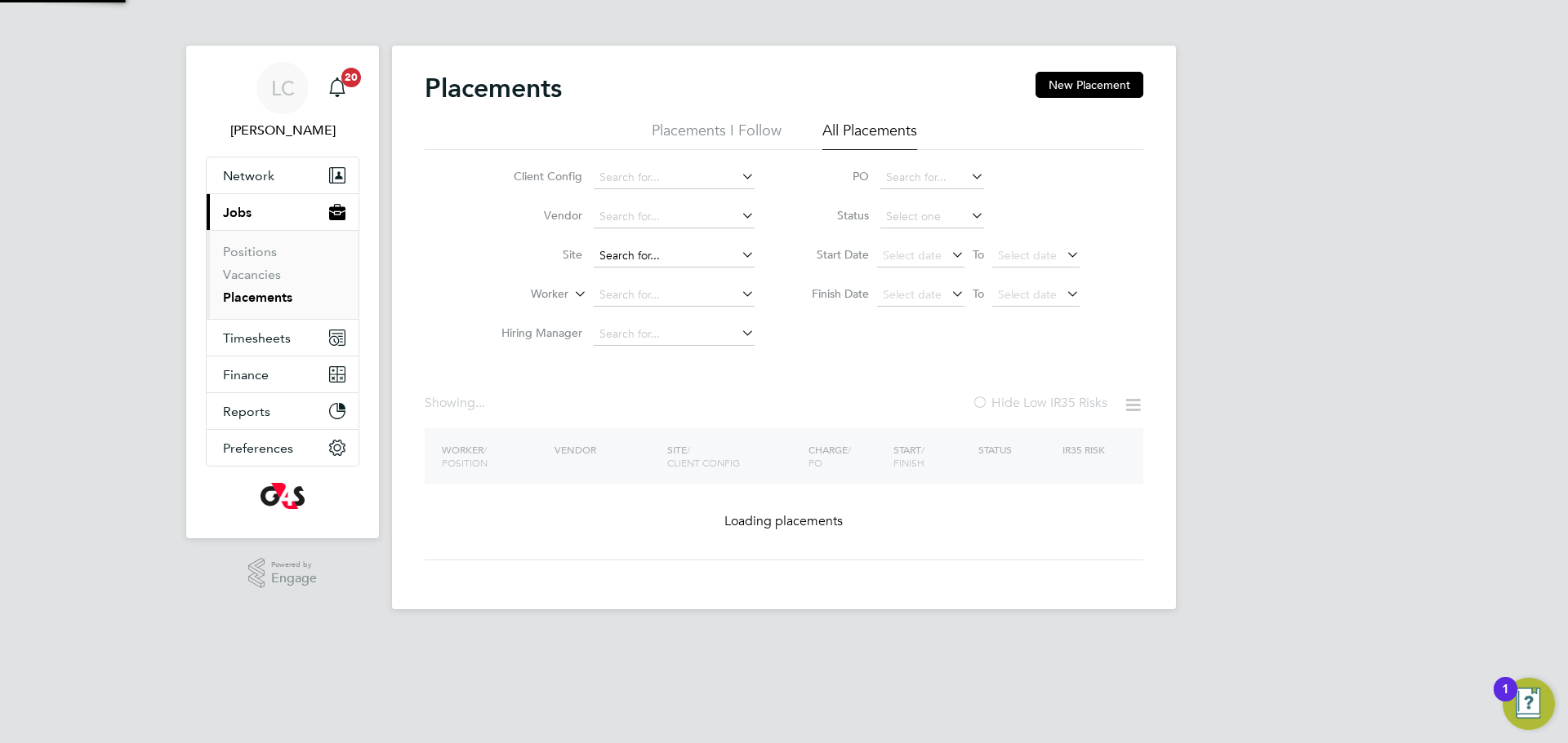
click at [653, 254] on input at bounding box center [674, 256] width 161 height 23
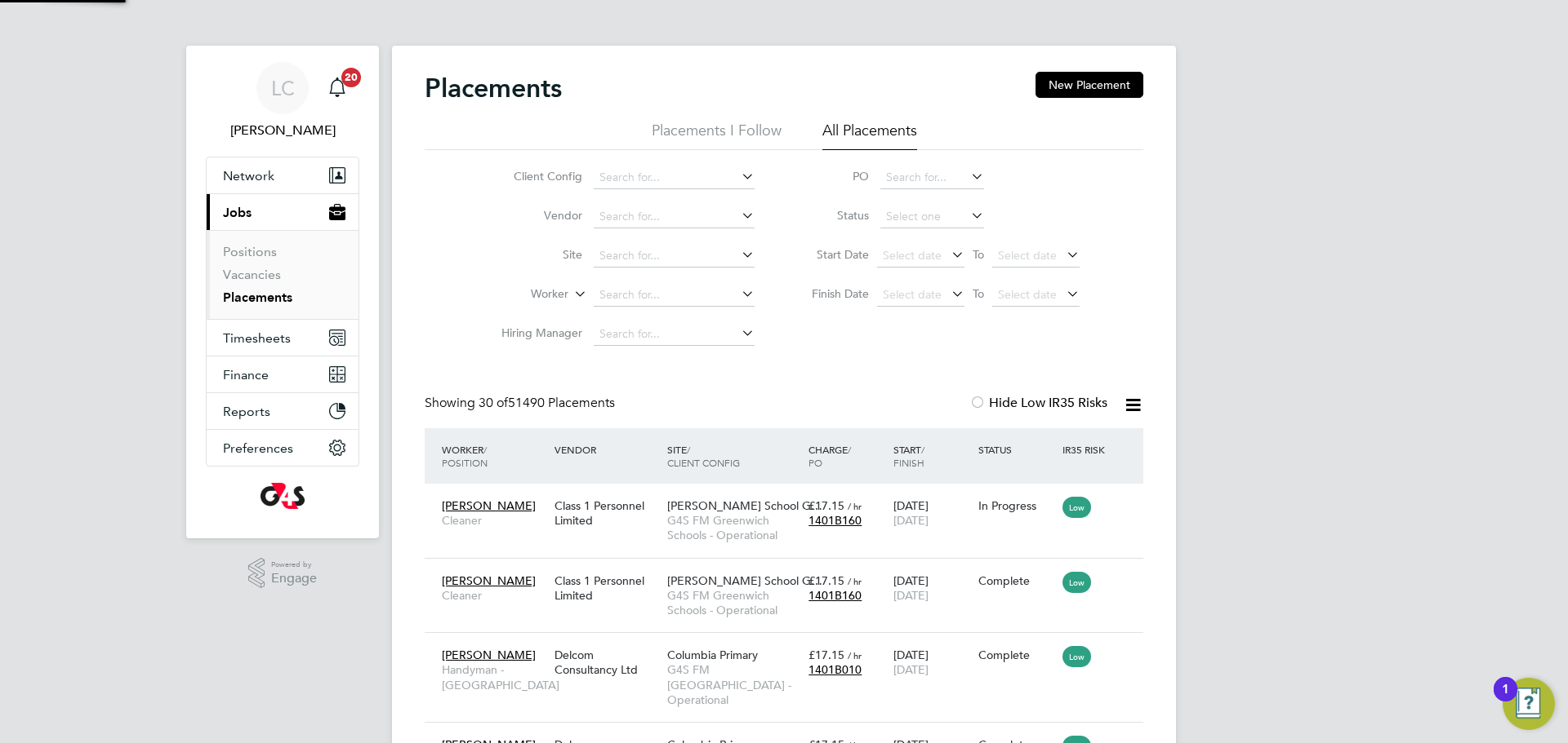
type input ";"
type input "l"
type input "[PERSON_NAME][GEOGRAPHIC_DATA]"
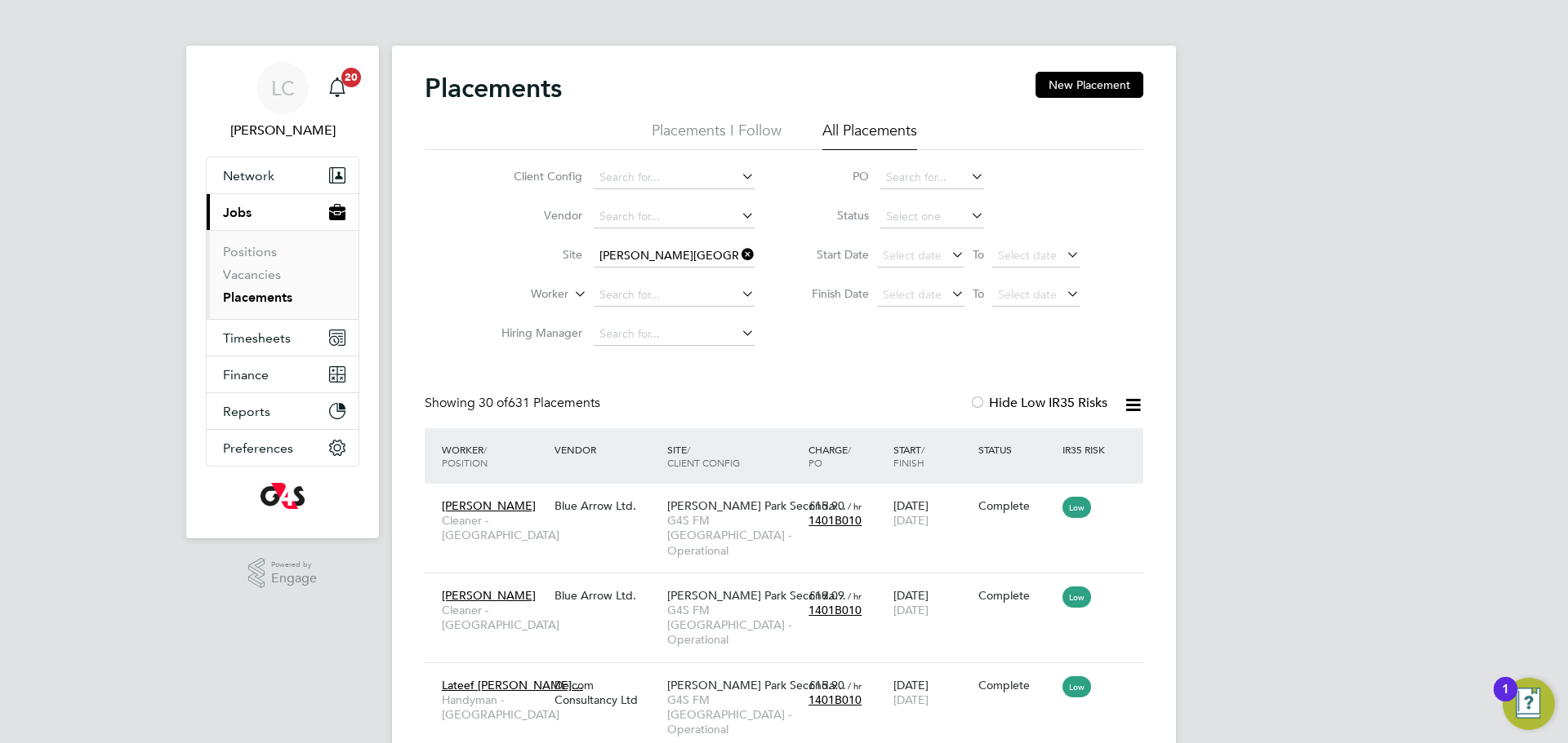
click at [738, 259] on icon at bounding box center [738, 254] width 0 height 23
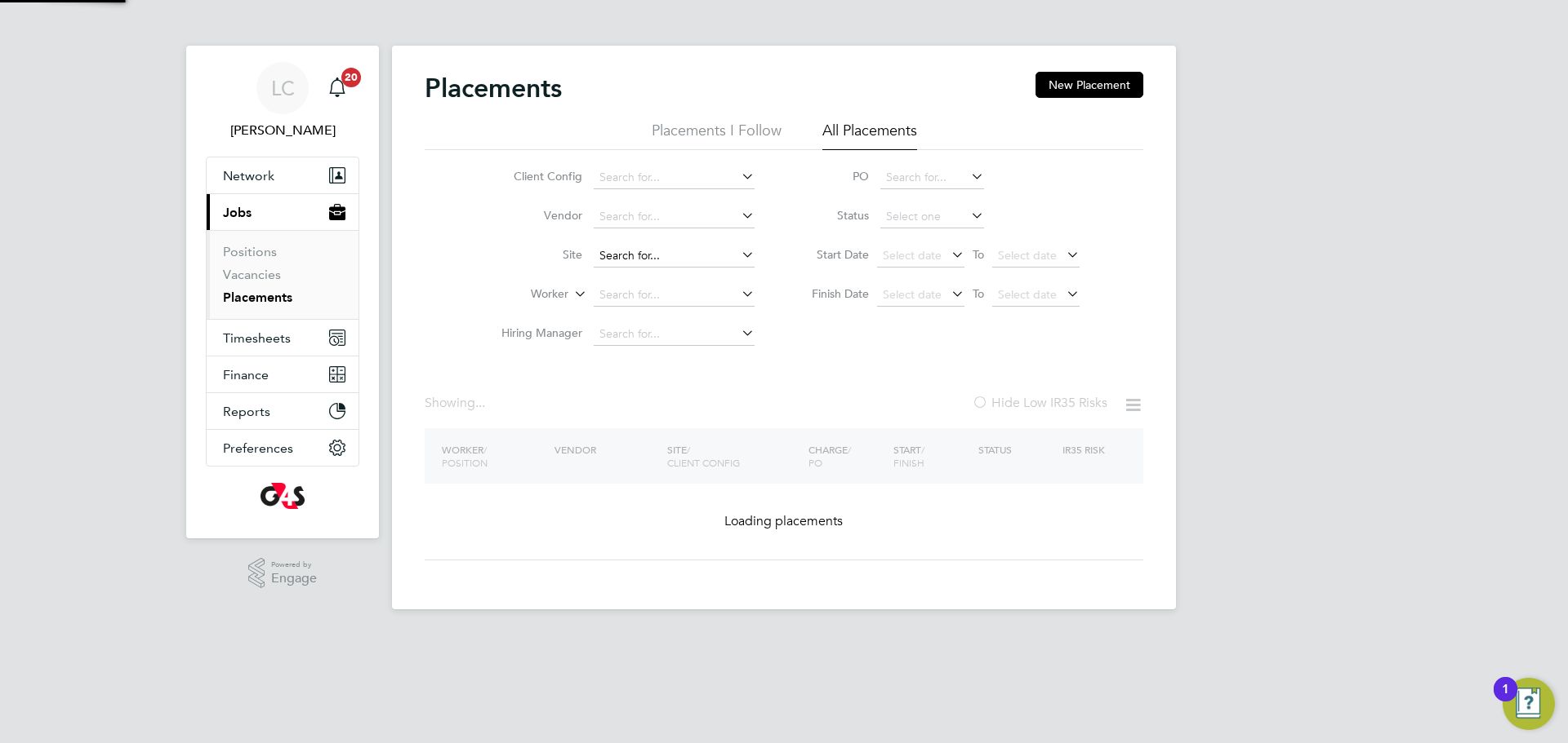
click at [640, 250] on input at bounding box center [674, 256] width 161 height 23
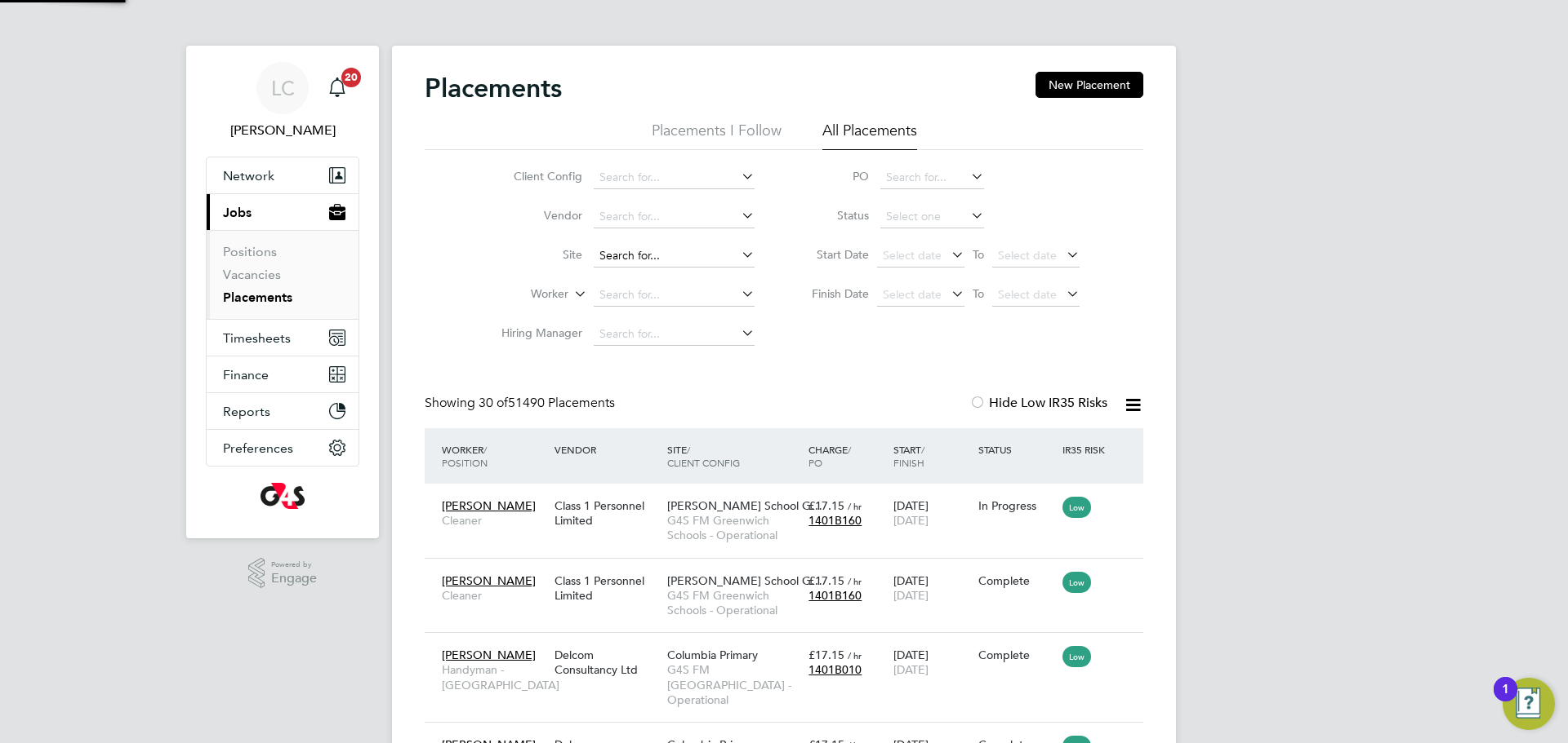
click at [643, 252] on input at bounding box center [674, 256] width 161 height 23
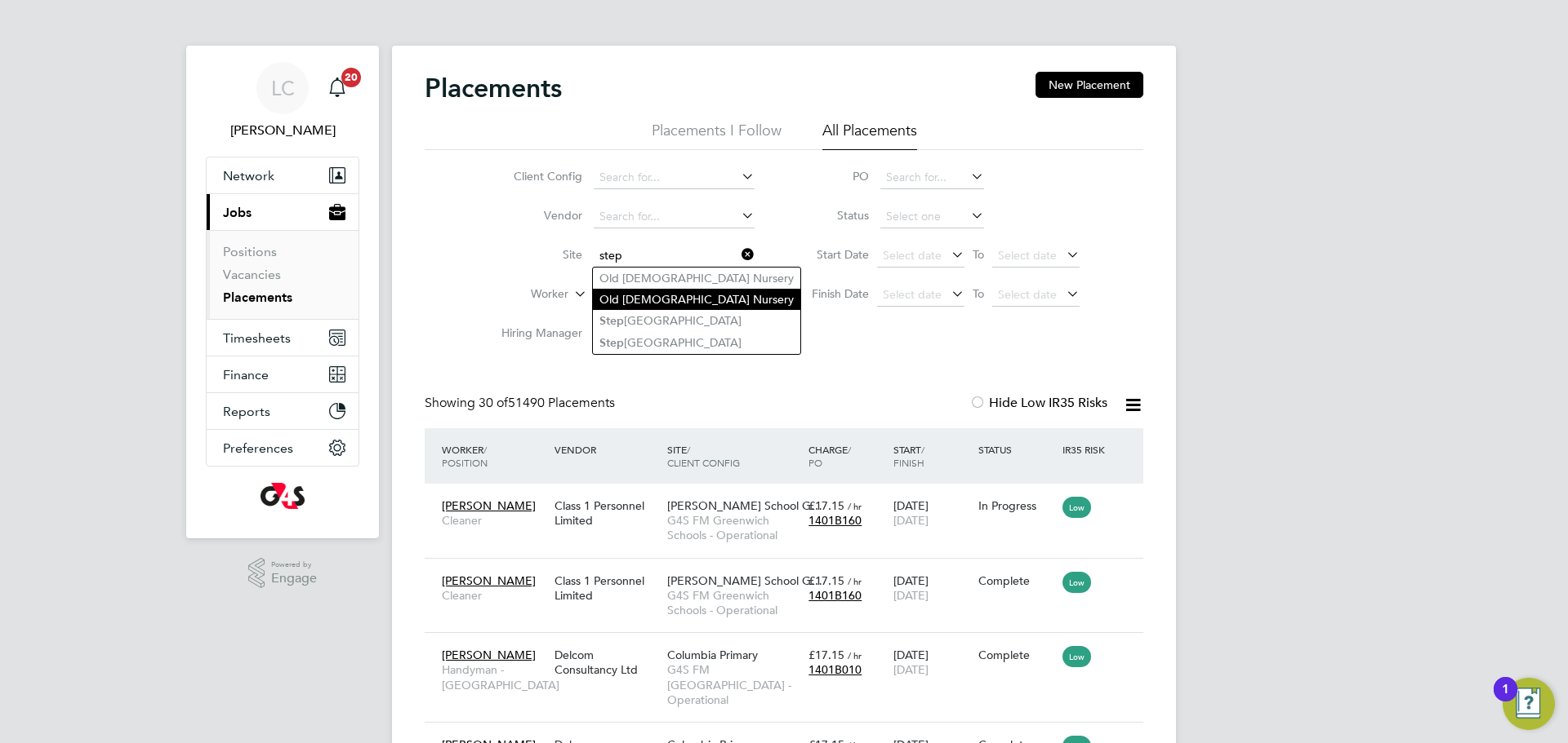
type input "step"
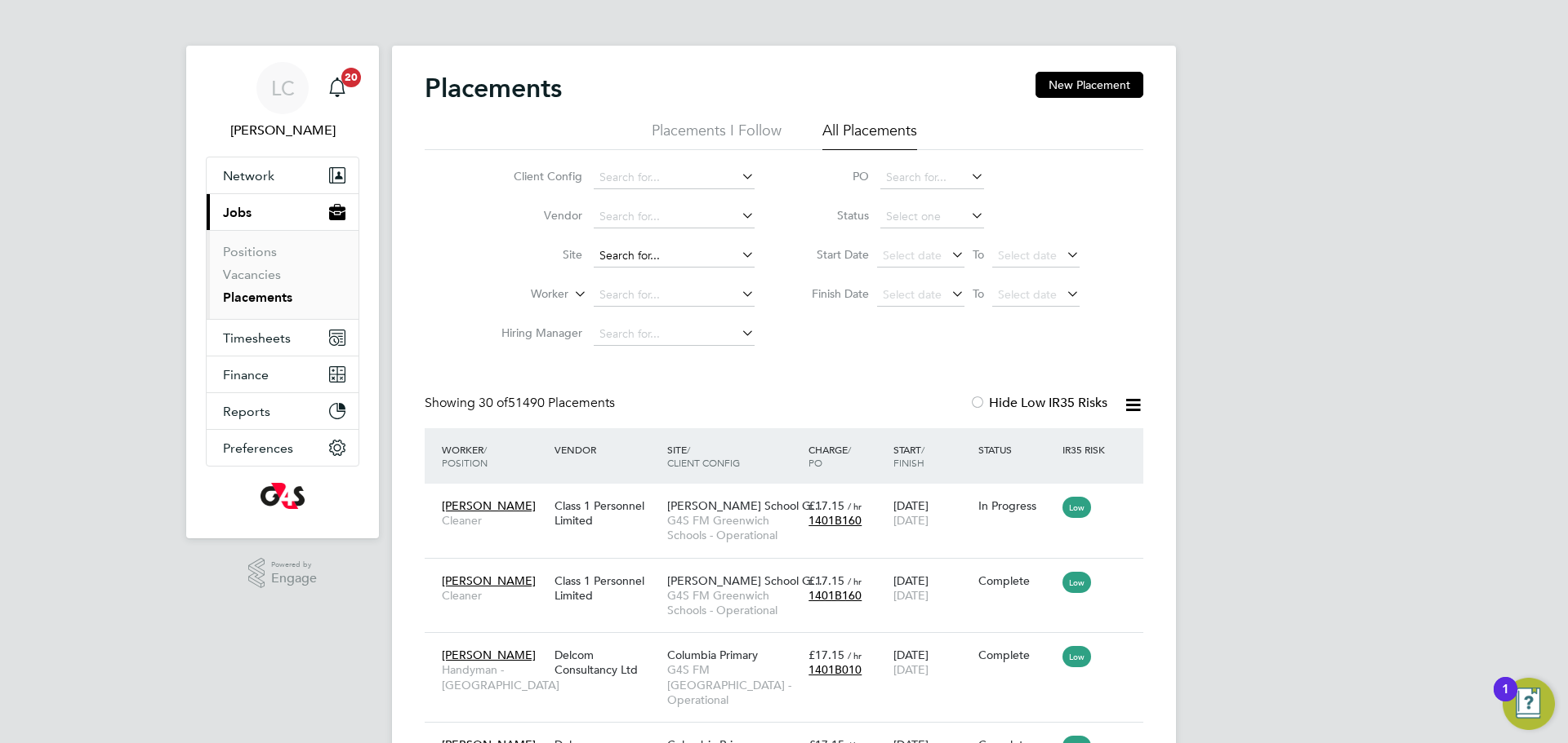
drag, startPoint x: 681, startPoint y: 305, endPoint x: 671, endPoint y: 247, distance: 58.9
click at [669, 240] on li "Site" at bounding box center [621, 256] width 307 height 39
click at [674, 247] on input at bounding box center [674, 256] width 161 height 23
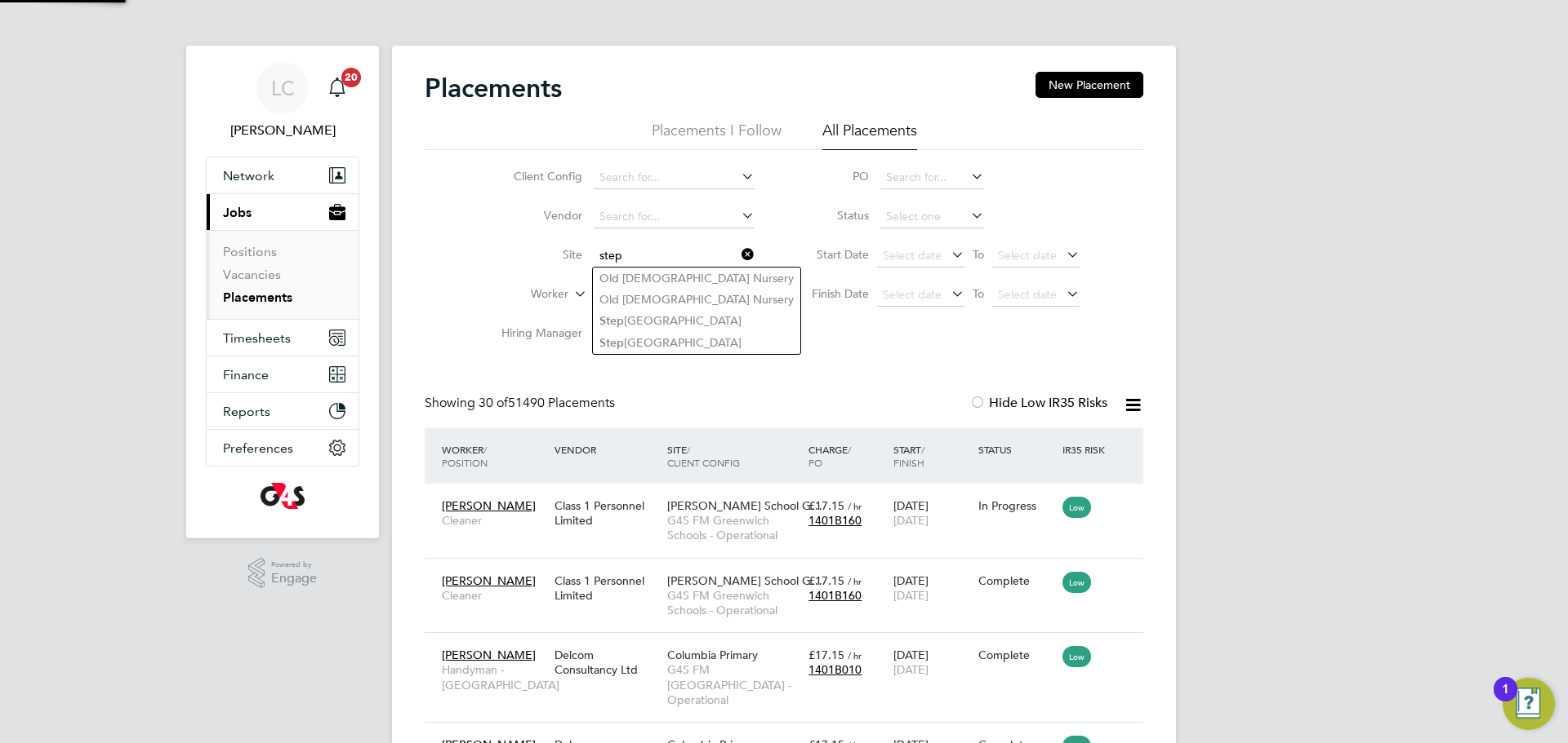
click at [692, 321] on li "Step [GEOGRAPHIC_DATA]" at bounding box center [696, 321] width 207 height 22
type input "[GEOGRAPHIC_DATA]"
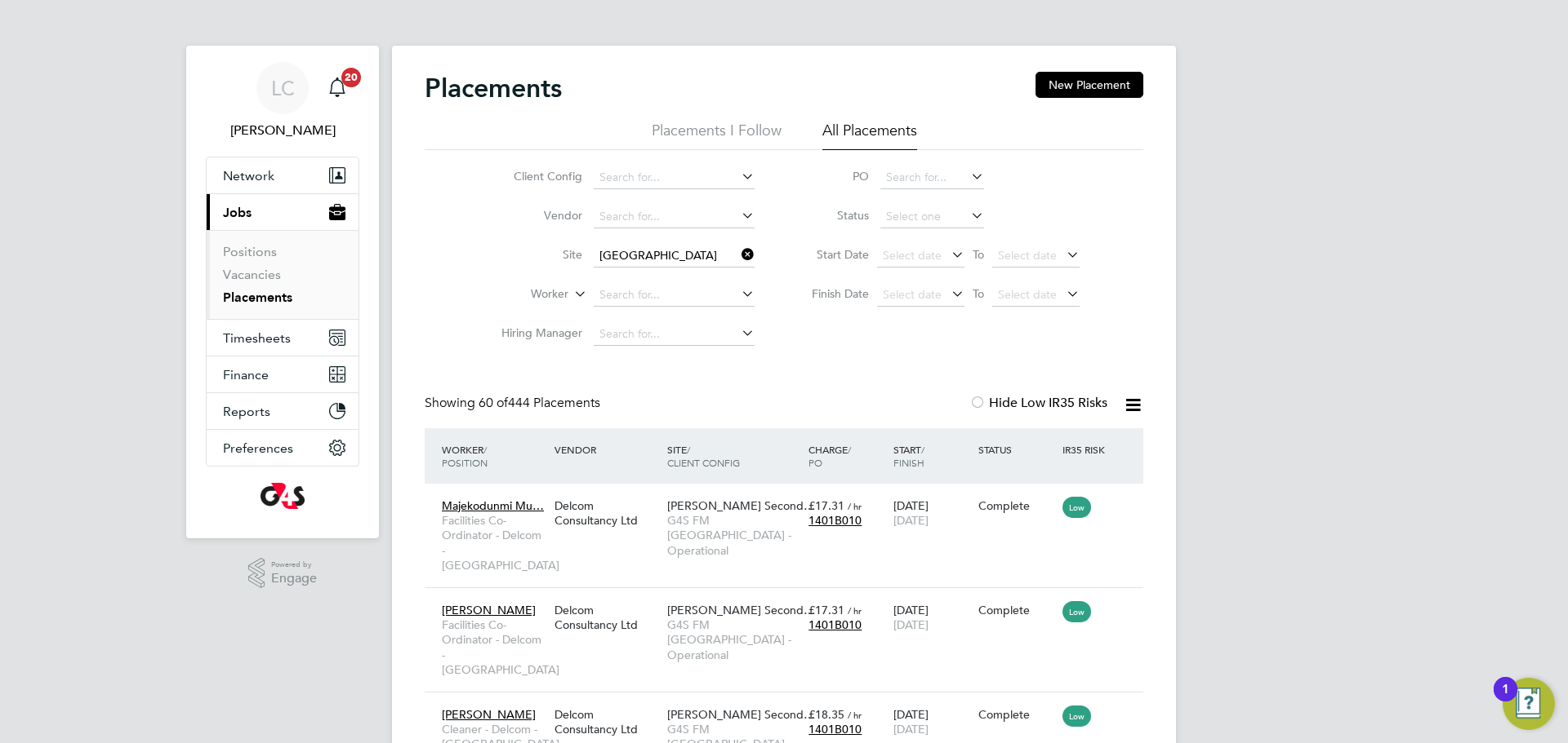
click at [738, 252] on icon at bounding box center [738, 254] width 0 height 23
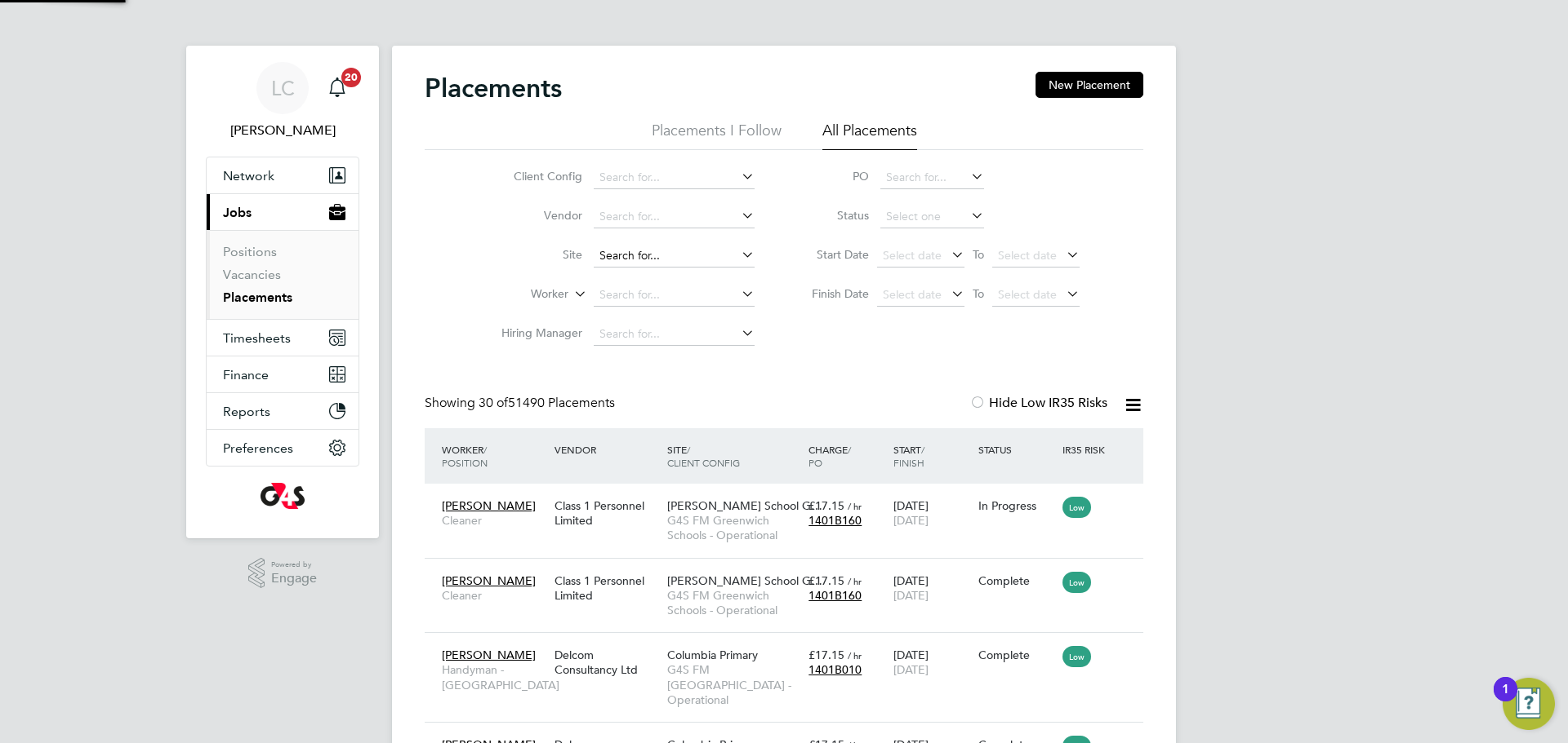
click at [657, 246] on input at bounding box center [674, 256] width 161 height 23
click at [677, 272] on li "Old Chu rch Nursery" at bounding box center [689, 278] width 192 height 22
type input "Old [DEMOGRAPHIC_DATA] Nursery"
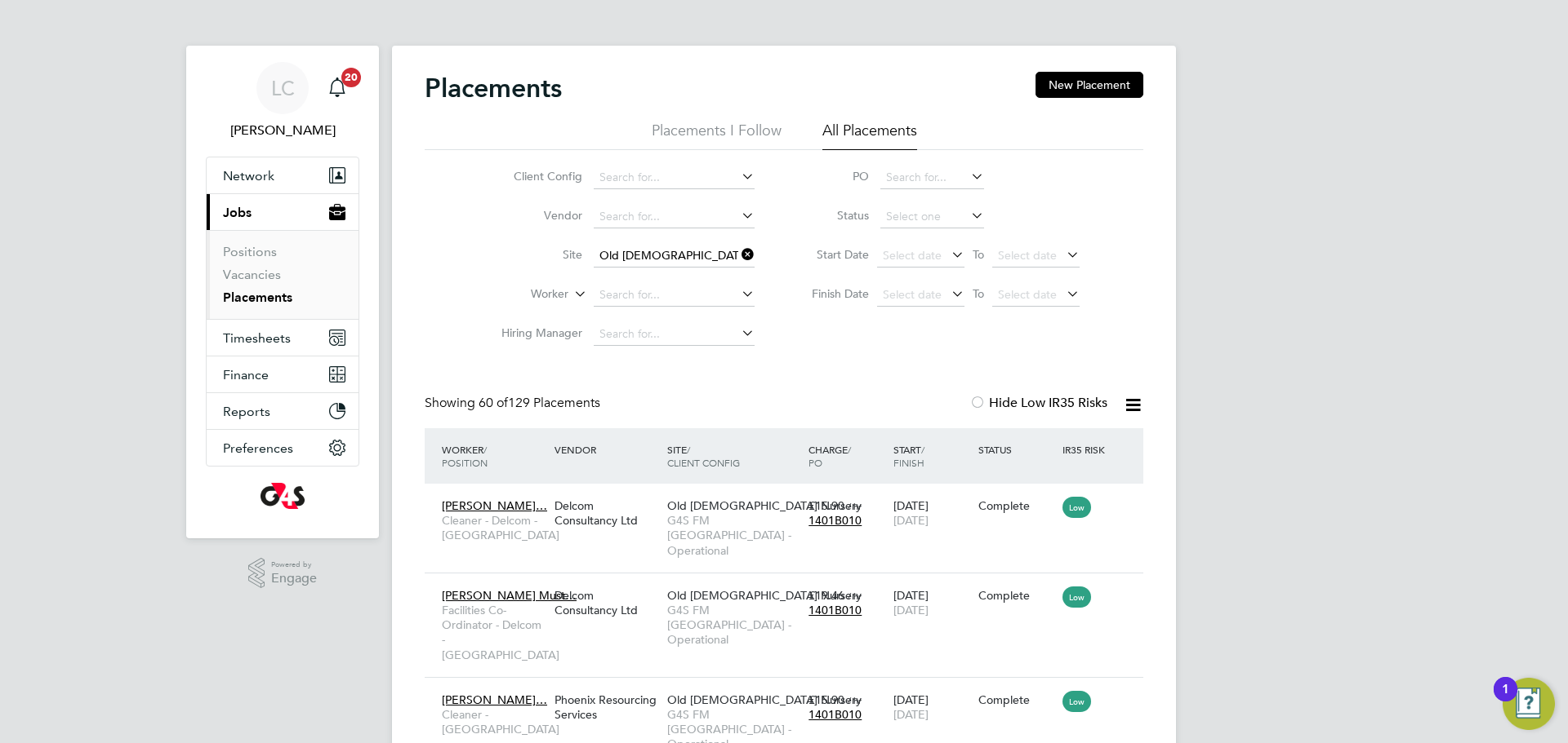
click at [738, 259] on icon at bounding box center [738, 254] width 0 height 23
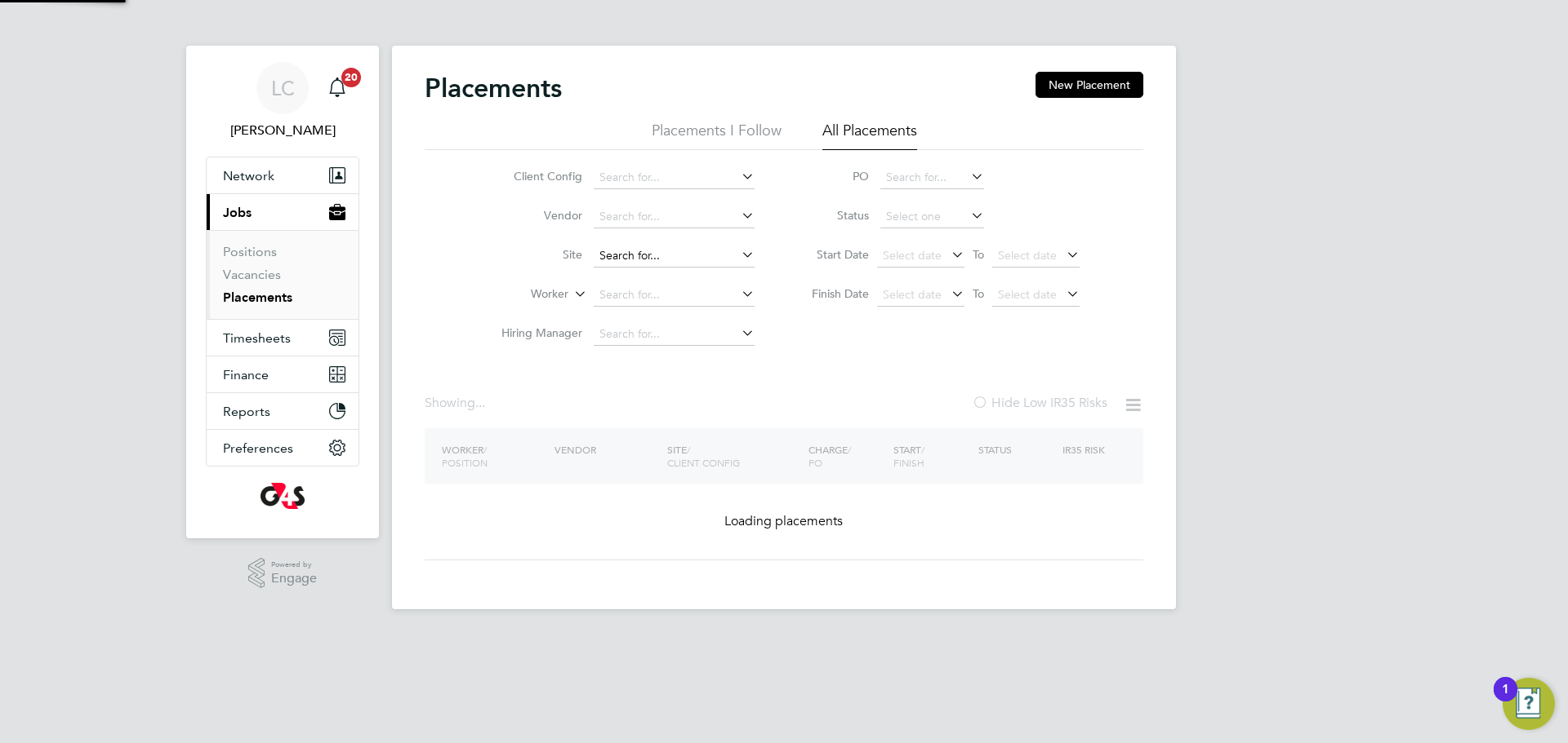
drag, startPoint x: 663, startPoint y: 250, endPoint x: 731, endPoint y: 259, distance: 68.6
click at [663, 250] on input at bounding box center [674, 256] width 161 height 23
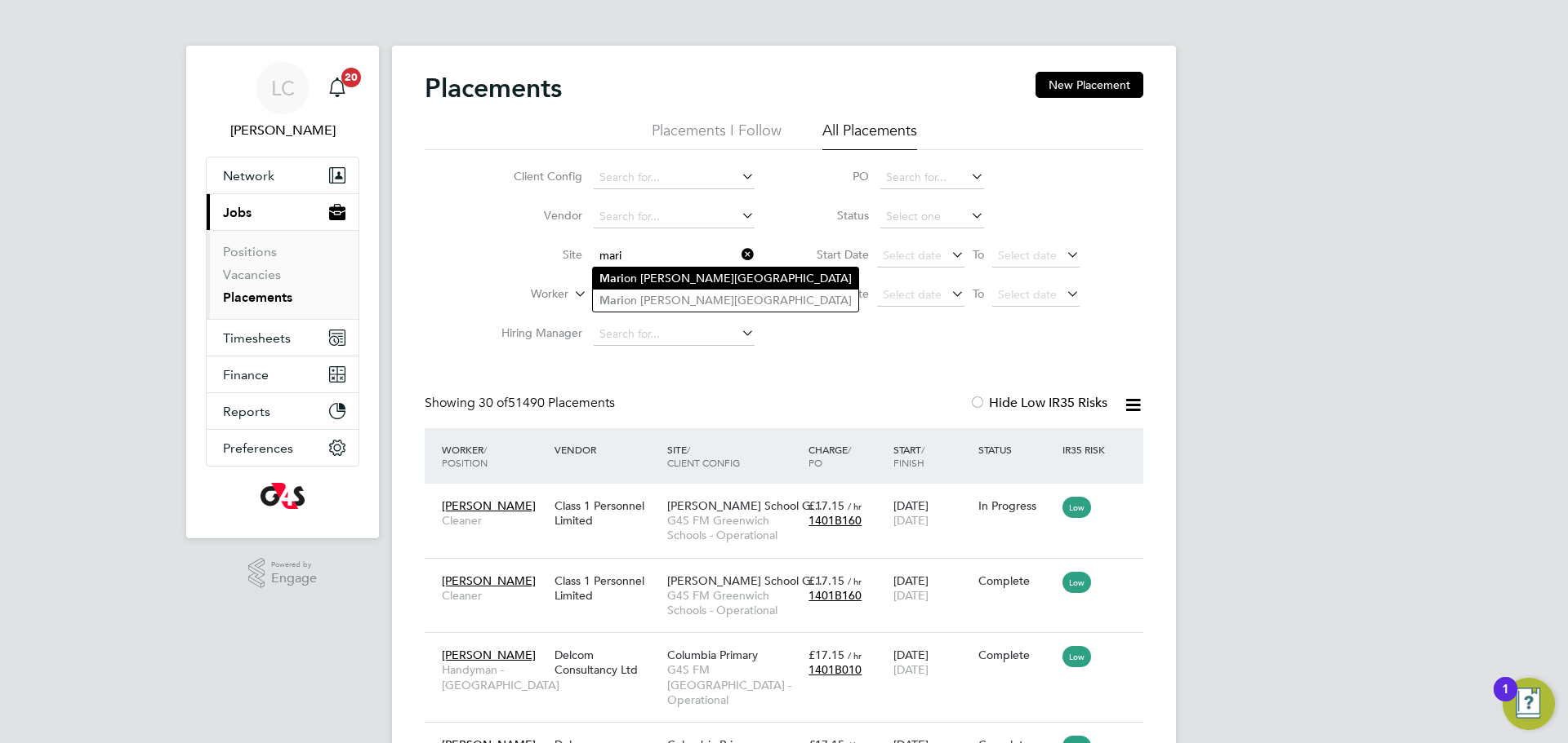
click at [726, 281] on li "[GEOGRAPHIC_DATA][PERSON_NAME]" at bounding box center [725, 278] width 265 height 22
type input "[PERSON_NAME][GEOGRAPHIC_DATA]"
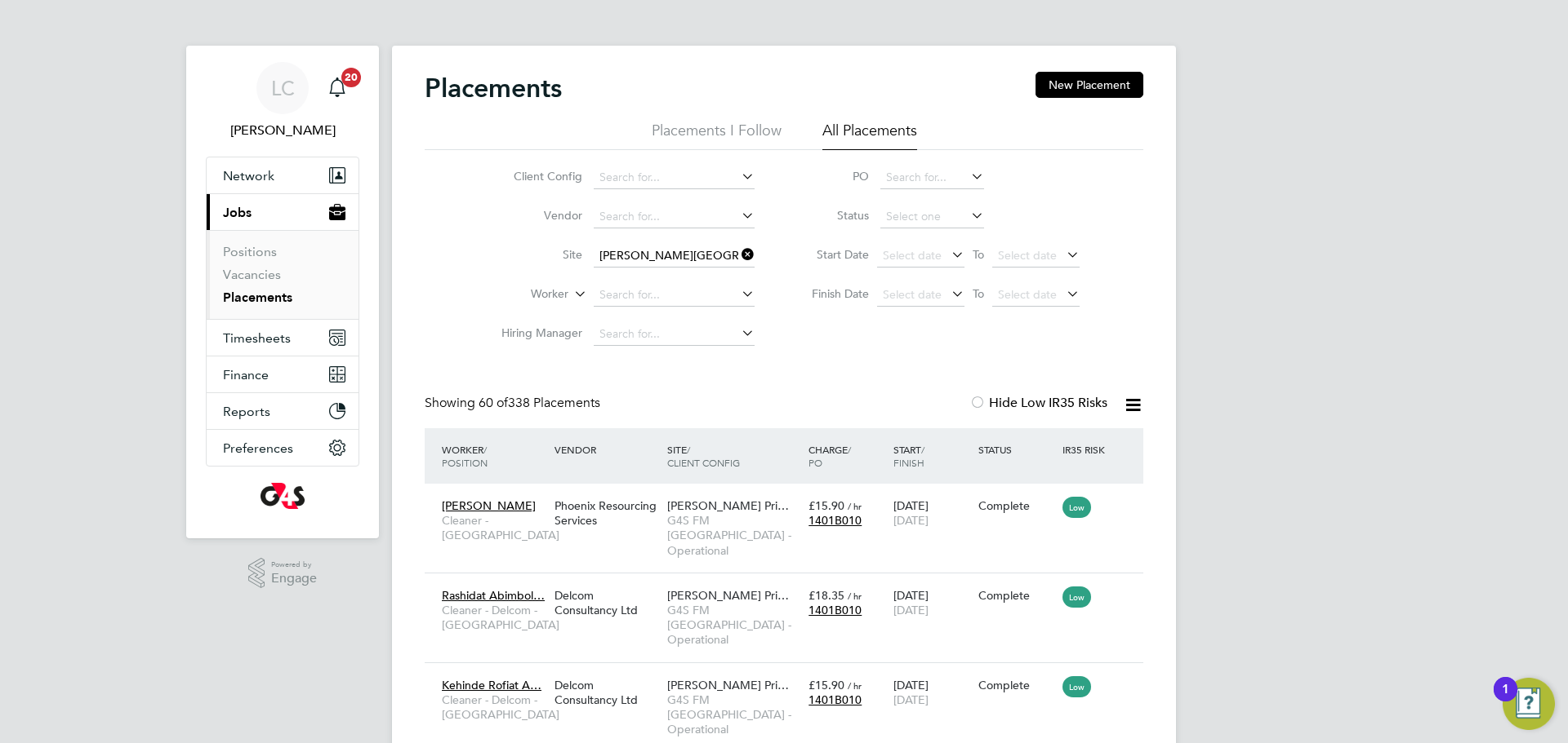
click at [738, 253] on icon at bounding box center [738, 254] width 0 height 23
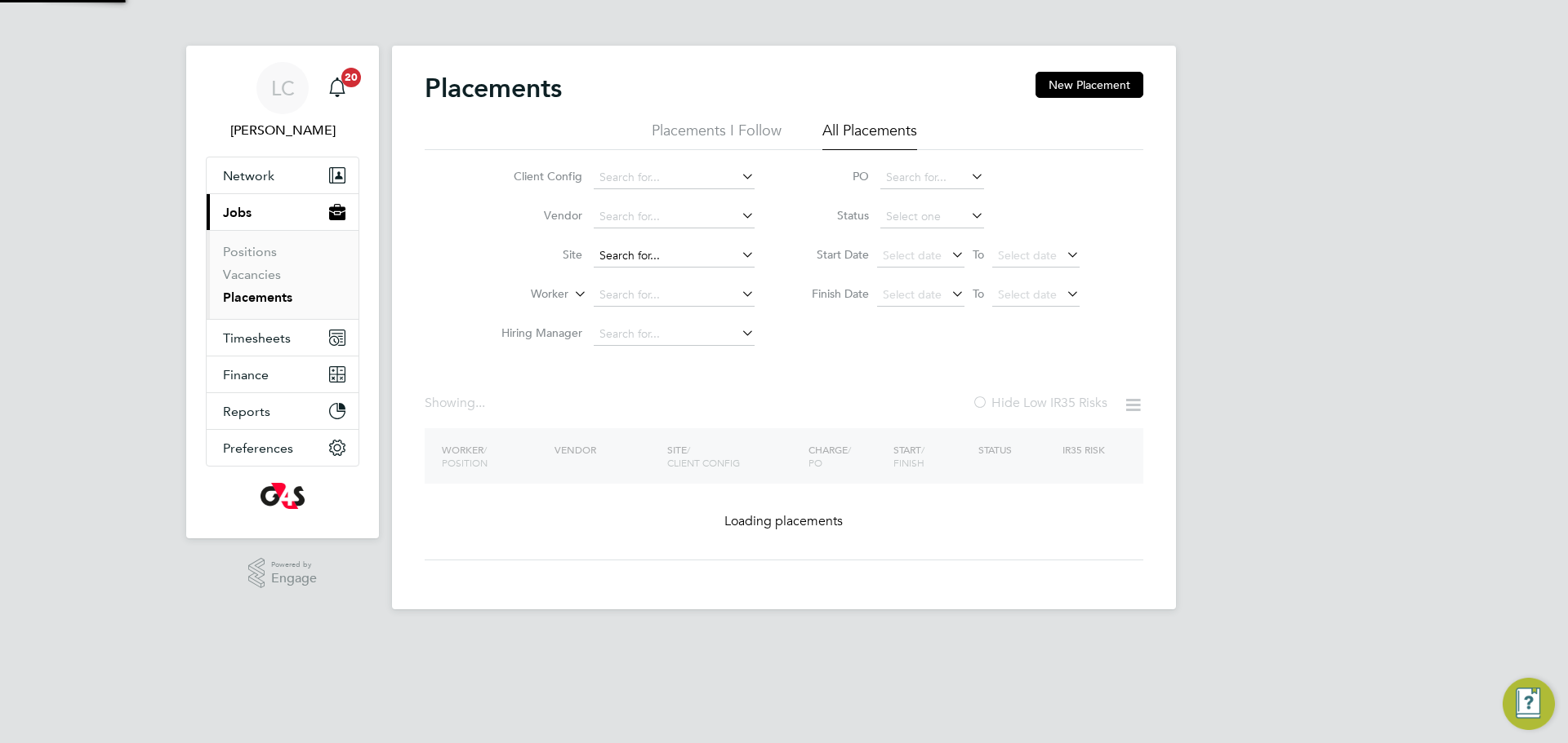
click at [653, 255] on input at bounding box center [674, 256] width 161 height 23
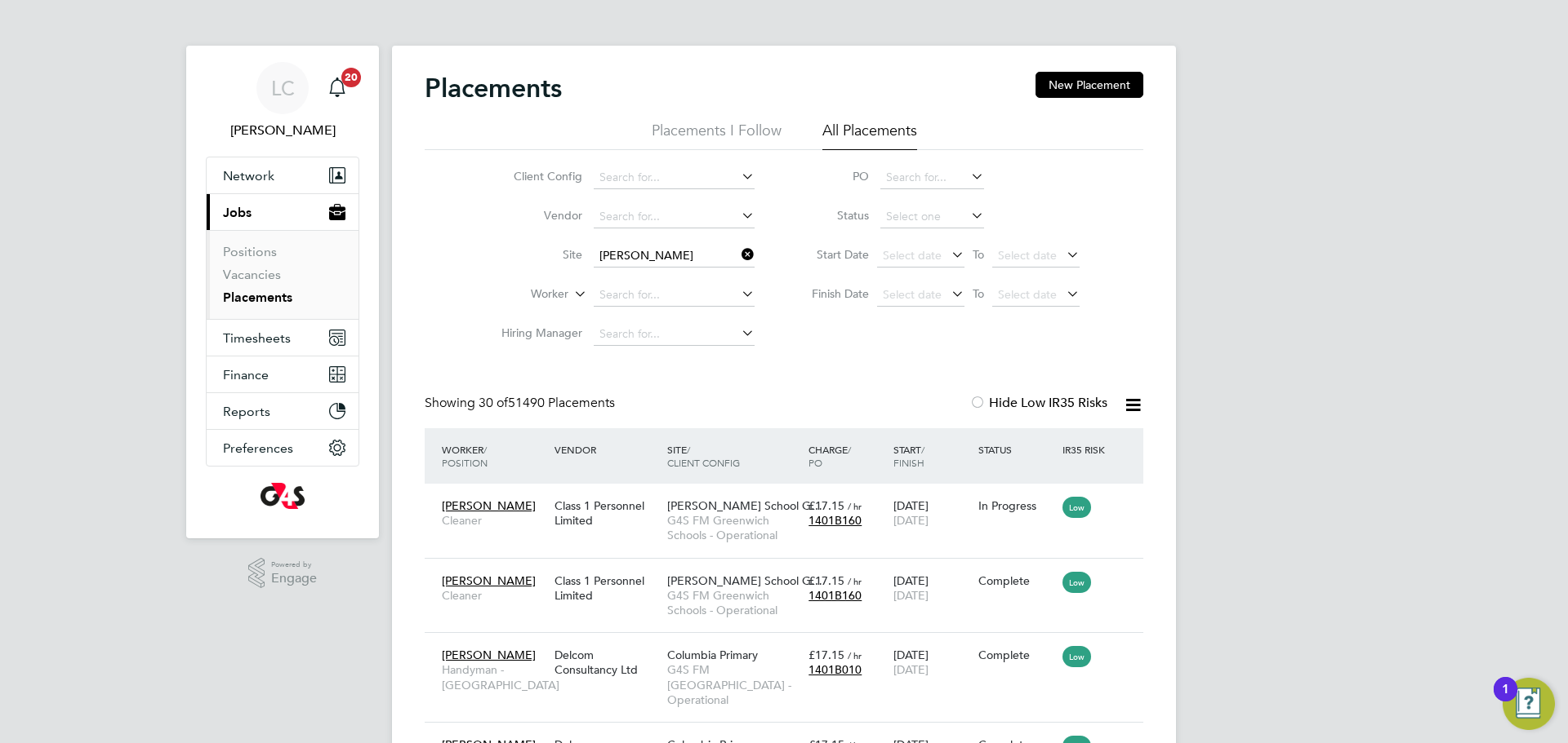
click at [682, 276] on li "[PERSON_NAME] as [PERSON_NAME][GEOGRAPHIC_DATA]" at bounding box center [759, 278] width 333 height 22
type input "[PERSON_NAME][GEOGRAPHIC_DATA]"
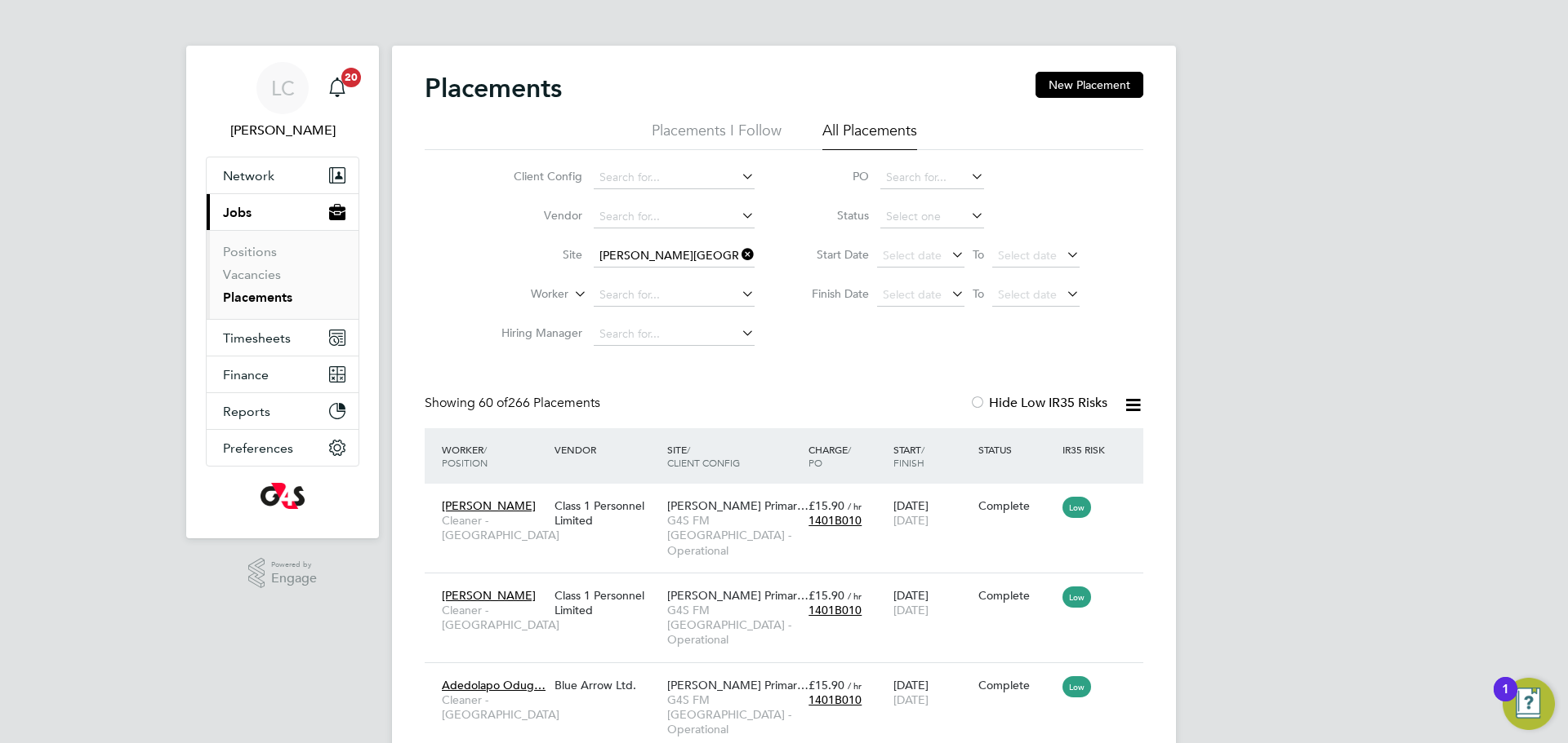
click at [738, 259] on icon at bounding box center [738, 254] width 0 height 23
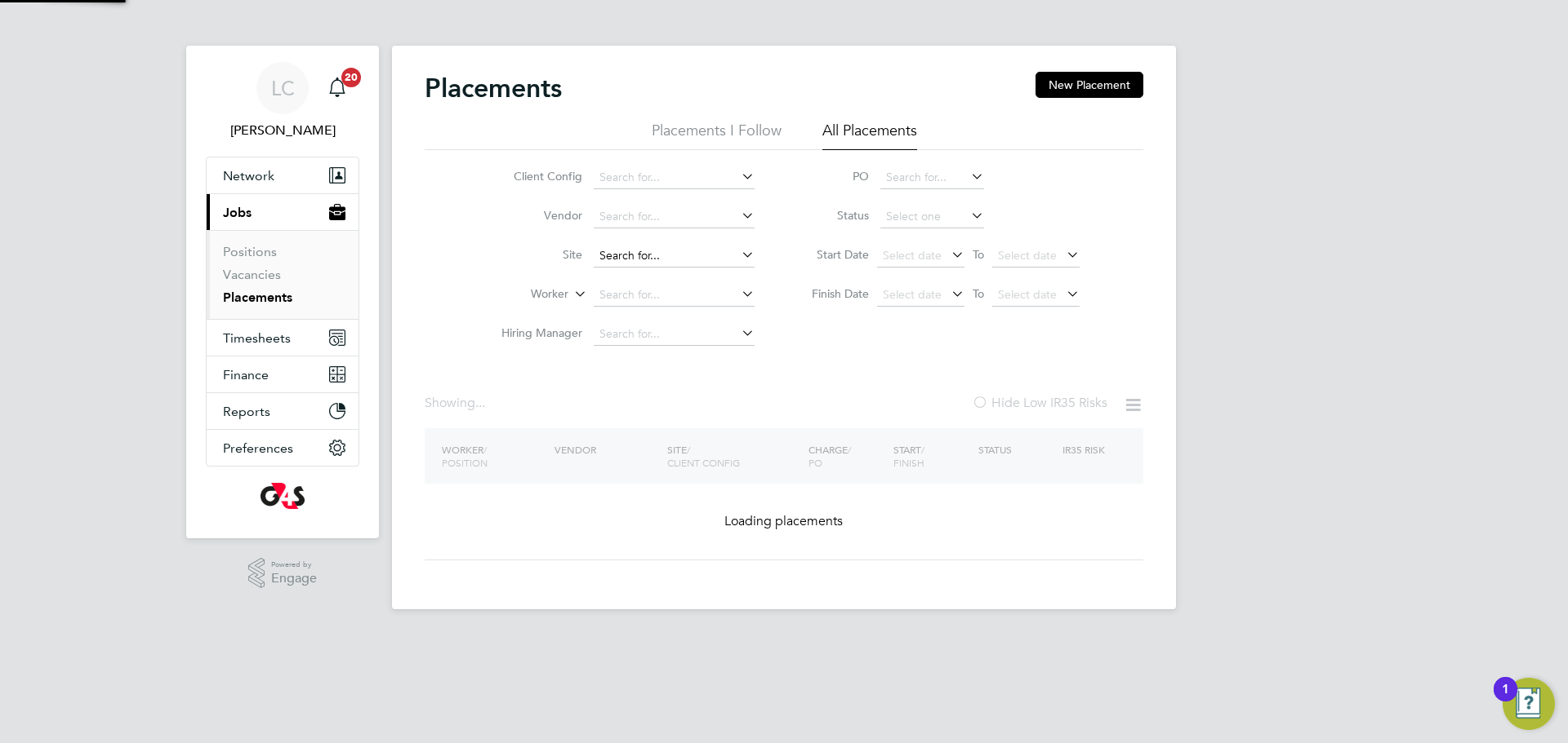
click at [674, 252] on input at bounding box center [674, 256] width 161 height 23
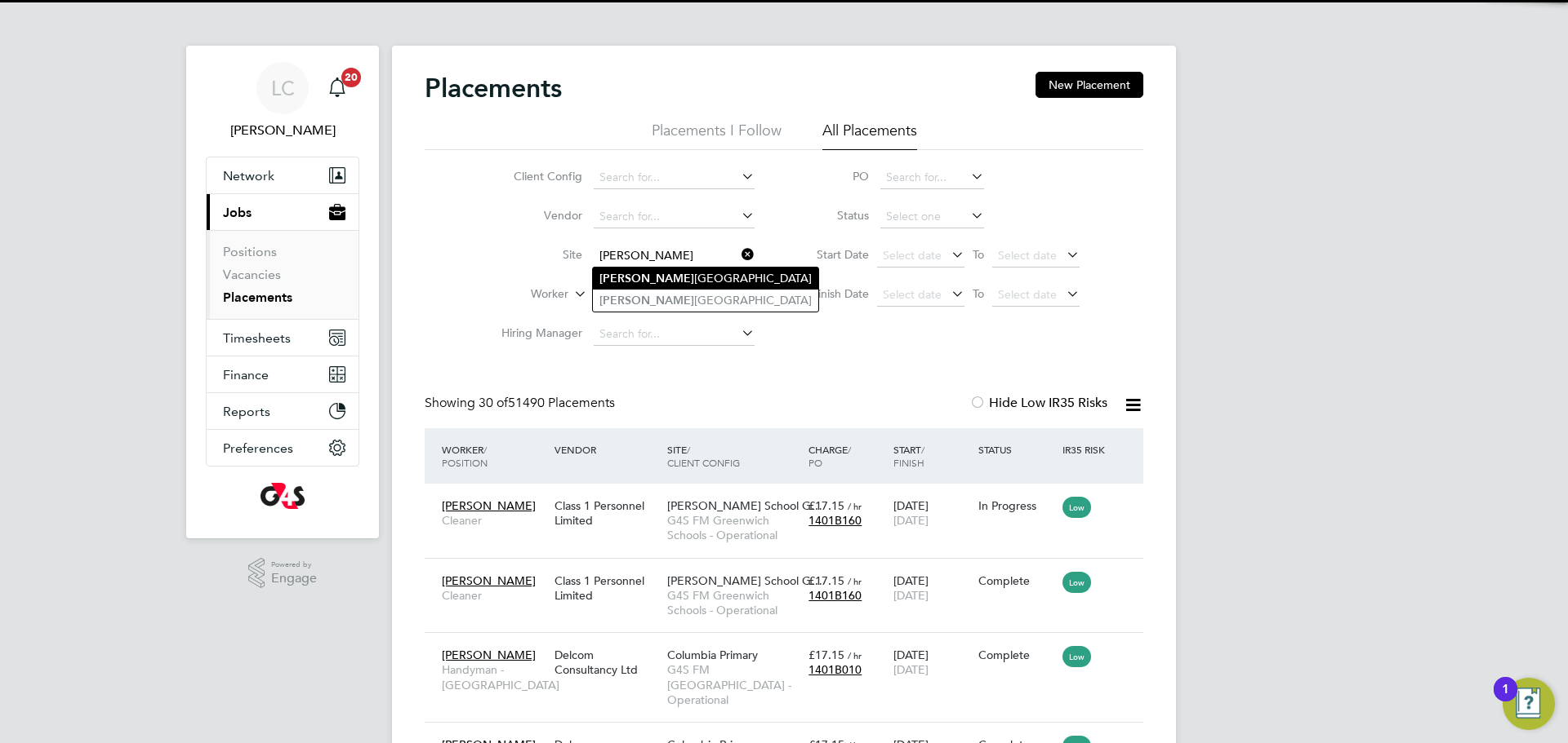
click at [697, 281] on li "[PERSON_NAME][GEOGRAPHIC_DATA]" at bounding box center [705, 278] width 226 height 22
type input "[PERSON_NAME][GEOGRAPHIC_DATA]"
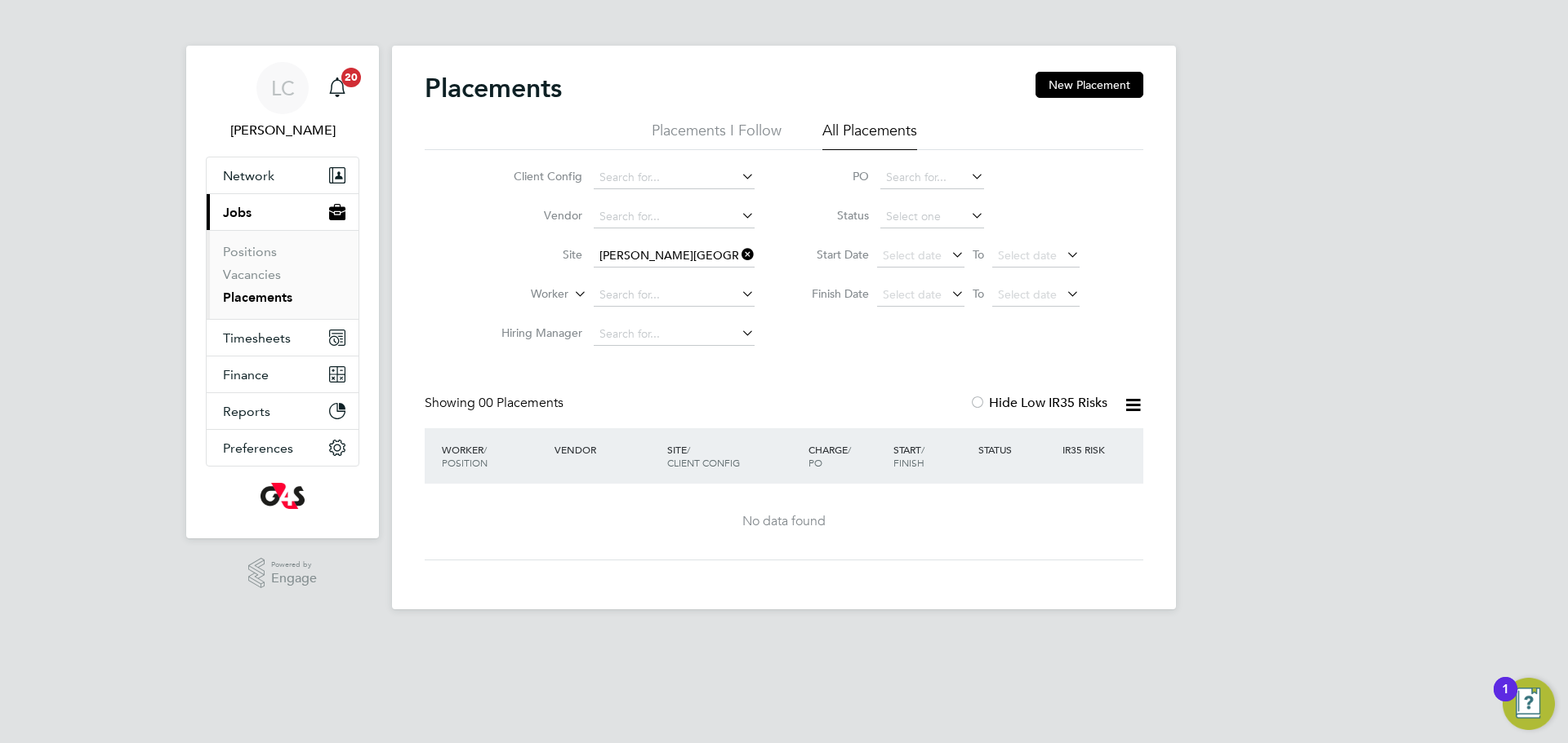
click at [738, 253] on icon at bounding box center [738, 254] width 0 height 23
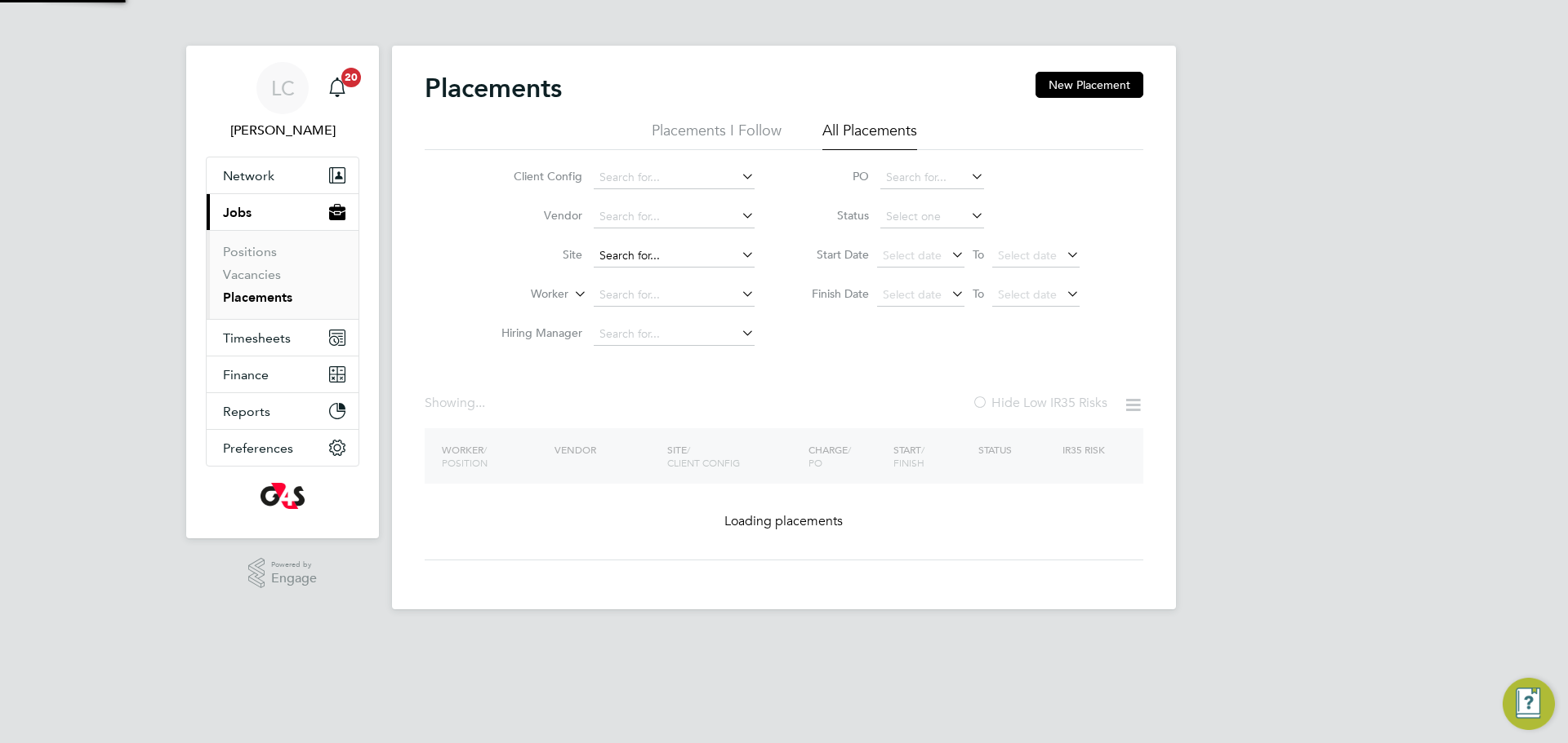
click at [662, 257] on input at bounding box center [674, 256] width 161 height 23
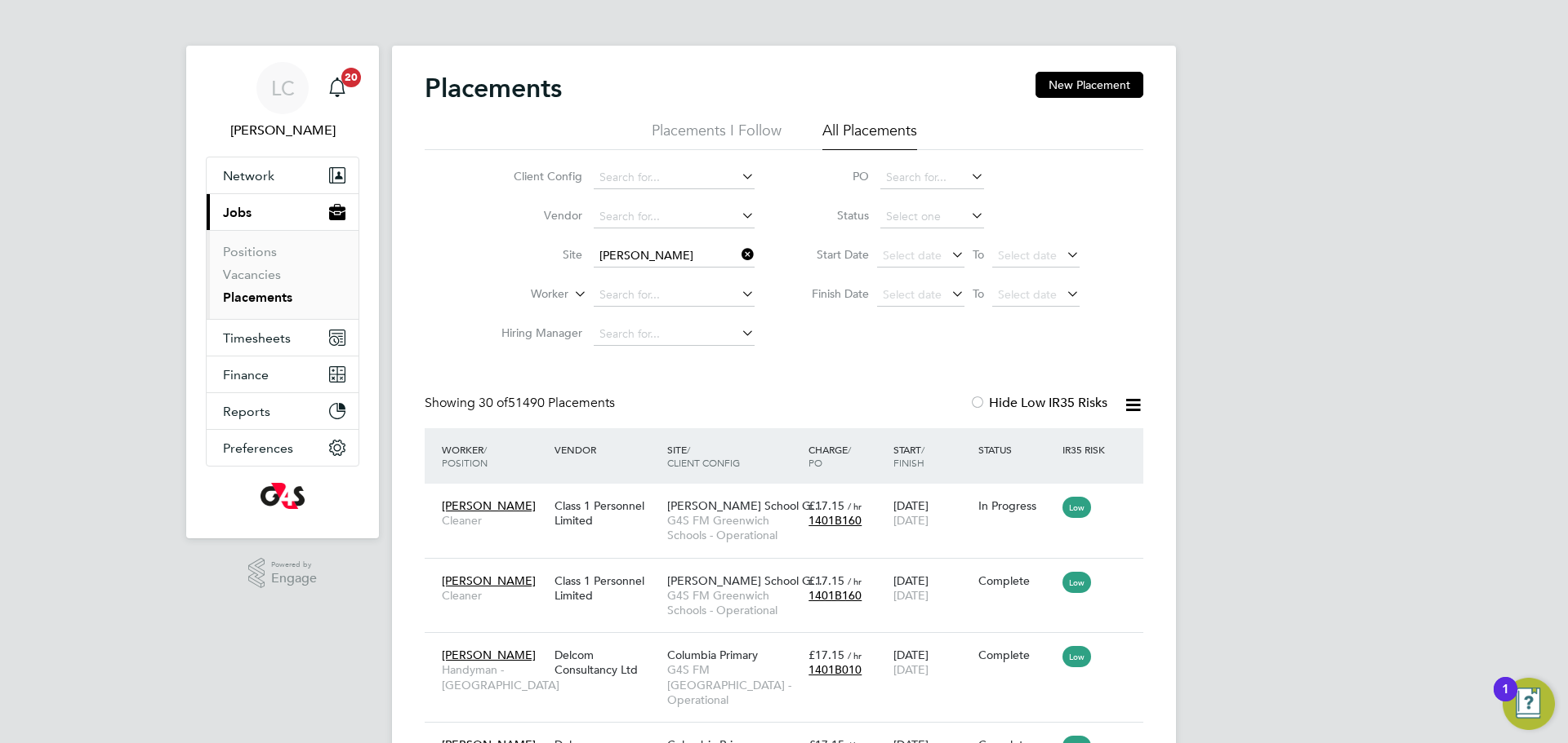
click at [659, 292] on li "[PERSON_NAME][GEOGRAPHIC_DATA]" at bounding box center [705, 301] width 226 height 22
type input "[PERSON_NAME][GEOGRAPHIC_DATA]"
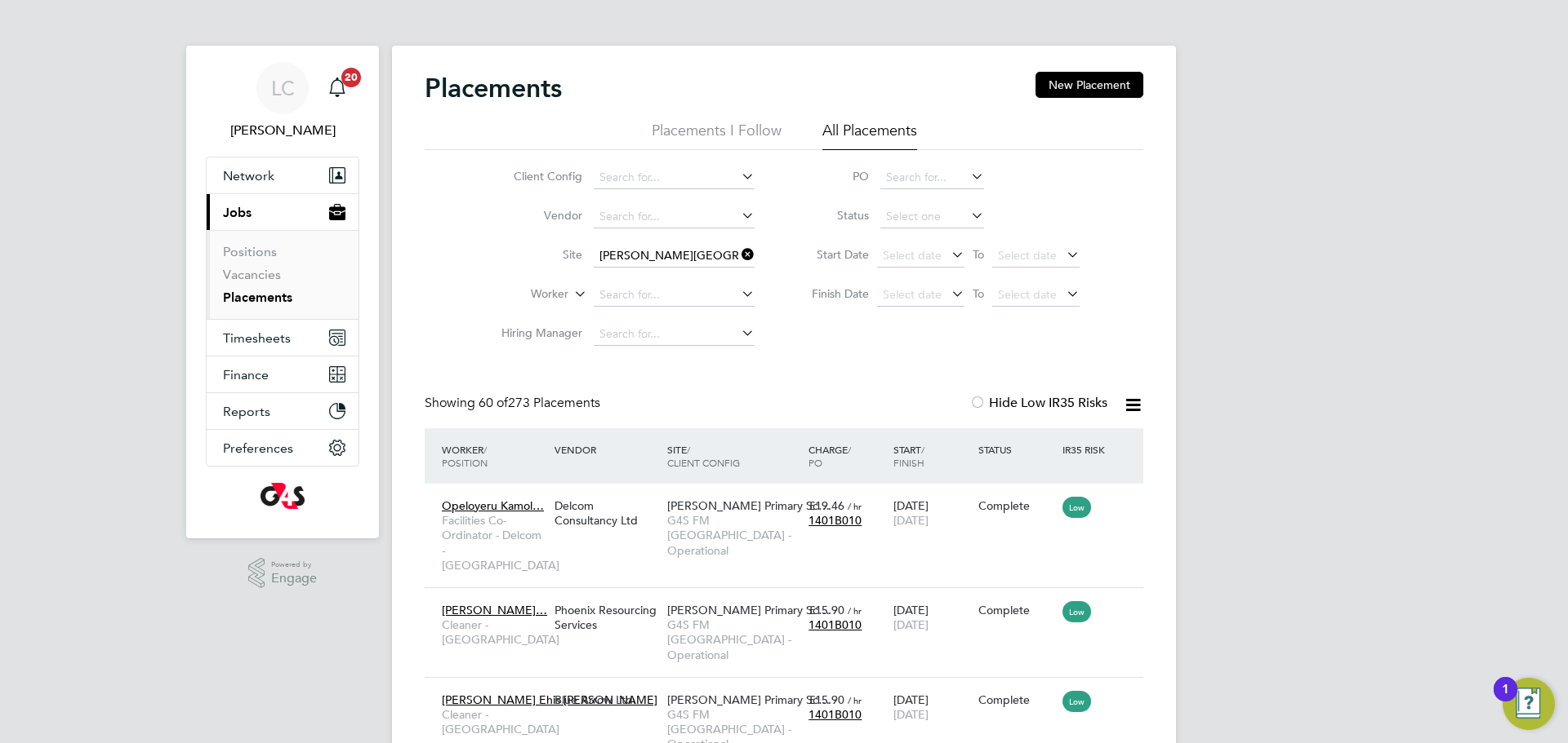
click at [738, 252] on icon at bounding box center [738, 254] width 0 height 23
click at [673, 244] on li "Site" at bounding box center [621, 256] width 307 height 39
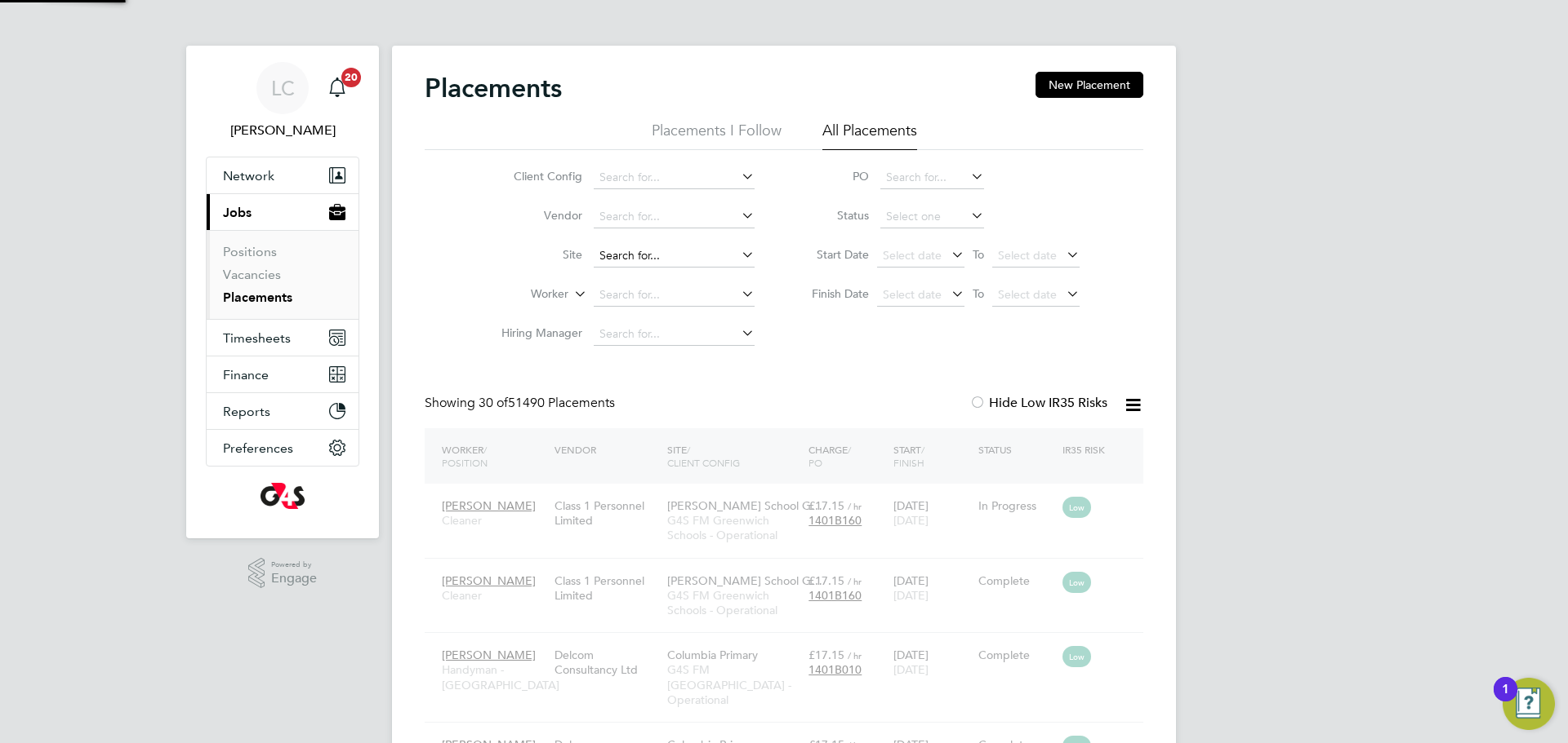
click at [675, 250] on input at bounding box center [674, 256] width 161 height 23
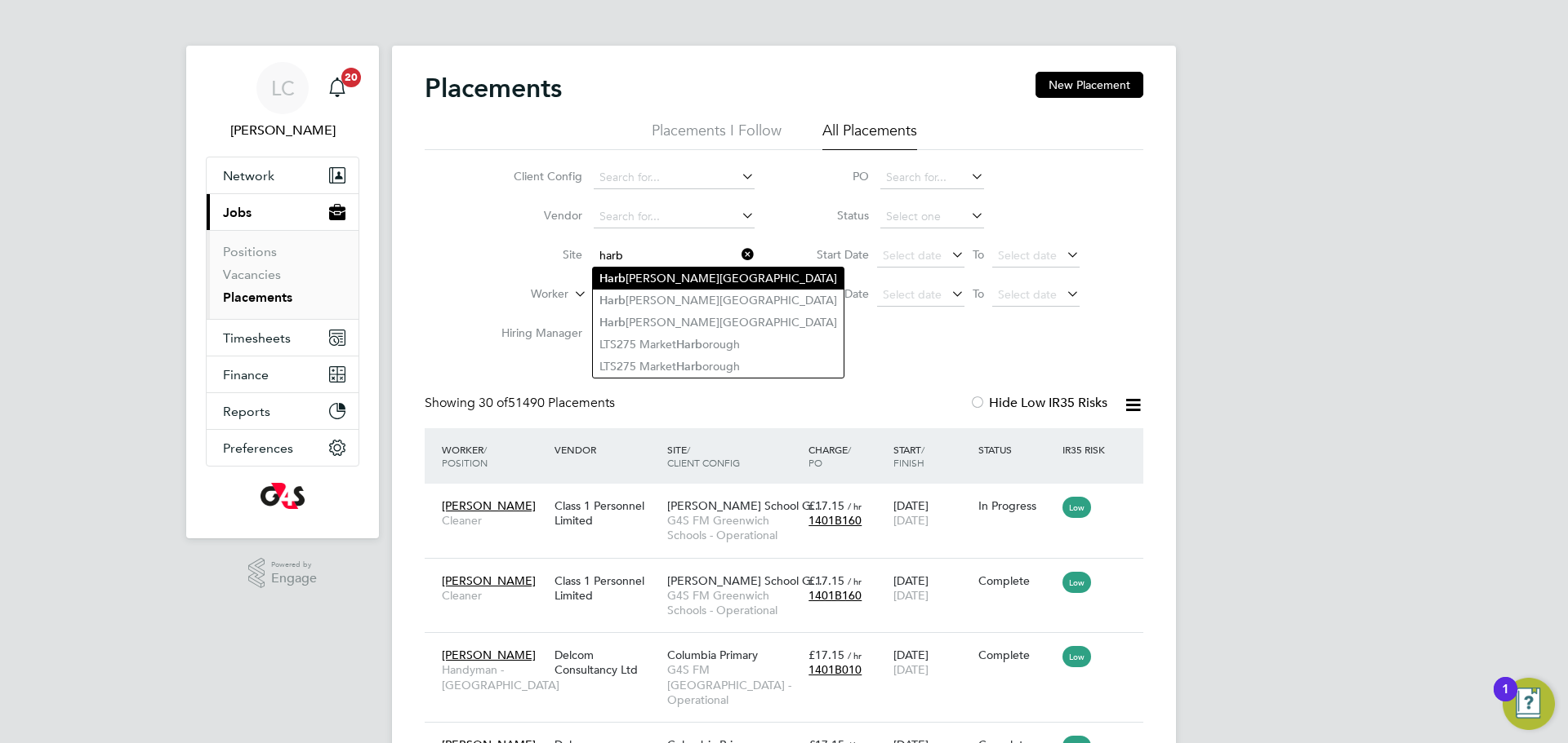
drag, startPoint x: 703, startPoint y: 265, endPoint x: 703, endPoint y: 278, distance: 13.0
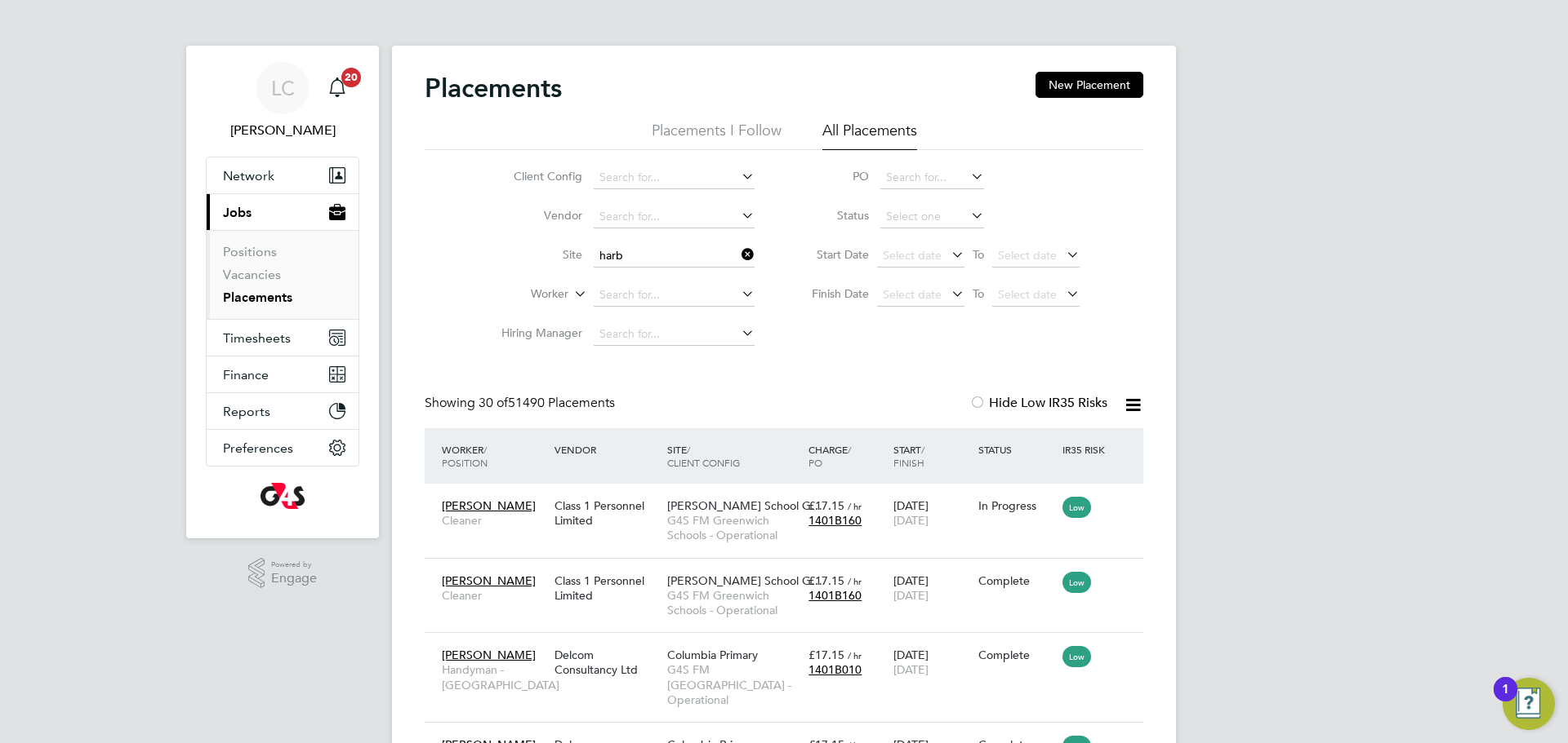
click at [703, 278] on li "[PERSON_NAME][GEOGRAPHIC_DATA]" at bounding box center [718, 278] width 251 height 22
type input "[GEOGRAPHIC_DATA]"
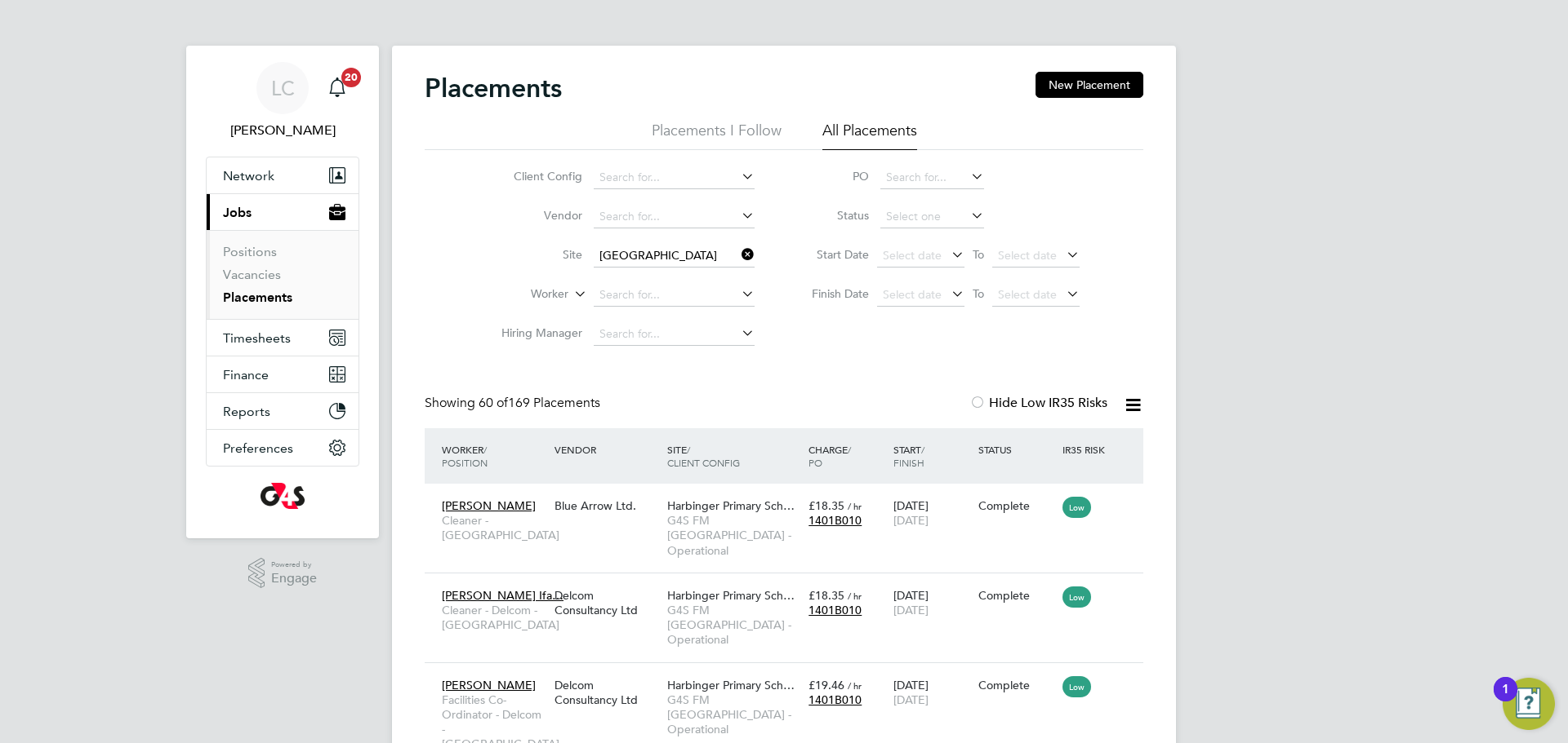
click at [738, 247] on icon at bounding box center [738, 254] width 0 height 23
click at [675, 253] on input at bounding box center [674, 256] width 161 height 23
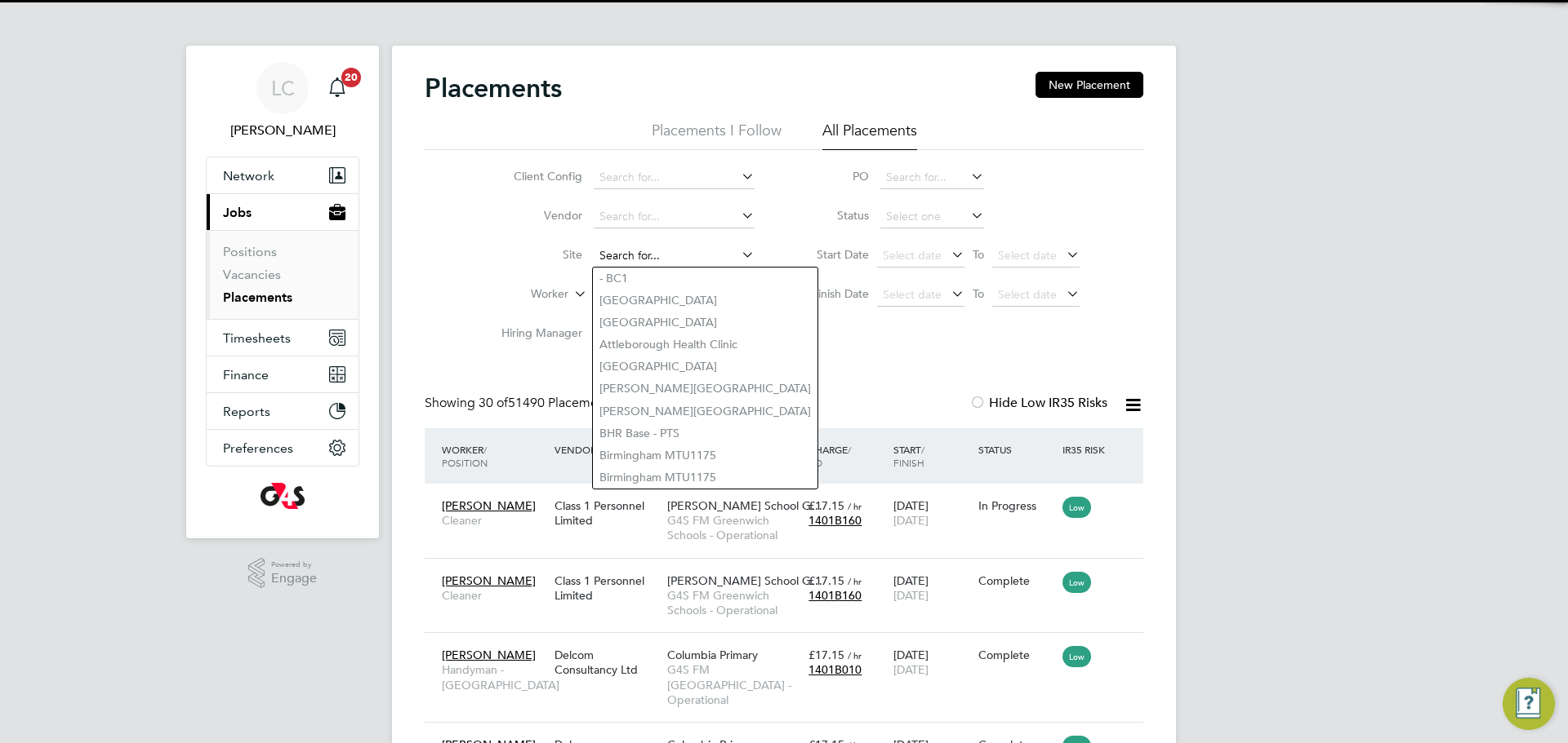
scroll to position [61, 142]
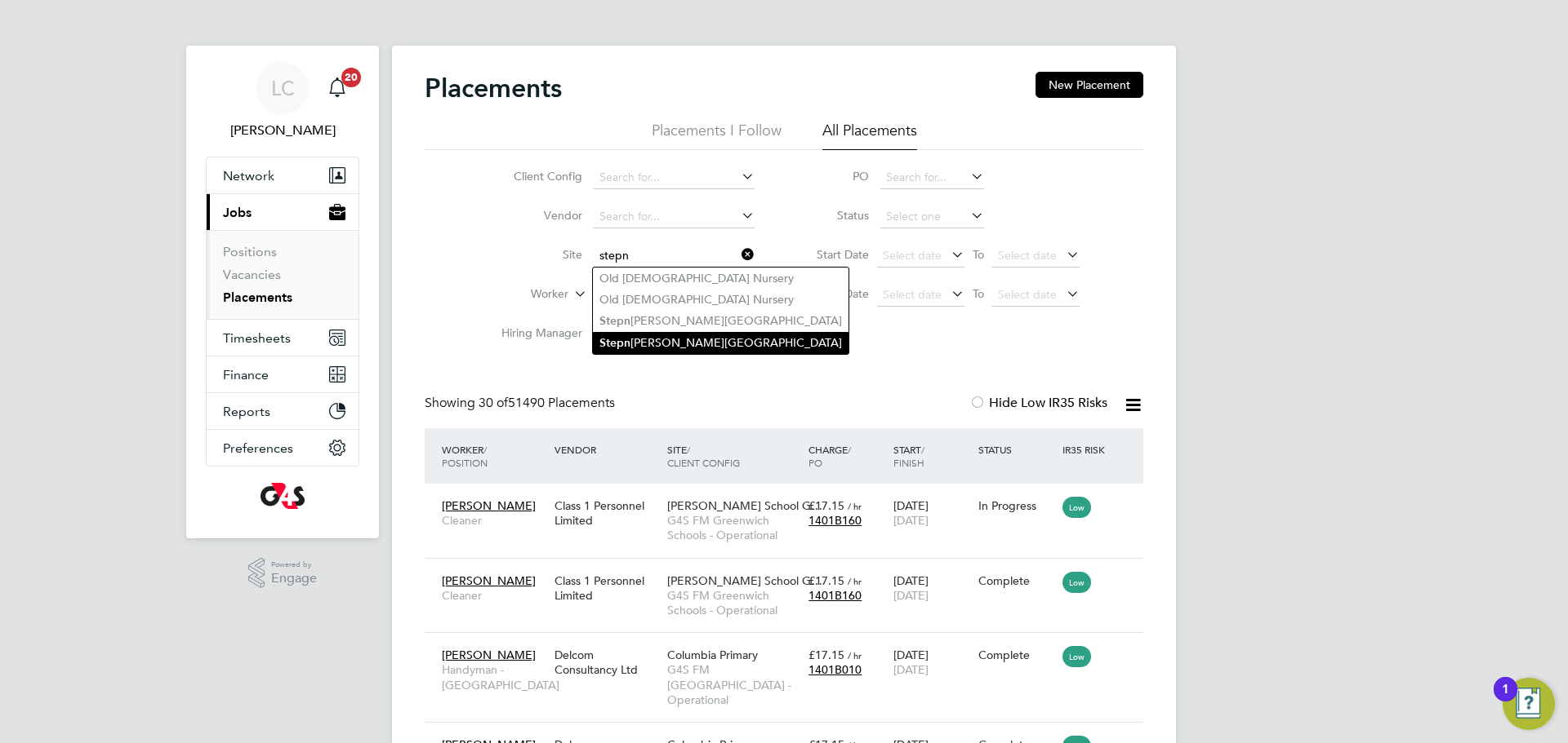
type input "stepn"
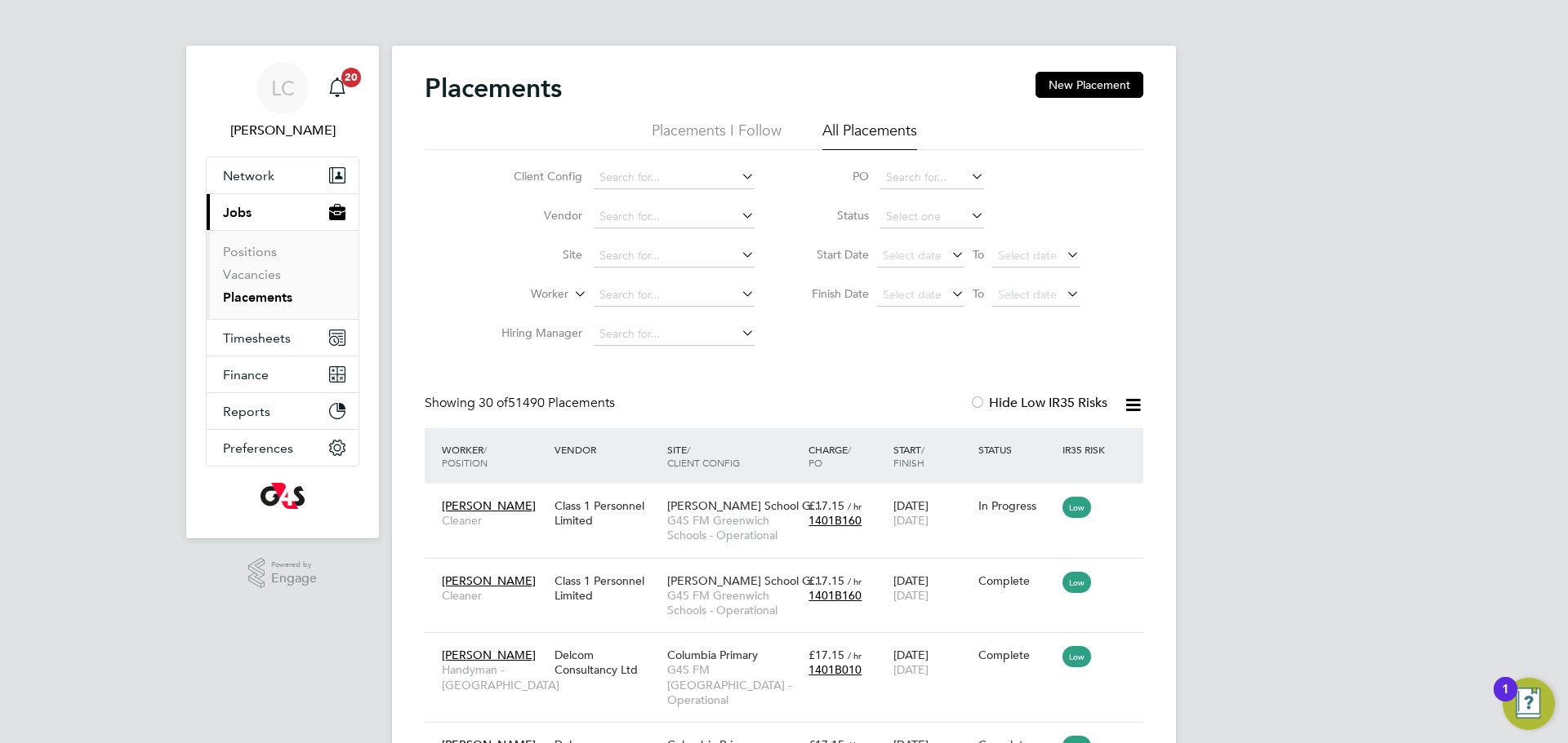
click at [684, 258] on input at bounding box center [674, 256] width 161 height 23
click at [681, 321] on li "Step [GEOGRAPHIC_DATA]" at bounding box center [696, 321] width 207 height 22
type input "[GEOGRAPHIC_DATA]"
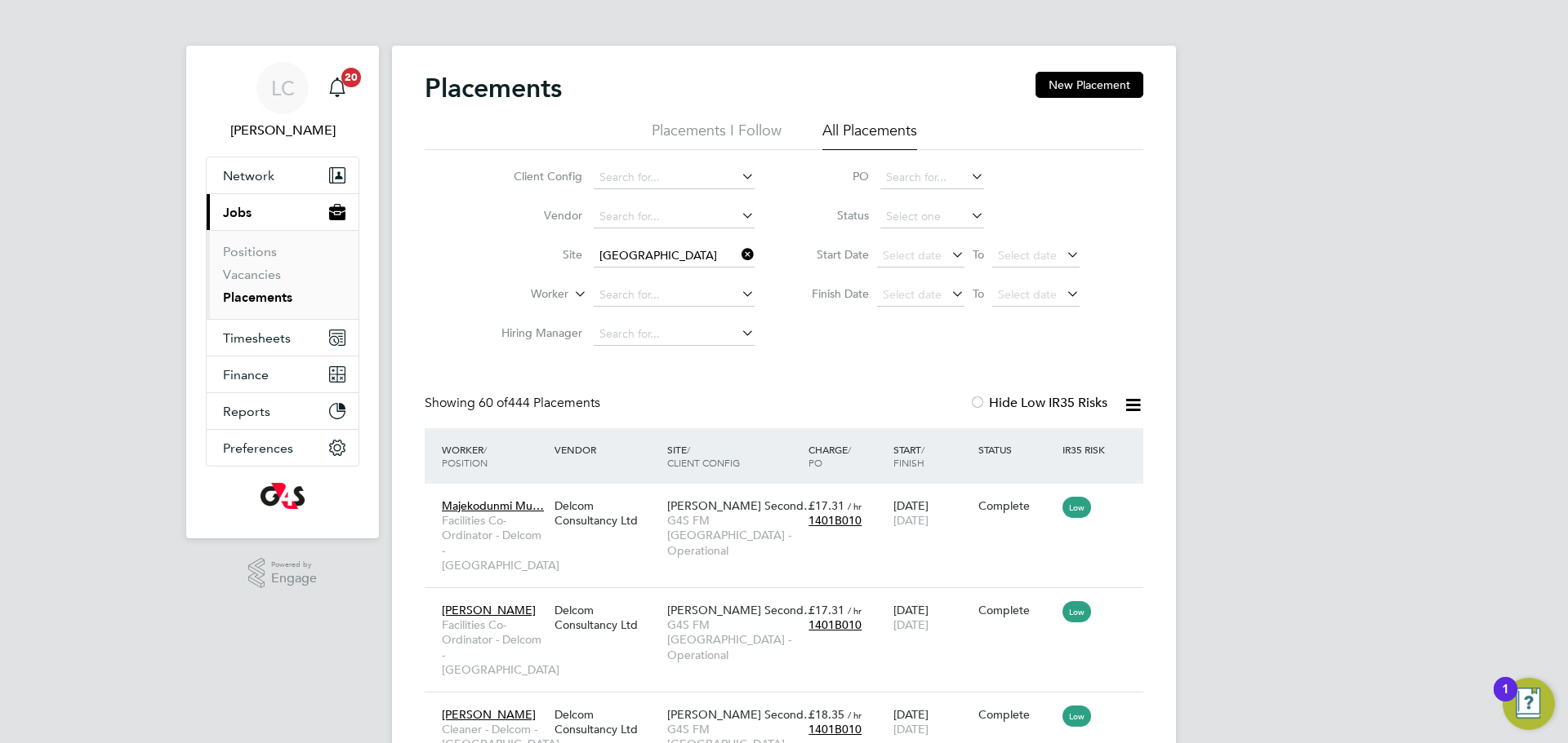
drag, startPoint x: 750, startPoint y: 250, endPoint x: 675, endPoint y: 251, distance: 75.0
click at [738, 252] on icon at bounding box center [738, 254] width 0 height 23
click at [672, 240] on li "Site" at bounding box center [621, 256] width 307 height 39
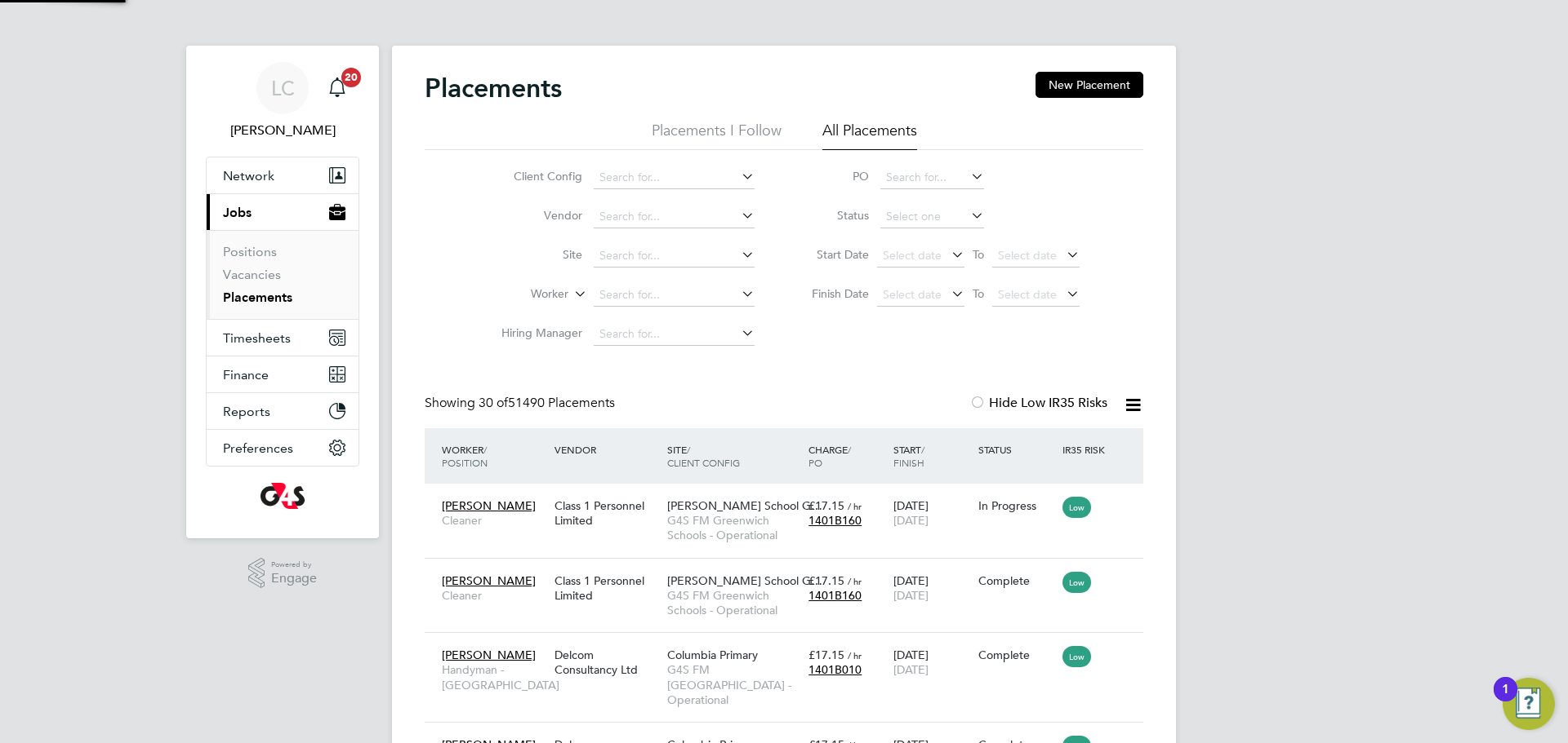
click at [675, 252] on input at bounding box center [674, 256] width 161 height 23
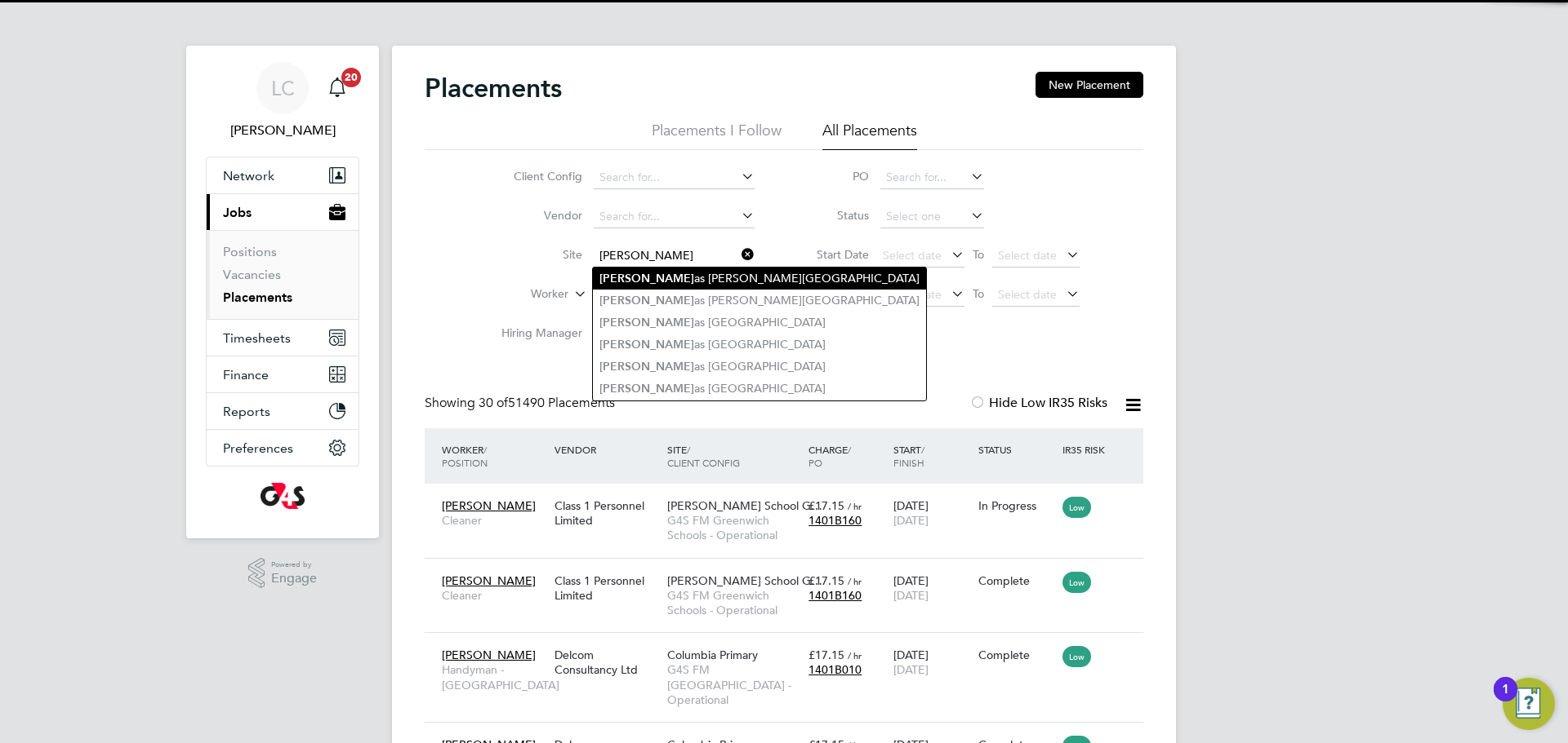
click at [697, 280] on li "[PERSON_NAME] as [PERSON_NAME][GEOGRAPHIC_DATA]" at bounding box center [759, 278] width 333 height 22
type input "[PERSON_NAME][GEOGRAPHIC_DATA]"
